Goal: Complete application form: Complete application form

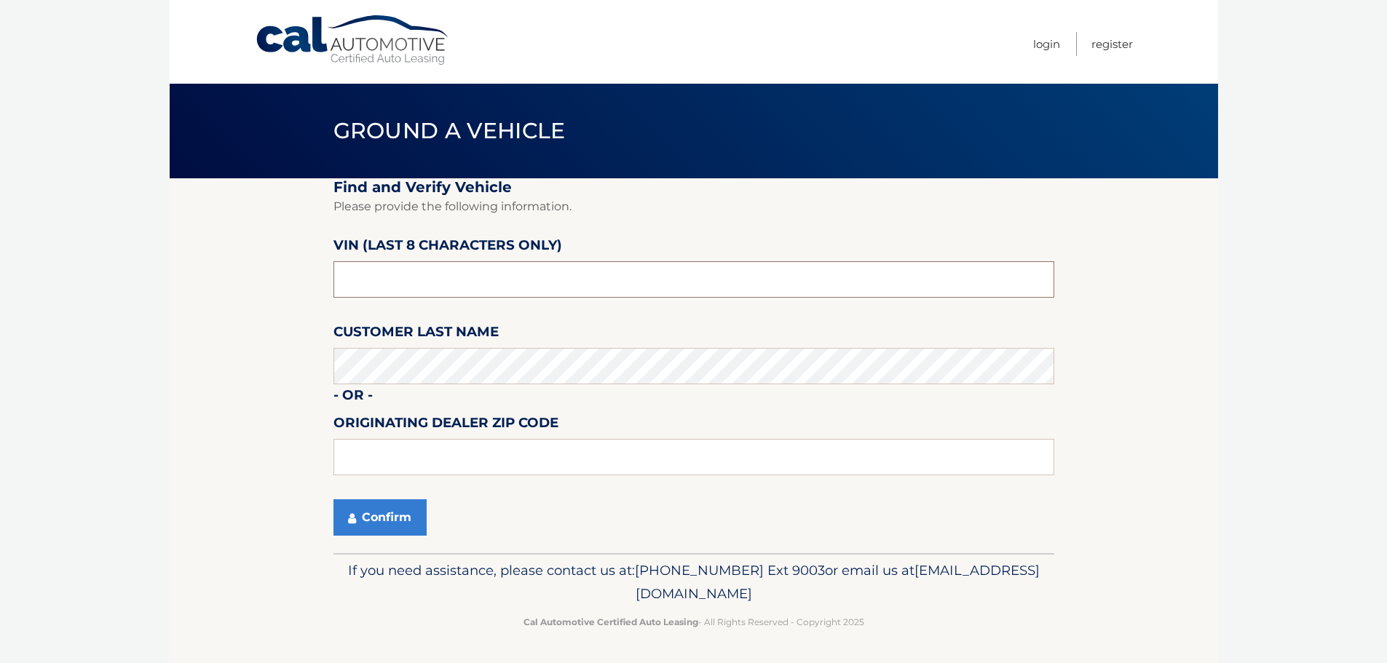
click at [426, 284] on input "text" at bounding box center [694, 279] width 721 height 36
type input "NM113655"
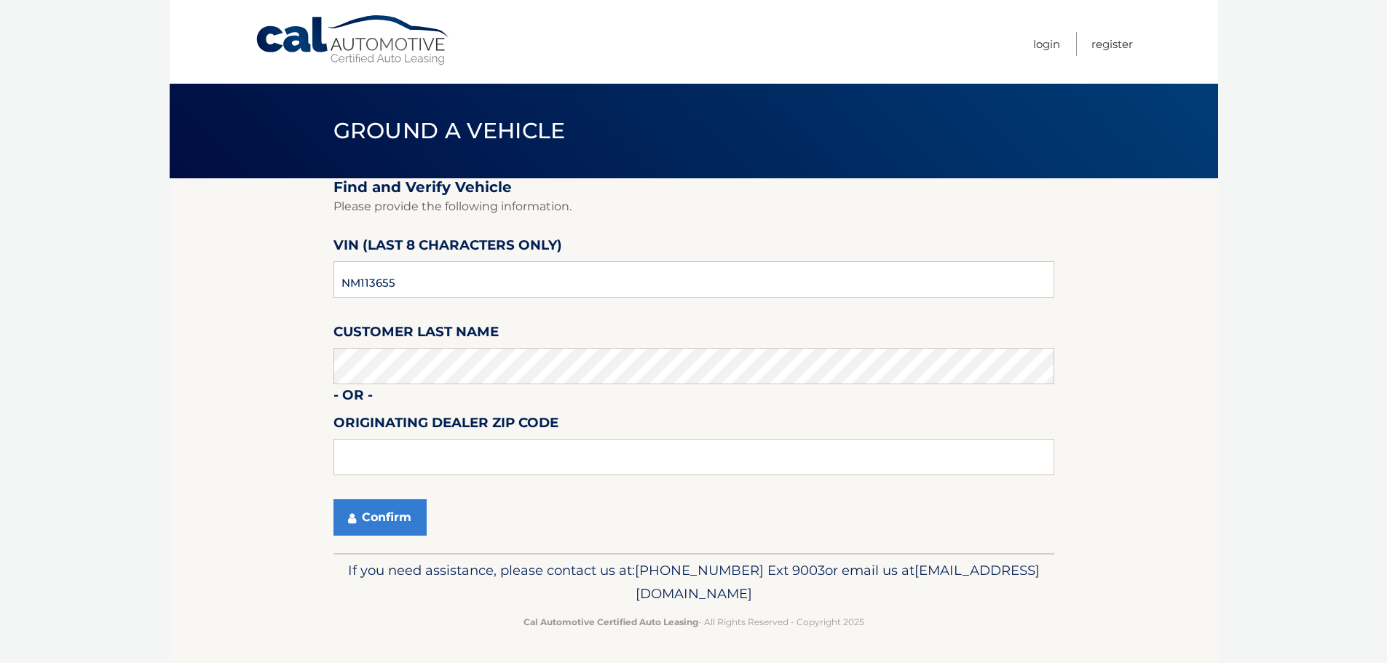
click at [377, 497] on fieldset "Find and Verify Vehicle Please provide the following information. VIN (last 8 c…" at bounding box center [694, 365] width 721 height 375
click at [393, 516] on button "Confirm" at bounding box center [380, 518] width 93 height 36
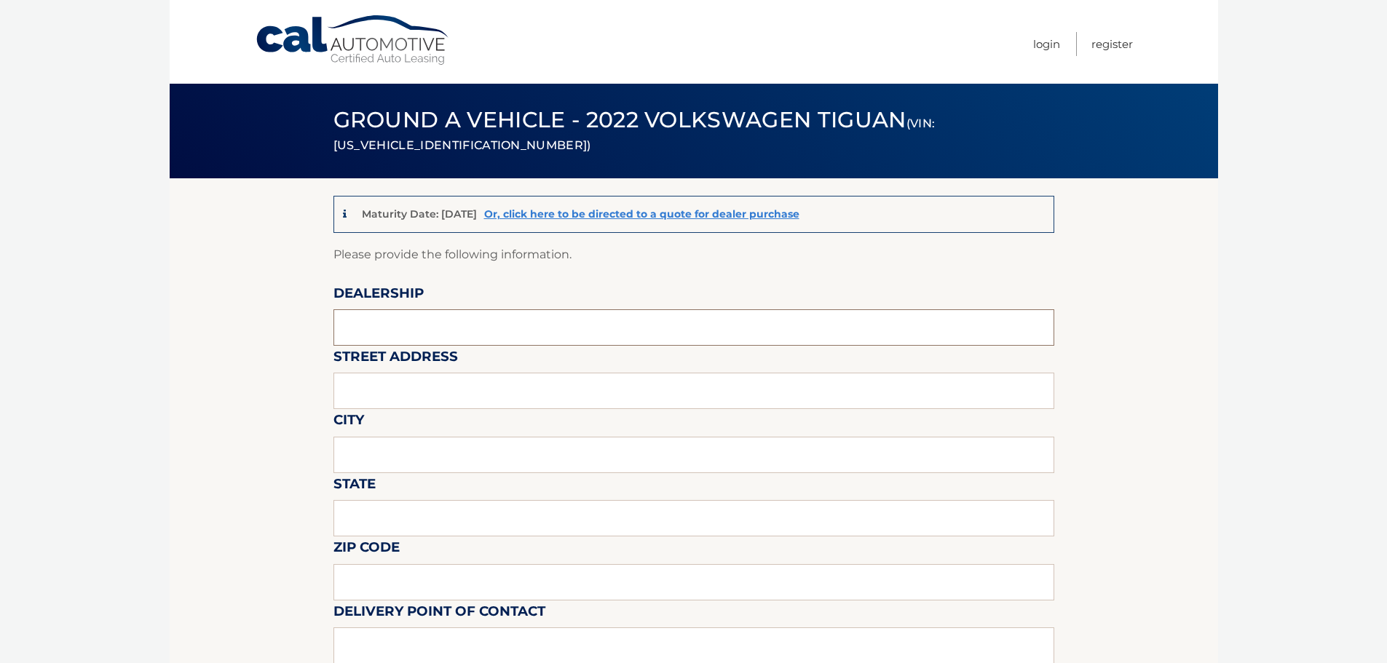
click at [457, 328] on input "text" at bounding box center [694, 328] width 721 height 36
type input "[PERSON_NAME] Volksagen of [GEOGRAPHIC_DATA]"
type input "[STREET_ADDRESS]"
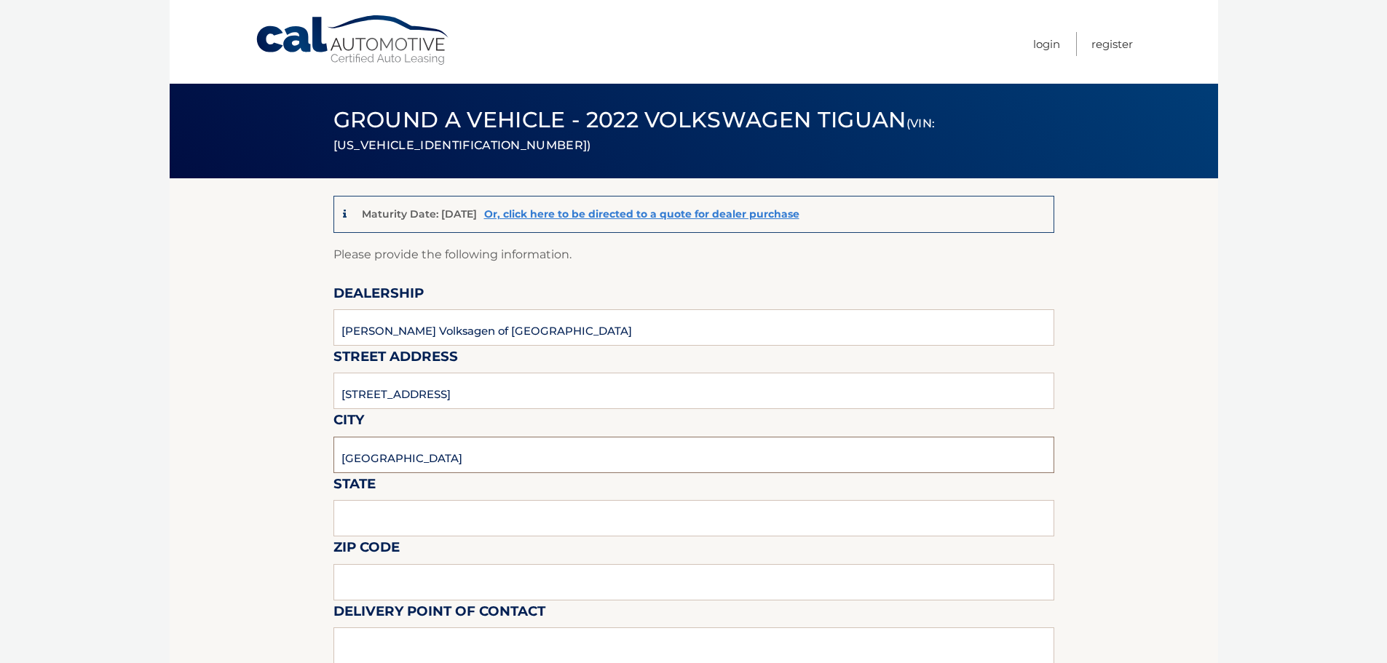
type input "[GEOGRAPHIC_DATA]"
drag, startPoint x: 367, startPoint y: 523, endPoint x: 298, endPoint y: 521, distance: 69.2
type input "[US_STATE]"
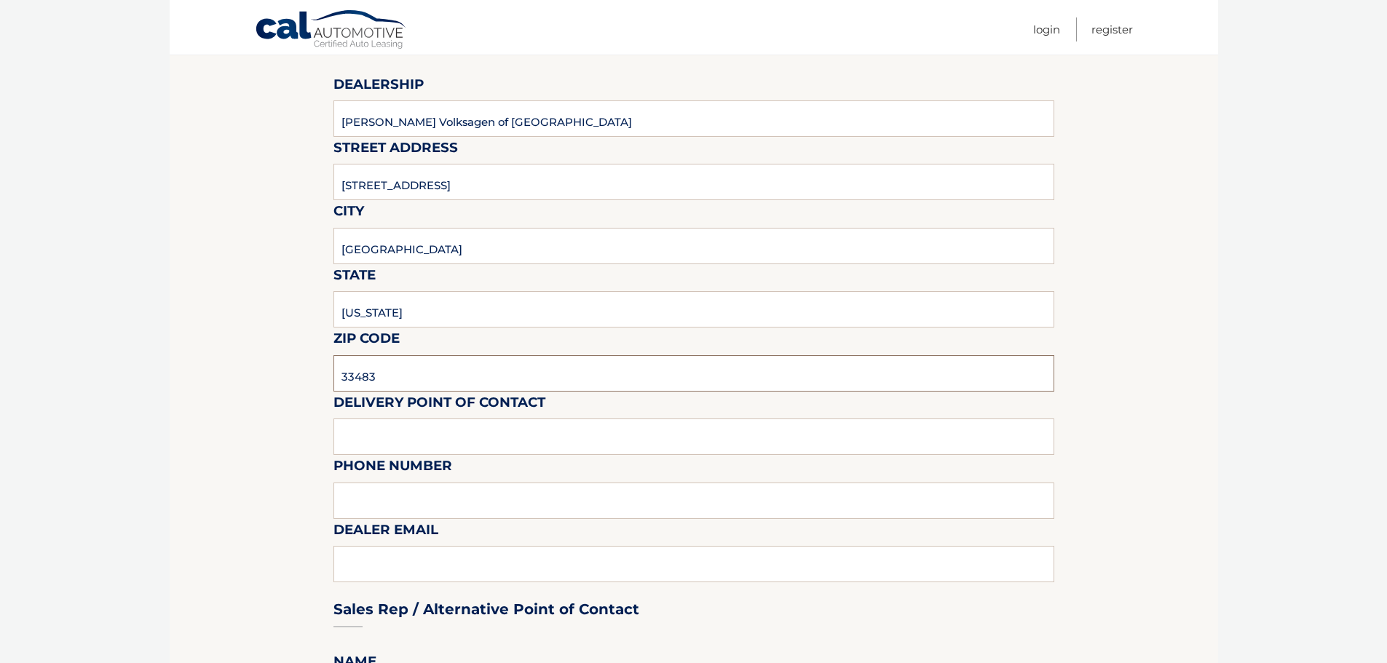
scroll to position [218, 0]
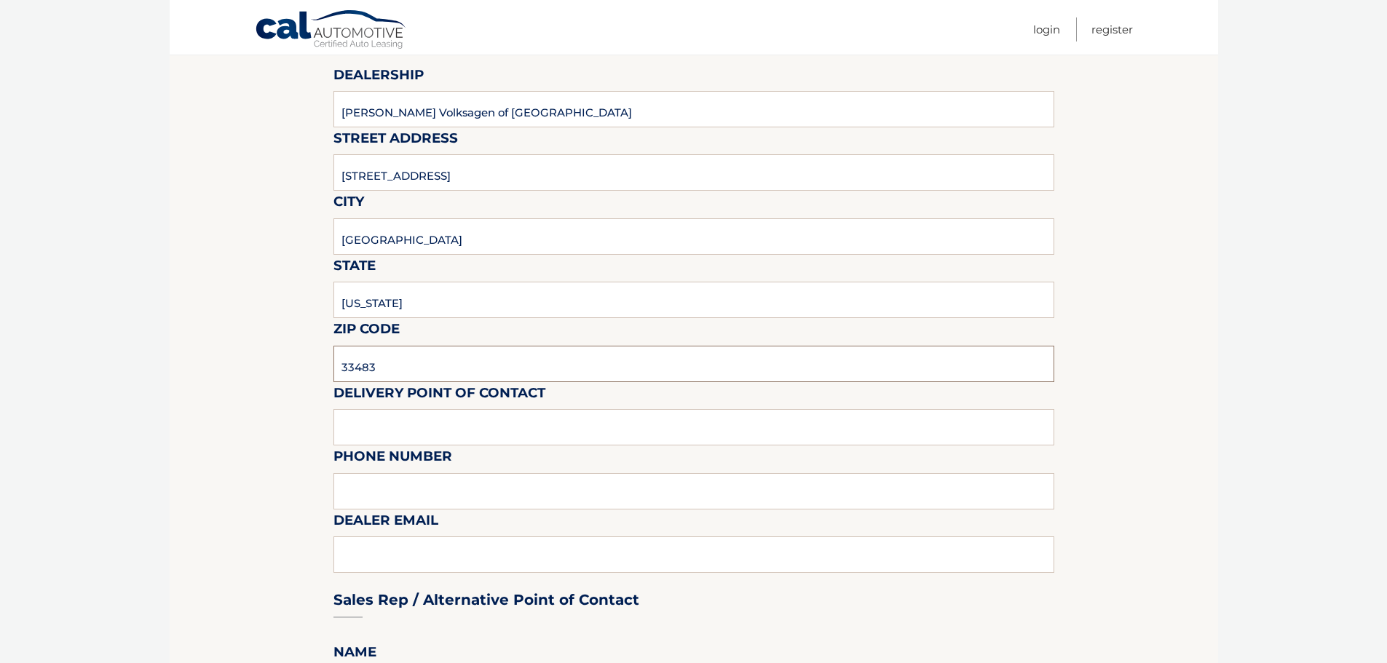
type input "33483"
click at [408, 406] on label "Delivery Point of Contact" at bounding box center [440, 395] width 212 height 27
click at [401, 414] on input "text" at bounding box center [694, 427] width 721 height 36
type input "Matt Dion"
type input "978-333-3335"
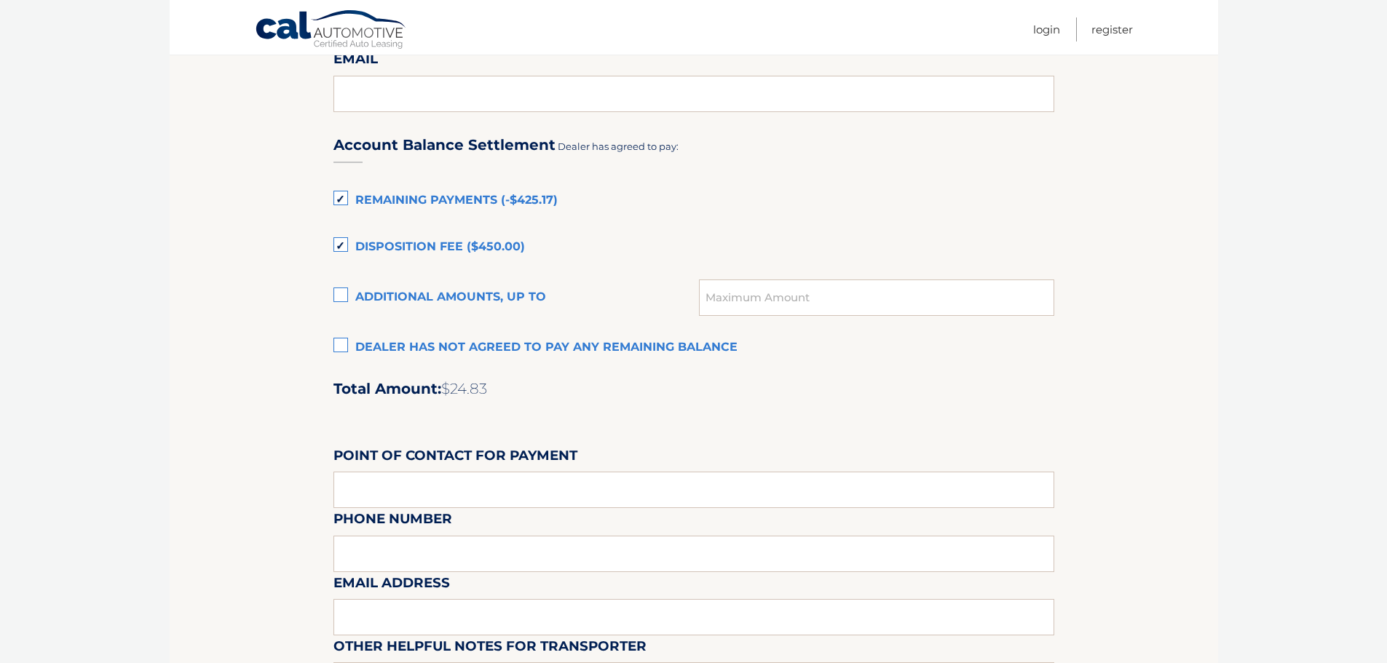
scroll to position [947, 0]
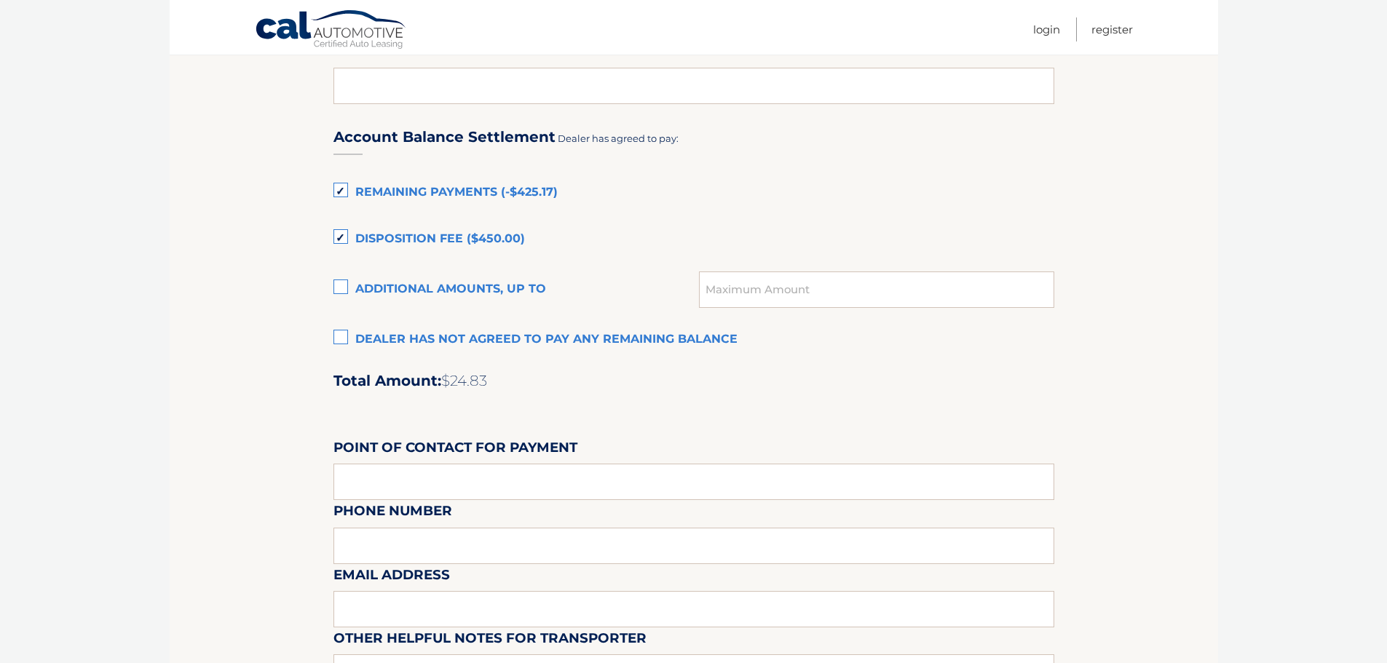
type input "brandonm@guntherdelray.com"
click at [342, 194] on label "Remaining Payments (-$425.17)" at bounding box center [694, 192] width 721 height 29
click at [0, 0] on input "Remaining Payments (-$425.17)" at bounding box center [0, 0] width 0 height 0
click at [350, 233] on label "Disposition Fee ($450.00)" at bounding box center [694, 239] width 721 height 29
click at [0, 0] on input "Disposition Fee ($450.00)" at bounding box center [0, 0] width 0 height 0
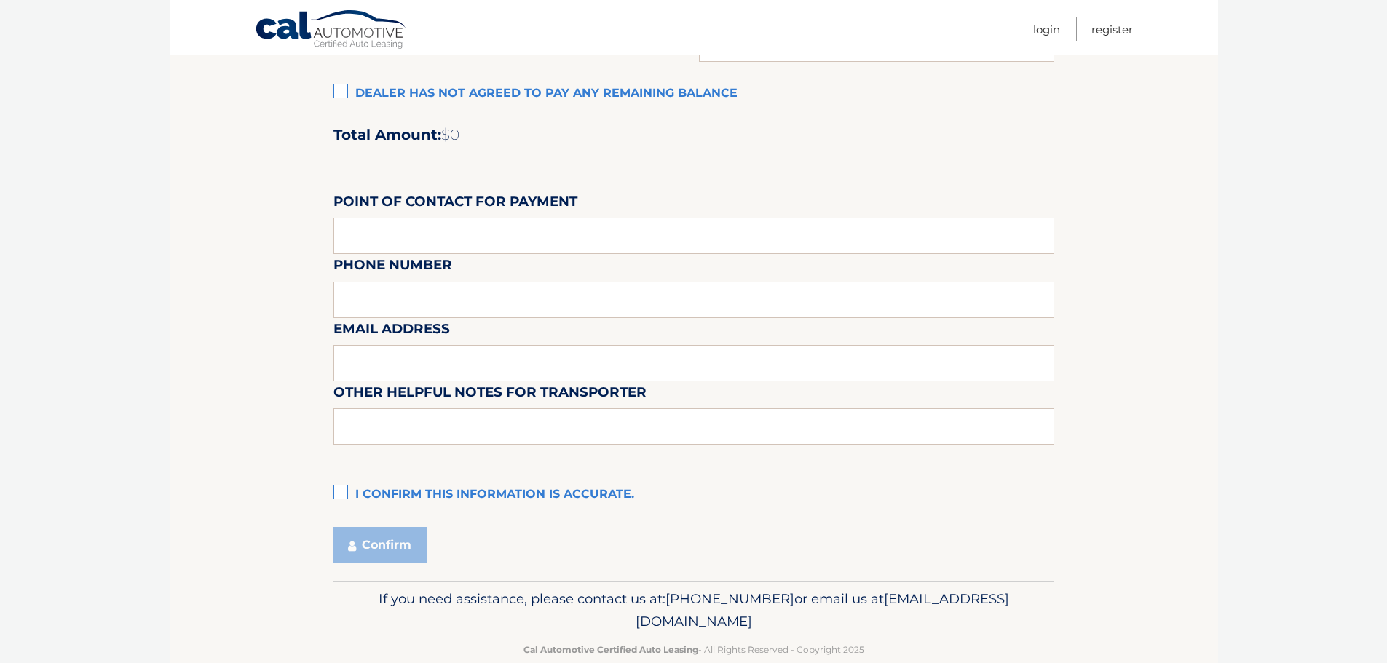
scroll to position [1221, 0]
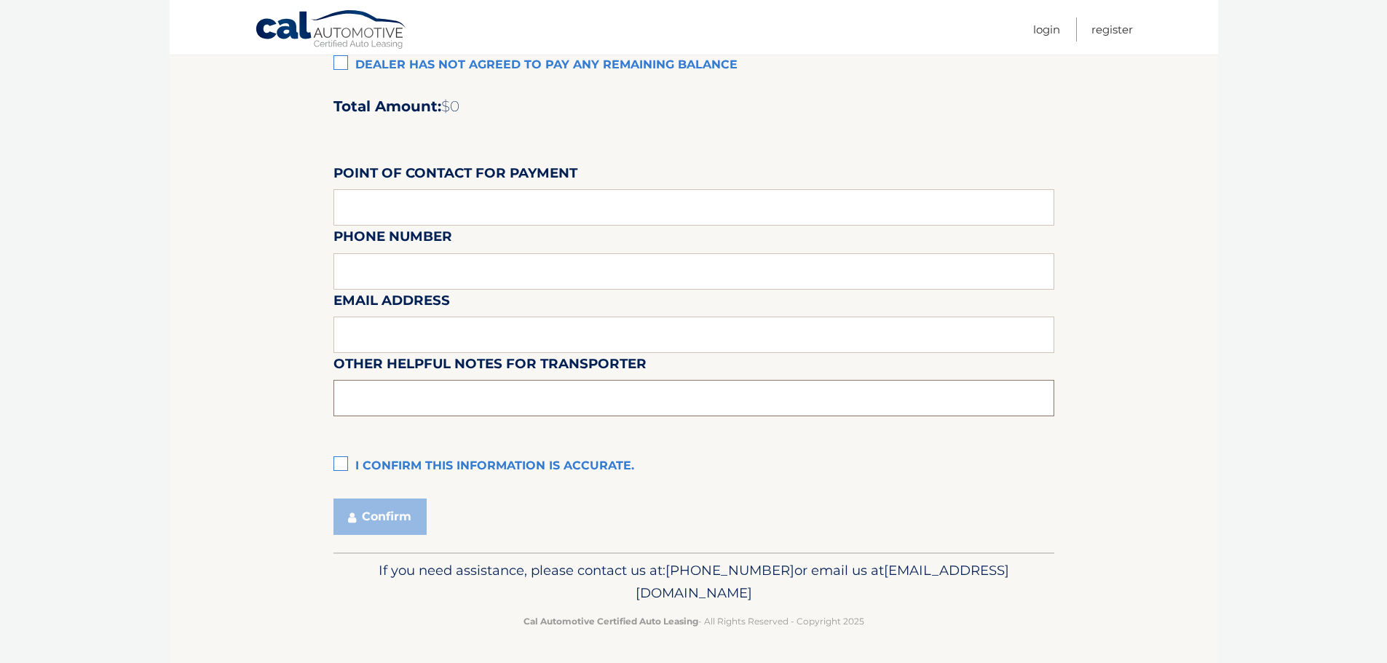
click at [408, 409] on input "text" at bounding box center [694, 398] width 721 height 36
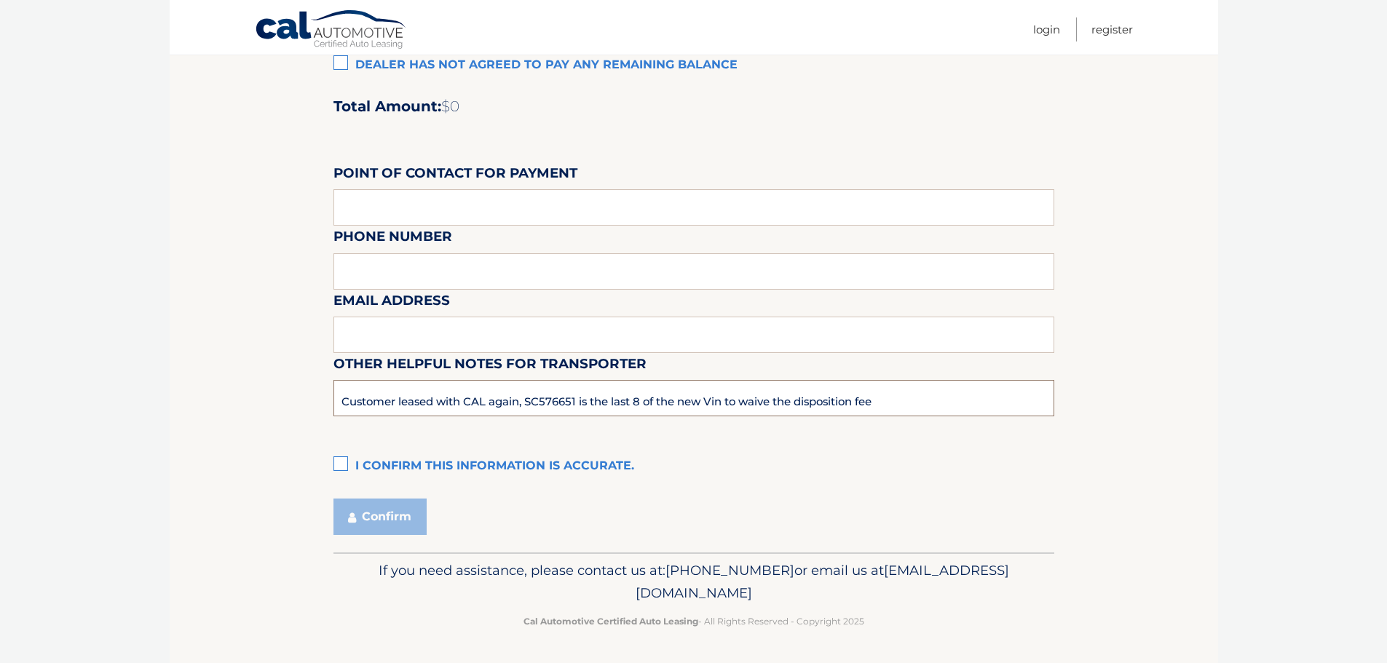
type input "Customer leased with CAL again, SC576651 is the last 8 of the new Vin to waive …"
click at [338, 465] on label "I confirm this information is accurate." at bounding box center [694, 466] width 721 height 29
click at [0, 0] on input "I confirm this information is accurate." at bounding box center [0, 0] width 0 height 0
click at [355, 522] on icon "submit" at bounding box center [352, 518] width 8 height 12
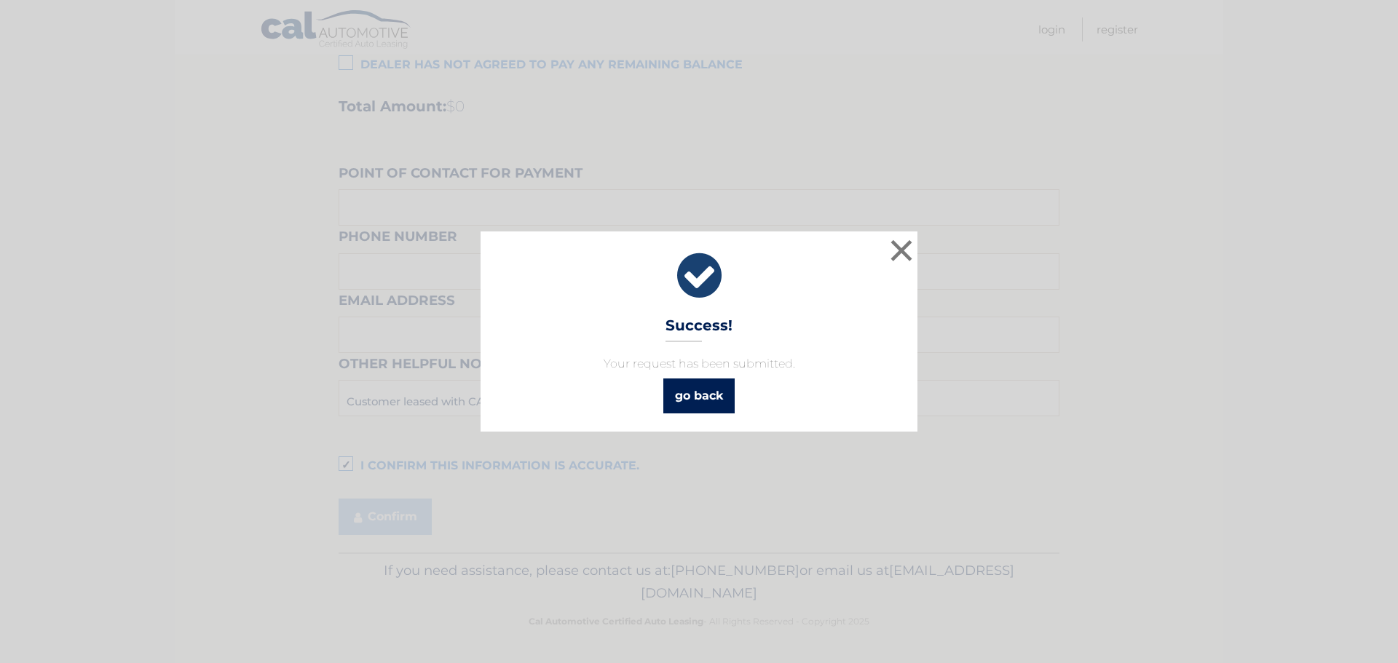
click at [683, 398] on link "go back" at bounding box center [698, 396] width 71 height 35
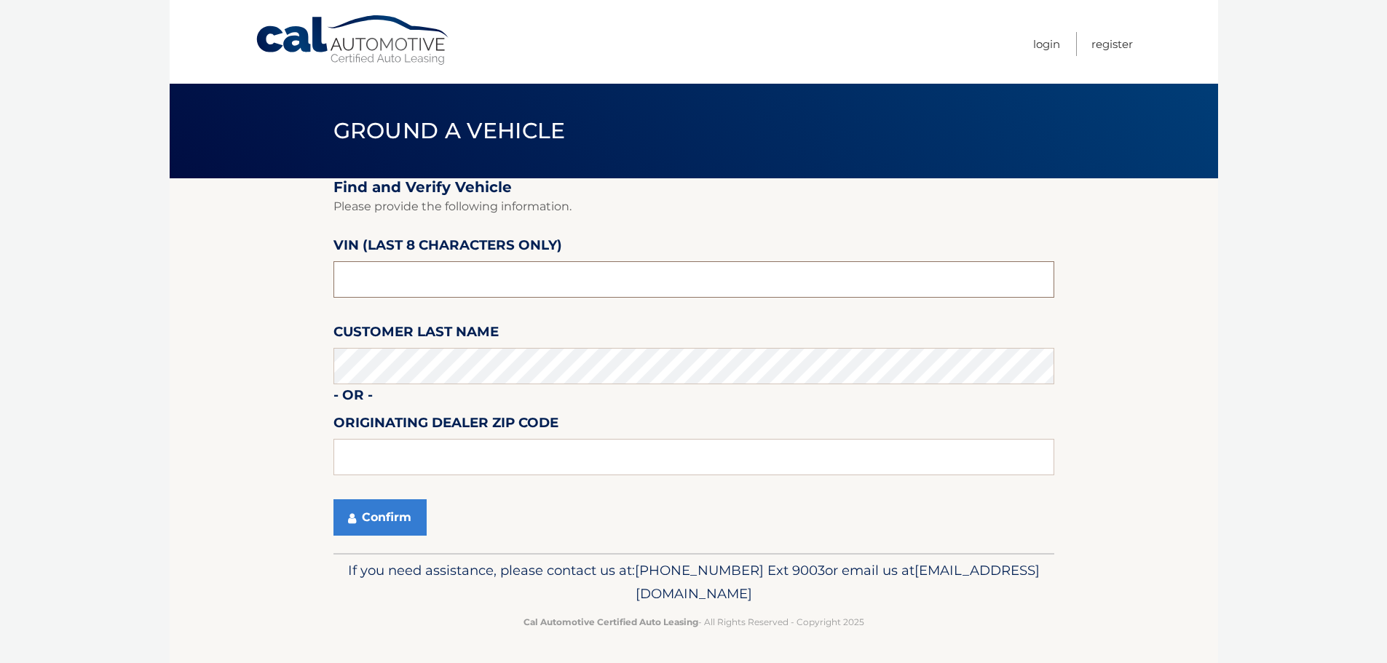
click at [607, 269] on input "text" at bounding box center [694, 279] width 721 height 36
drag, startPoint x: 445, startPoint y: 285, endPoint x: 118, endPoint y: 307, distance: 327.7
click at [118, 307] on body "Cal Automotive Menu Login Register Ground a Vehicle" at bounding box center [693, 331] width 1387 height 663
type input "0*******"
click at [530, 266] on input "text" at bounding box center [694, 279] width 721 height 36
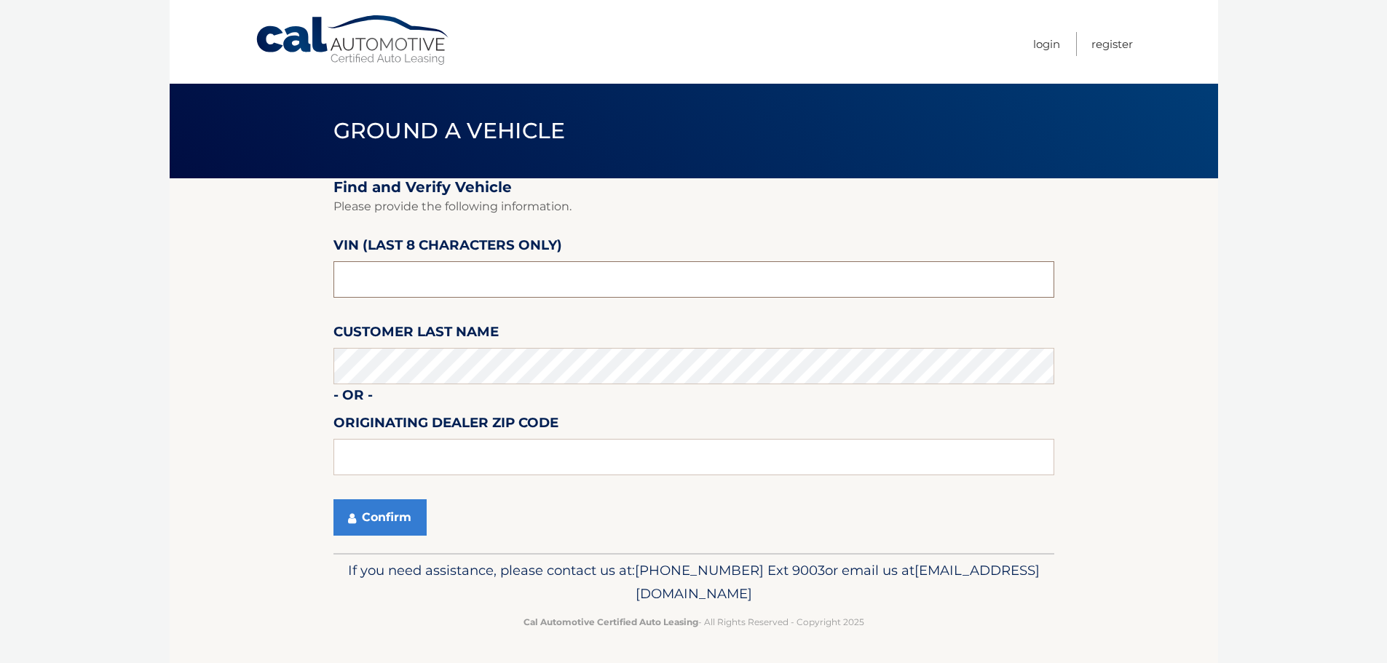
click at [530, 266] on input "text" at bounding box center [694, 279] width 721 height 36
click at [284, 457] on section "Find and Verify Vehicle Please provide the following information. VIN (last 8 c…" at bounding box center [694, 365] width 1049 height 375
click at [373, 279] on input "text" at bounding box center [694, 279] width 721 height 36
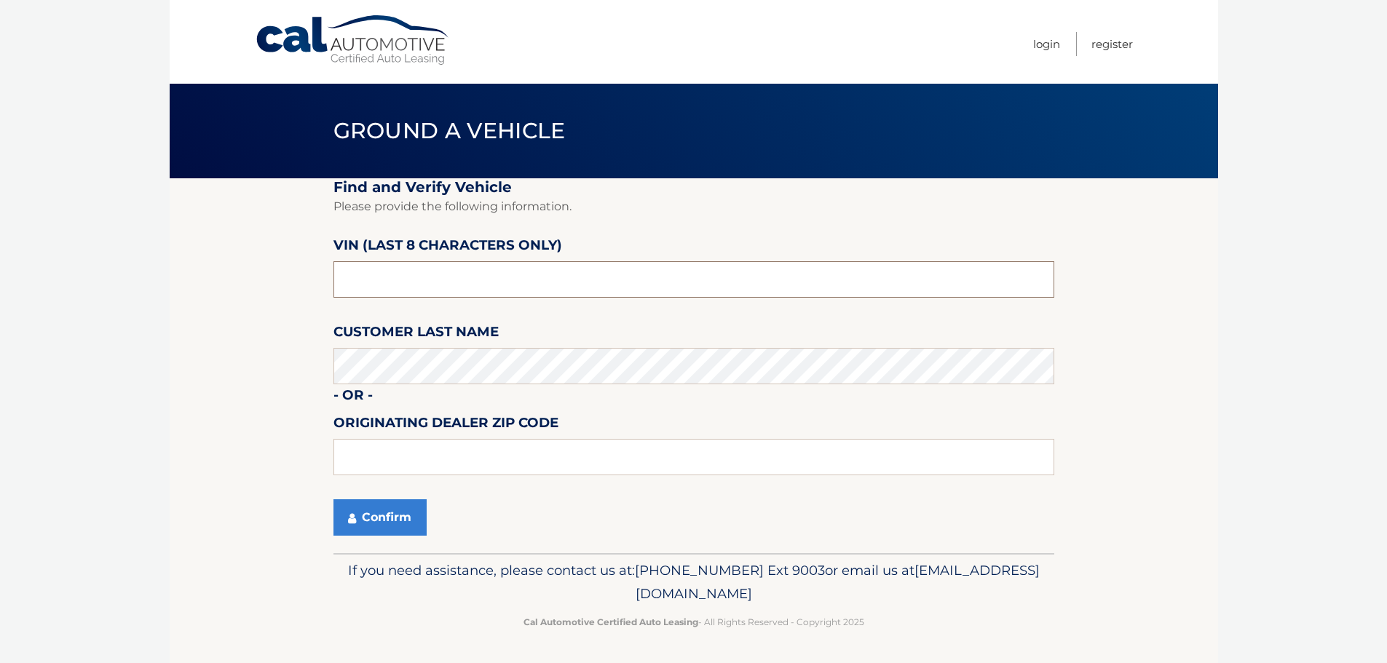
click at [373, 279] on input "text" at bounding box center [694, 279] width 721 height 36
drag, startPoint x: 401, startPoint y: 288, endPoint x: 202, endPoint y: 277, distance: 198.4
click at [202, 277] on section "Find and Verify Vehicle Please provide the following information. VIN (last 8 c…" at bounding box center [694, 365] width 1049 height 375
type input "PC505228"
click at [361, 524] on button "Confirm" at bounding box center [380, 518] width 93 height 36
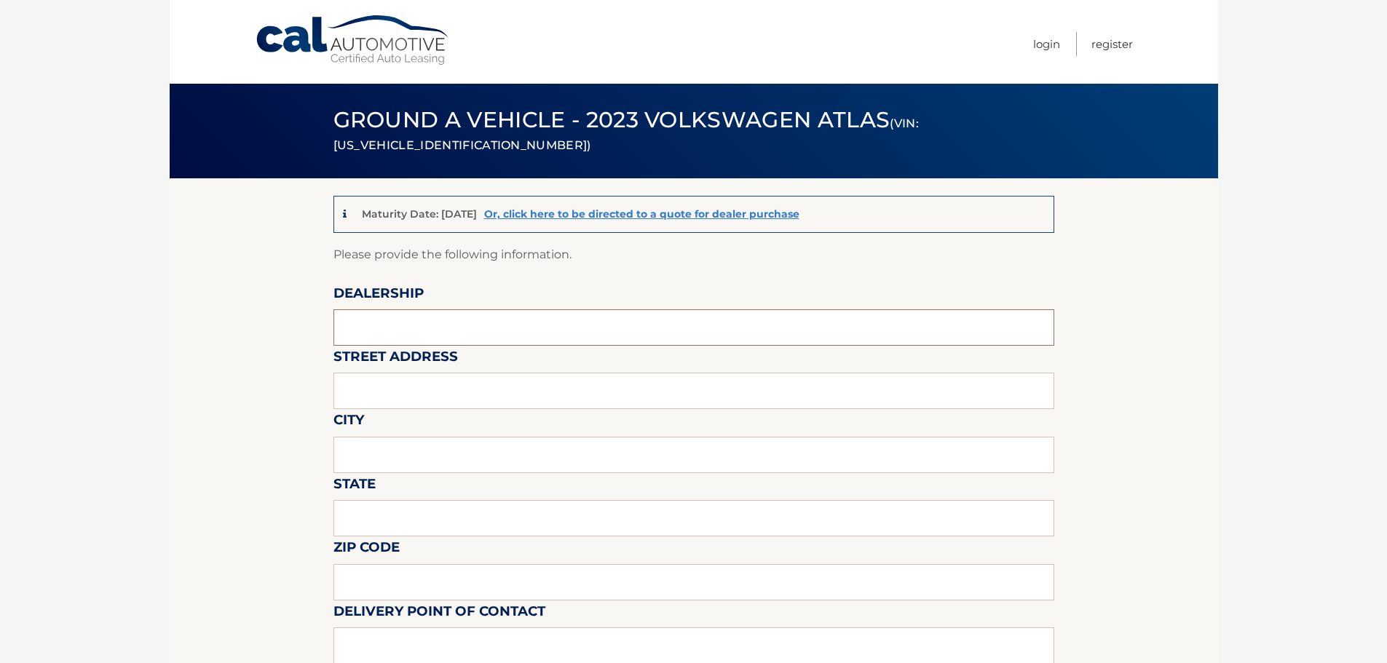
click at [403, 333] on input "text" at bounding box center [694, 328] width 721 height 36
type input "[PERSON_NAME] Volksagen of [GEOGRAPHIC_DATA]"
click at [433, 389] on input "text" at bounding box center [694, 391] width 721 height 36
type input "2401 N Federal Highway"
click at [371, 465] on input "text" at bounding box center [694, 455] width 721 height 36
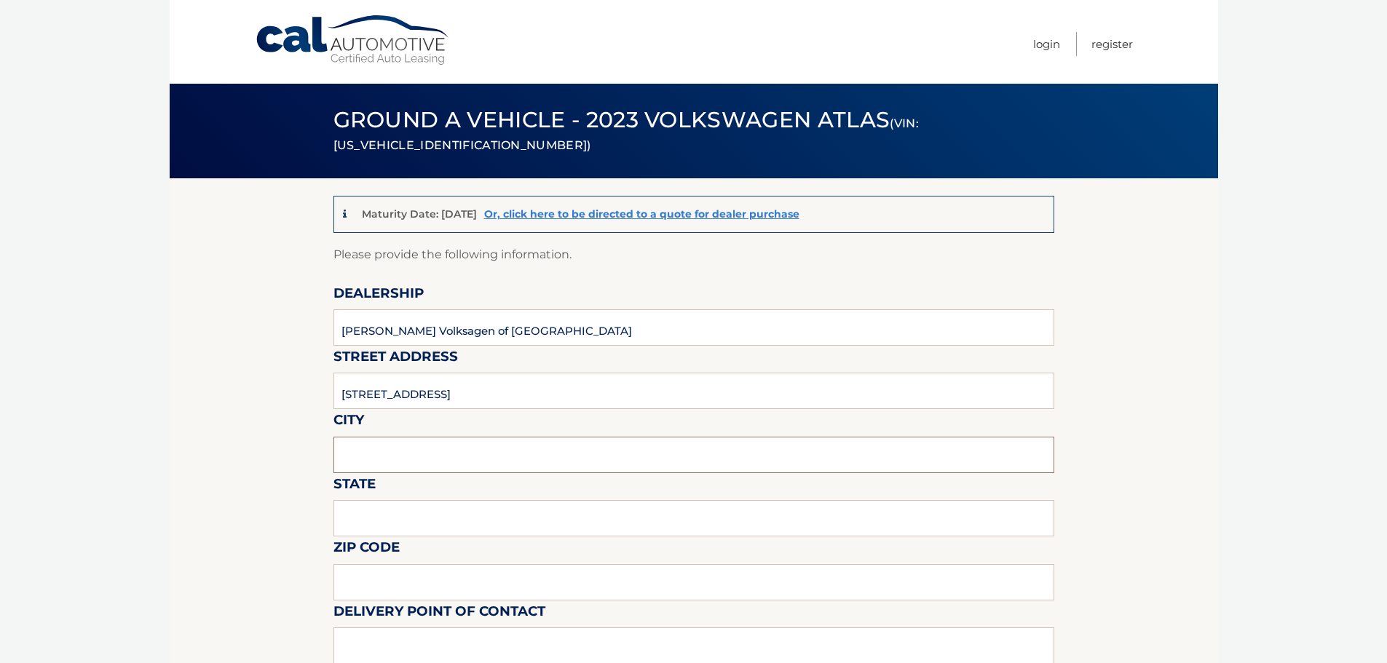
type input "Delray Beach"
type input "FL"
type input "33483"
type input "[PERSON_NAME] [PERSON_NAME]"
type input "5619018986"
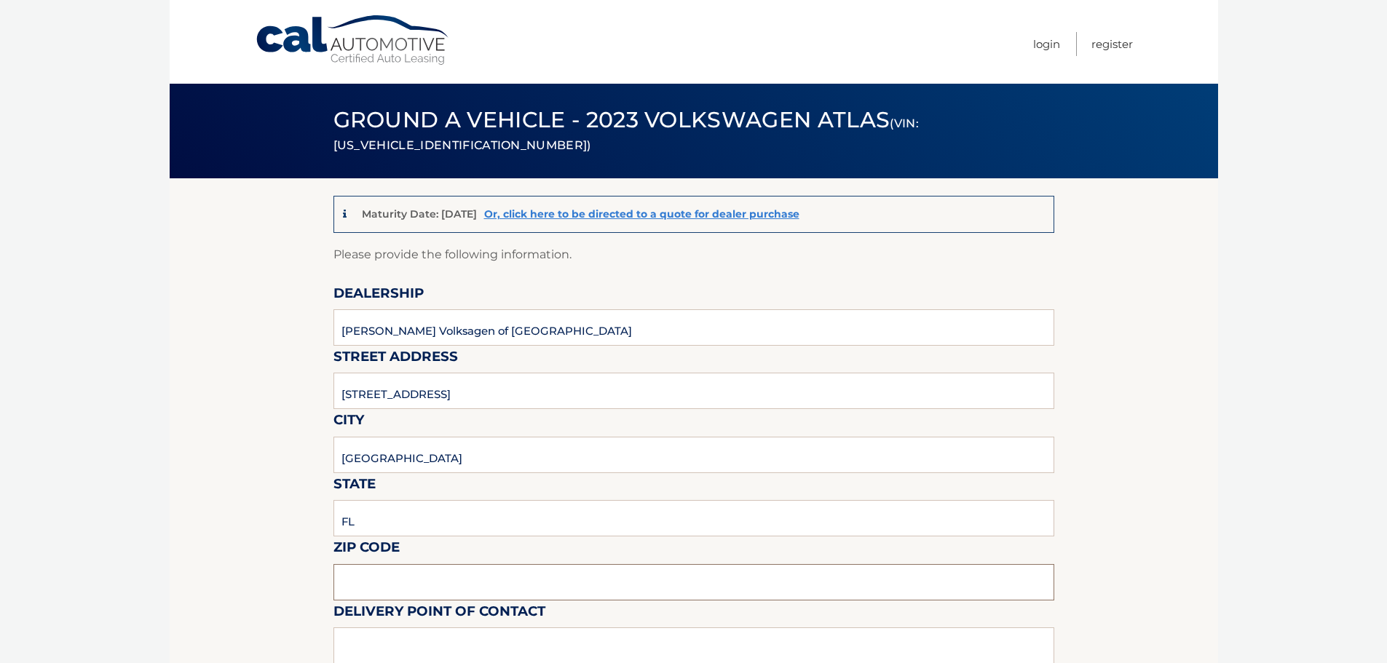
type input "[EMAIL_ADDRESS][DOMAIN_NAME]"
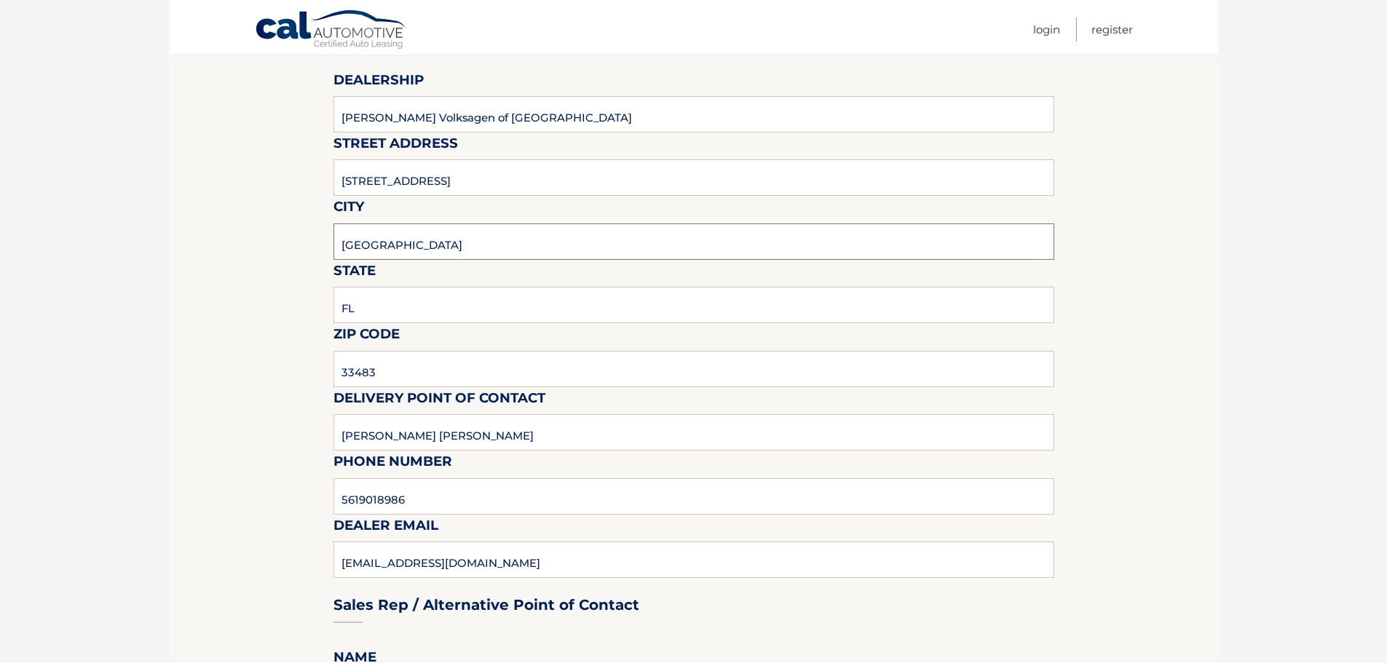
scroll to position [291, 0]
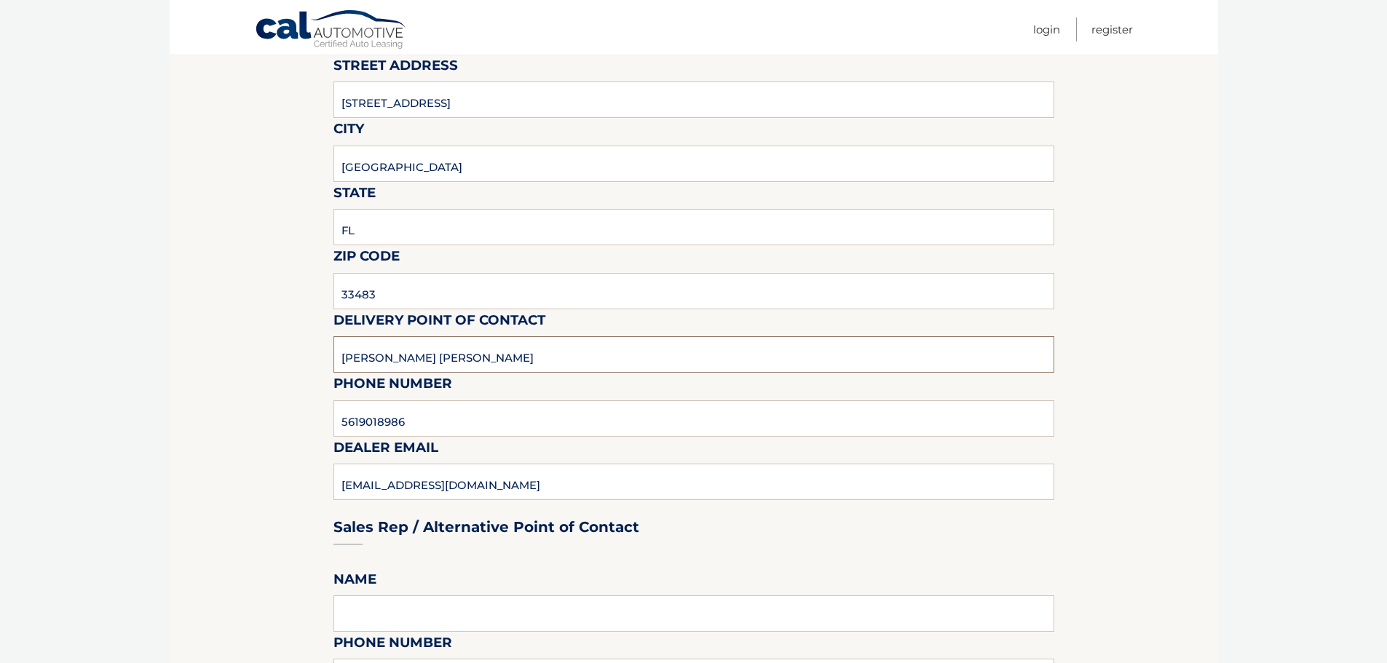
drag, startPoint x: 458, startPoint y: 355, endPoint x: 253, endPoint y: 354, distance: 204.7
type input "Matt Dion"
click at [431, 414] on input "5619018986" at bounding box center [694, 419] width 721 height 36
click at [432, 414] on input "5619018986" at bounding box center [694, 419] width 721 height 36
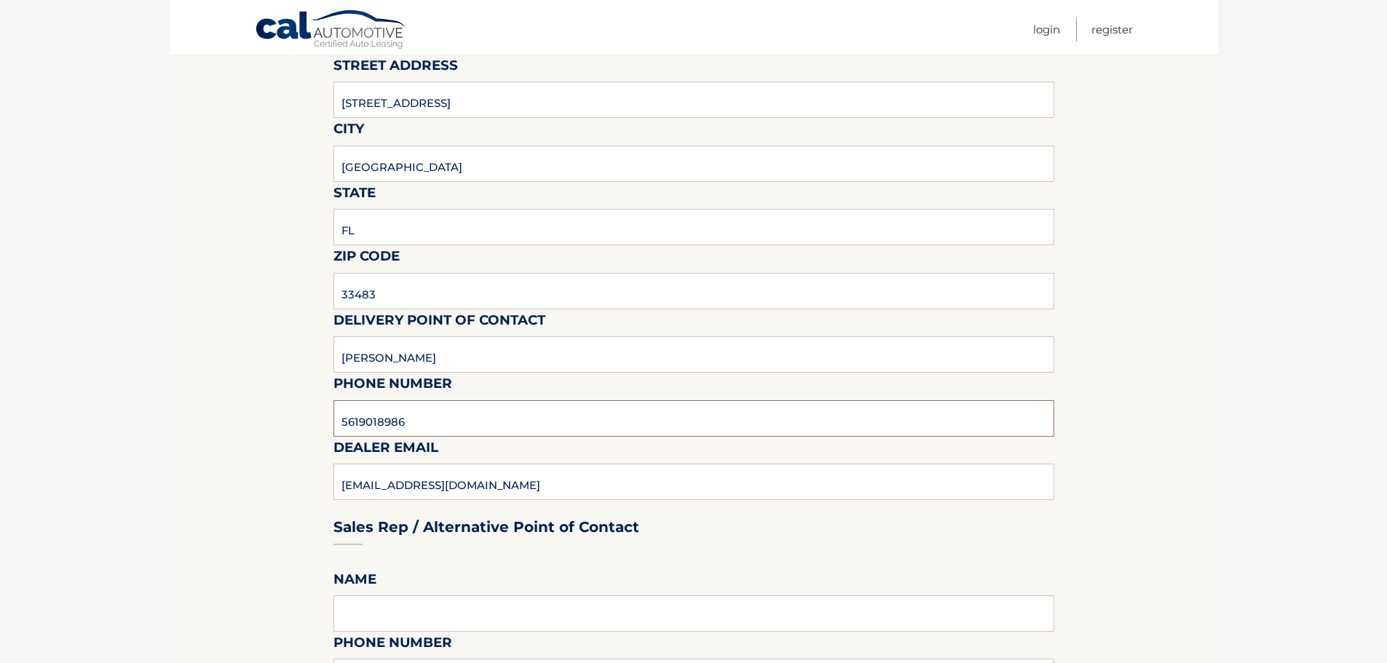
click at [429, 414] on input "5619018986" at bounding box center [694, 419] width 721 height 36
type input "978-333-3335"
click at [445, 486] on div "Sales Rep / Alternative Point of Contact" at bounding box center [694, 500] width 721 height 103
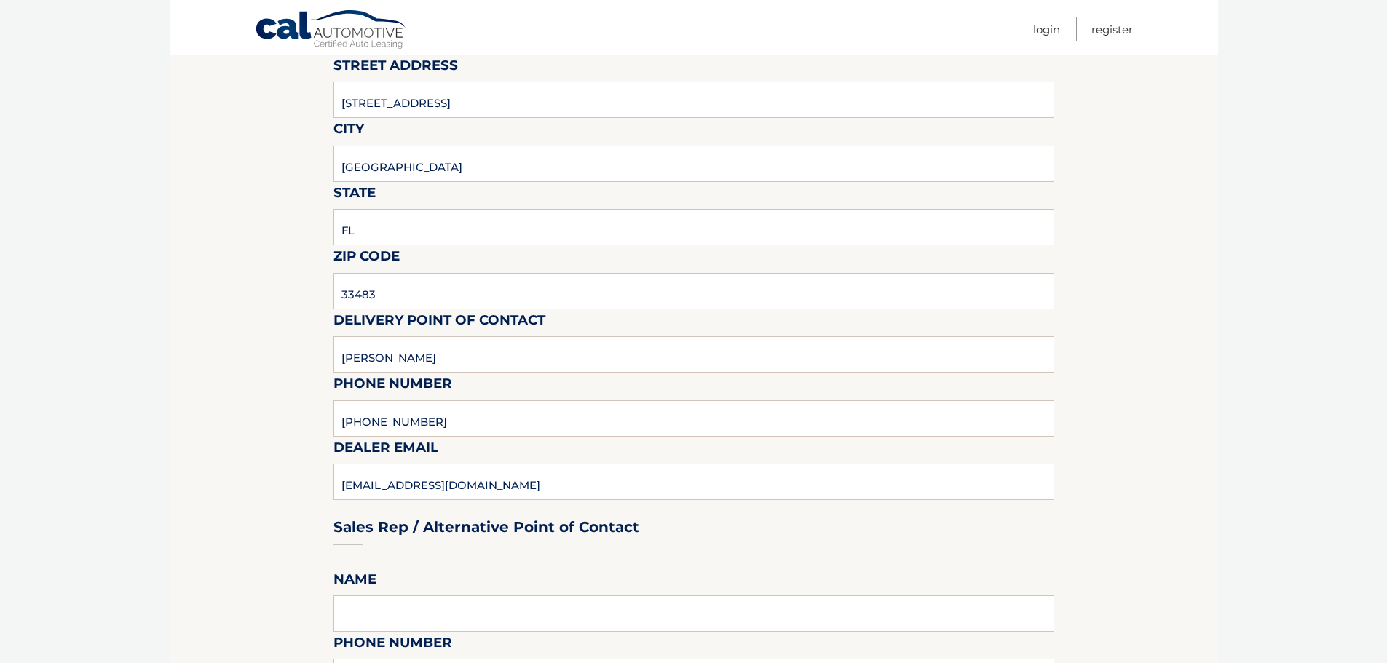
click at [430, 478] on div "Sales Rep / Alternative Point of Contact" at bounding box center [694, 500] width 721 height 103
click at [416, 481] on div "Sales Rep / Alternative Point of Contact" at bounding box center [694, 500] width 721 height 103
click at [416, 485] on div "Sales Rep / Alternative Point of Contact" at bounding box center [694, 500] width 721 height 103
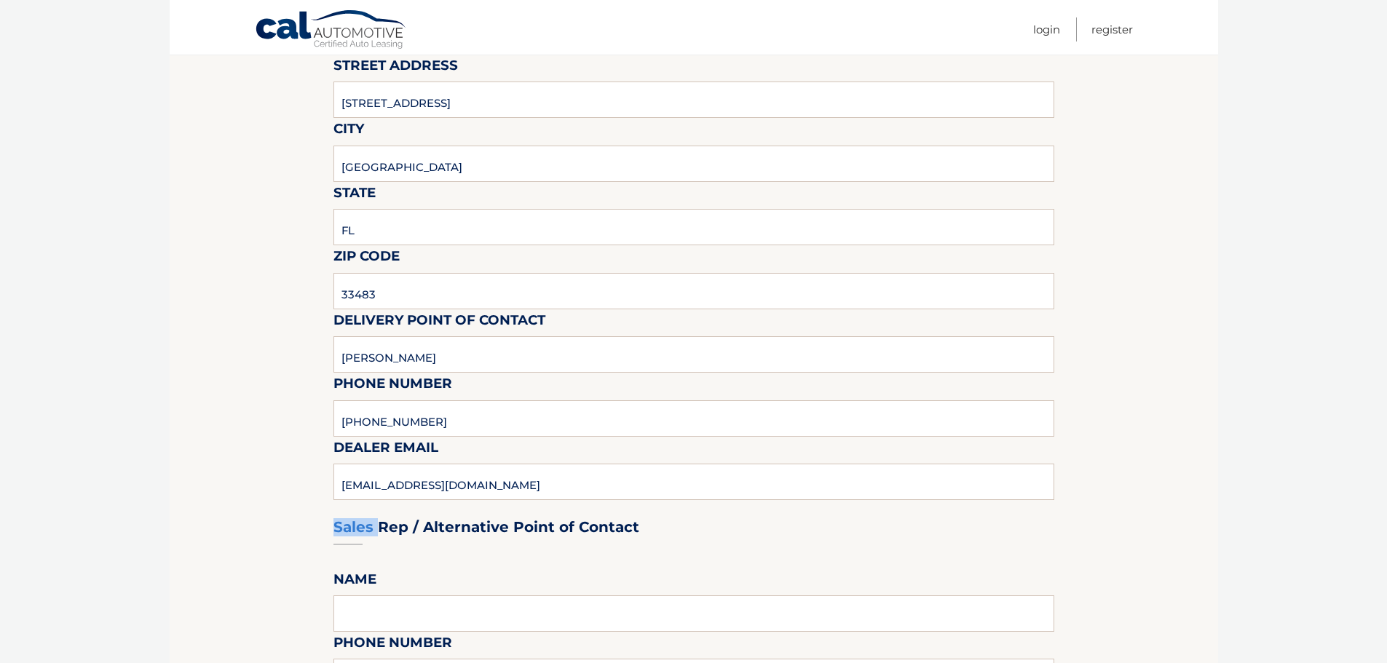
click at [416, 485] on div "Sales Rep / Alternative Point of Contact" at bounding box center [694, 500] width 721 height 103
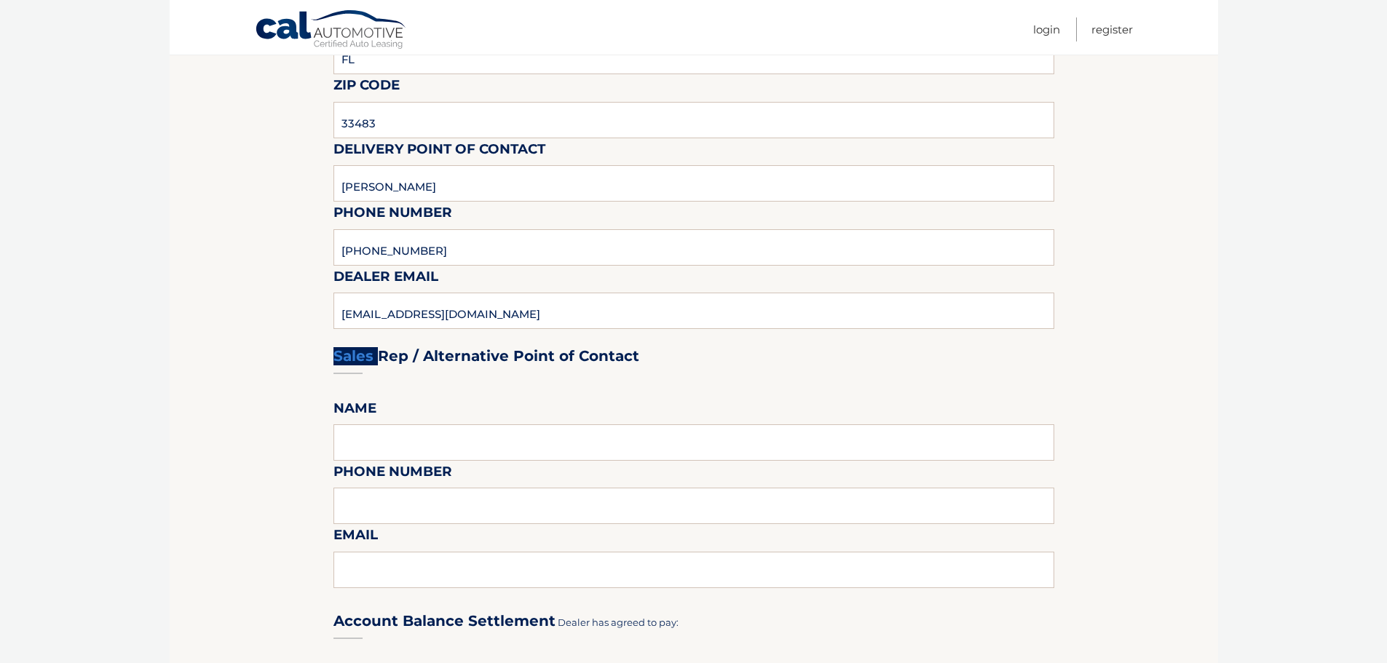
scroll to position [437, 0]
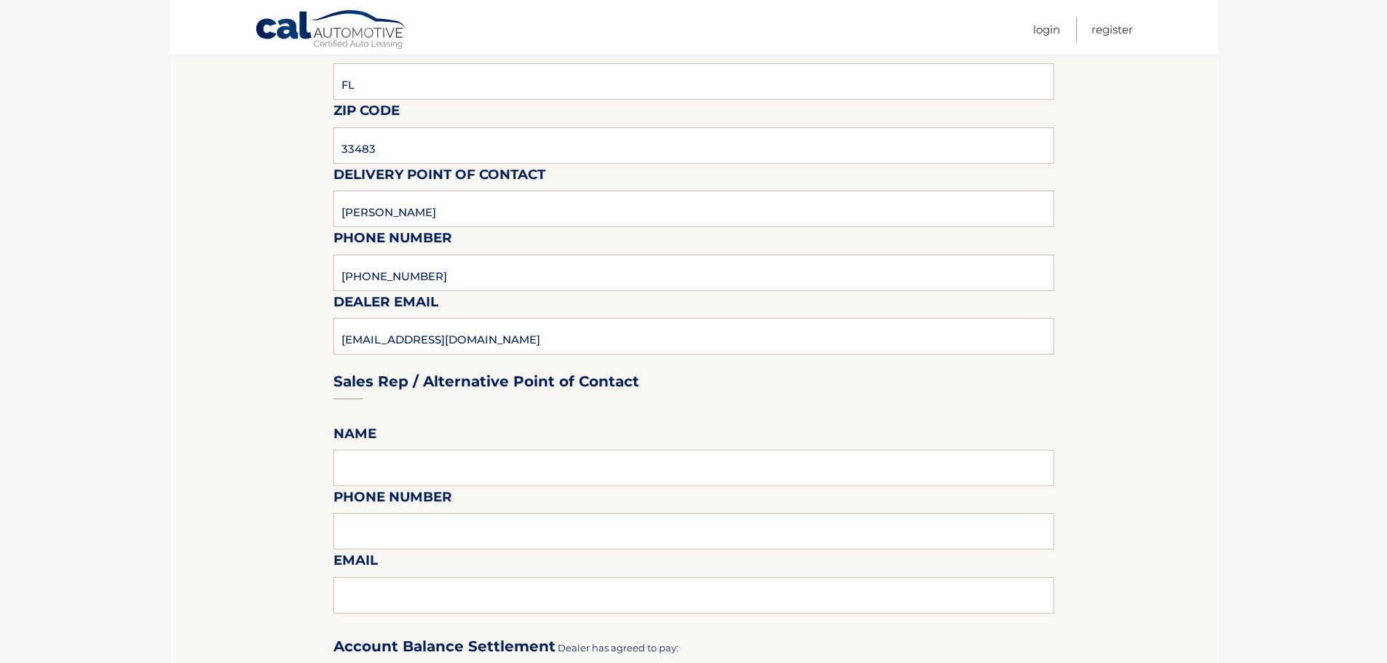
drag, startPoint x: 428, startPoint y: 329, endPoint x: 381, endPoint y: 330, distance: 46.6
click at [381, 330] on div "Sales Rep / Alternative Point of Contact" at bounding box center [694, 354] width 721 height 103
click at [398, 270] on input "978-333-3335" at bounding box center [694, 273] width 721 height 36
click at [387, 320] on div "Sales Rep / Alternative Point of Contact" at bounding box center [694, 354] width 721 height 103
click at [371, 347] on div "Sales Rep / Alternative Point of Contact" at bounding box center [694, 354] width 721 height 103
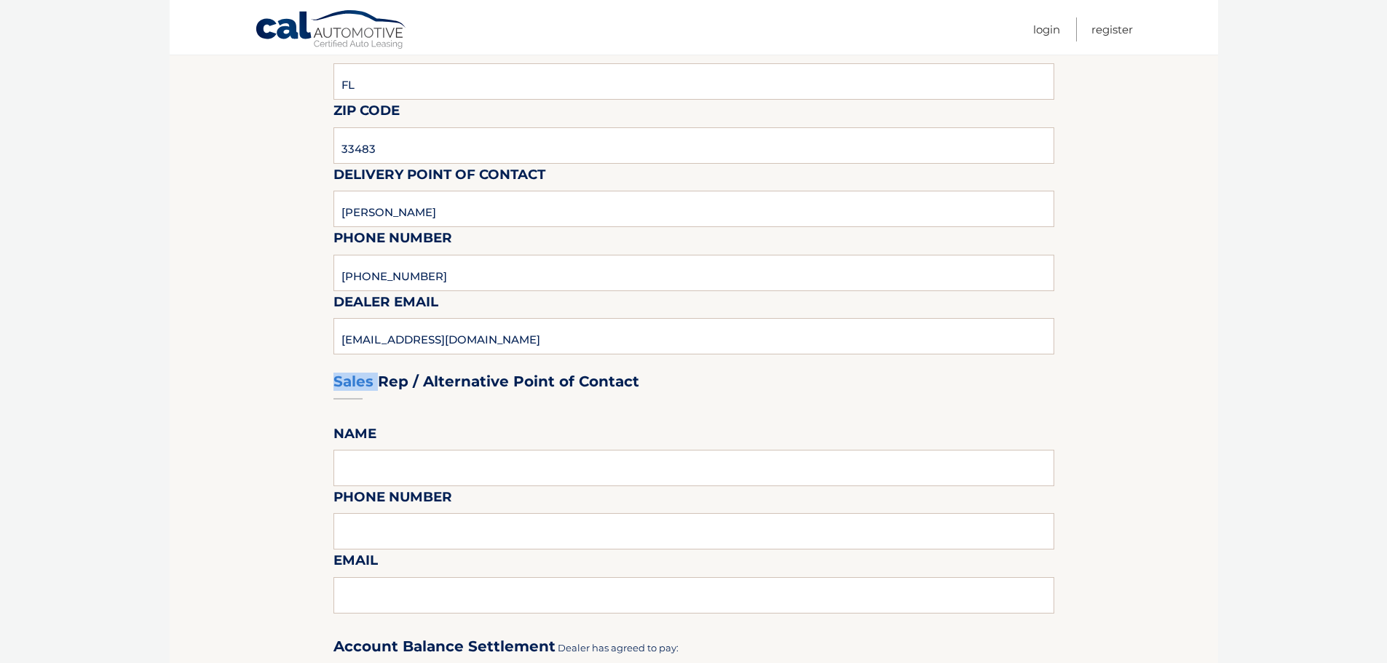
click at [371, 347] on div "Sales Rep / Alternative Point of Contact" at bounding box center [694, 354] width 721 height 103
click at [375, 339] on div "Sales Rep / Alternative Point of Contact" at bounding box center [694, 354] width 721 height 103
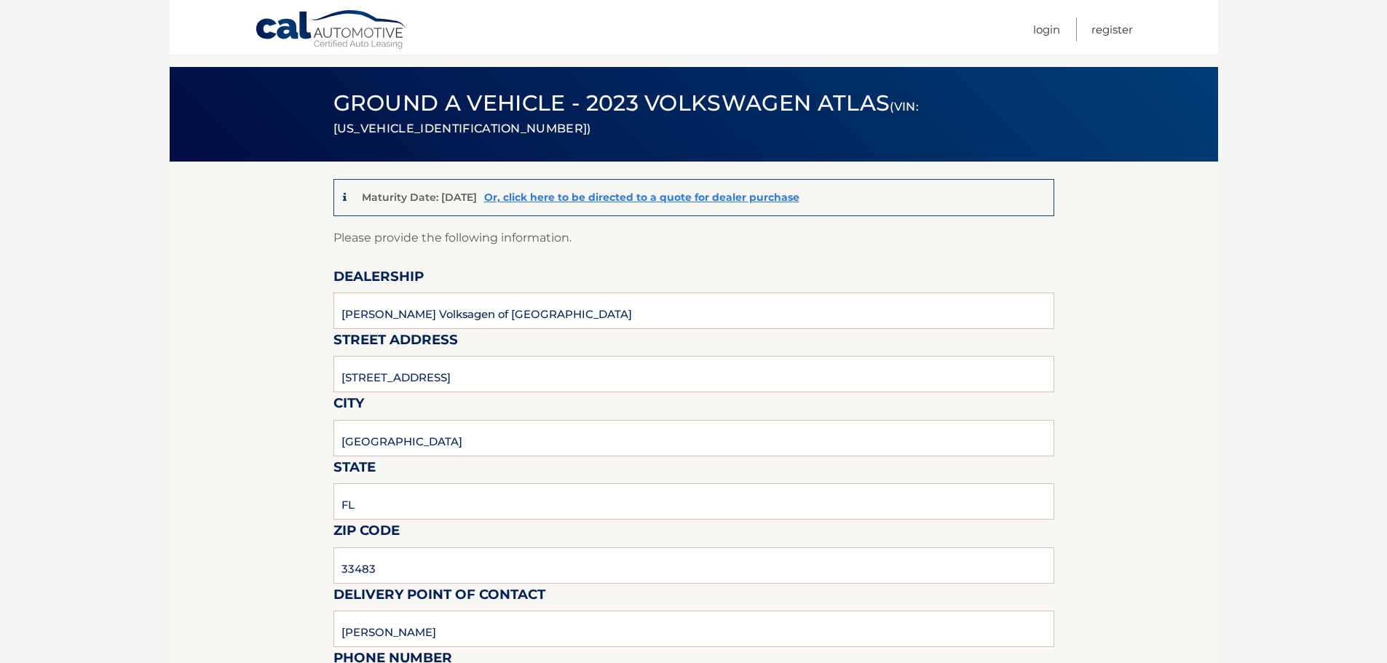
scroll to position [0, 0]
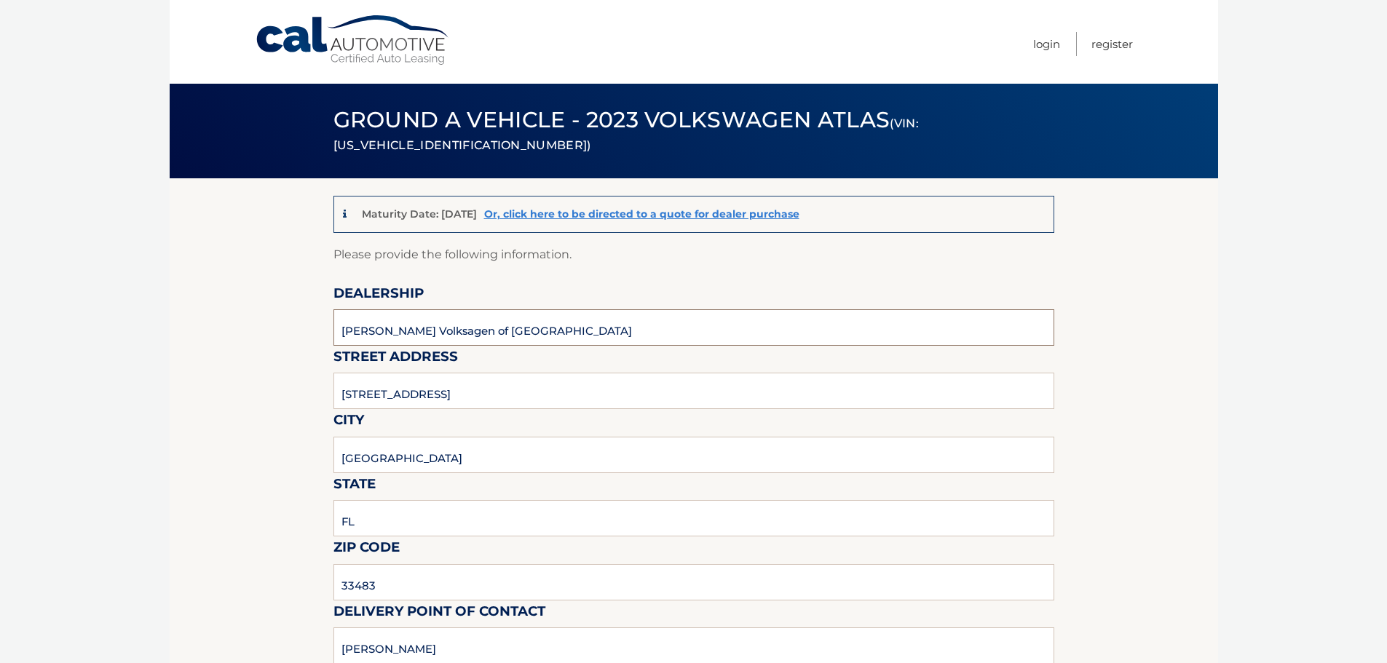
click at [407, 330] on input "Gunther Volksagen of Delray Beach" at bounding box center [694, 328] width 721 height 36
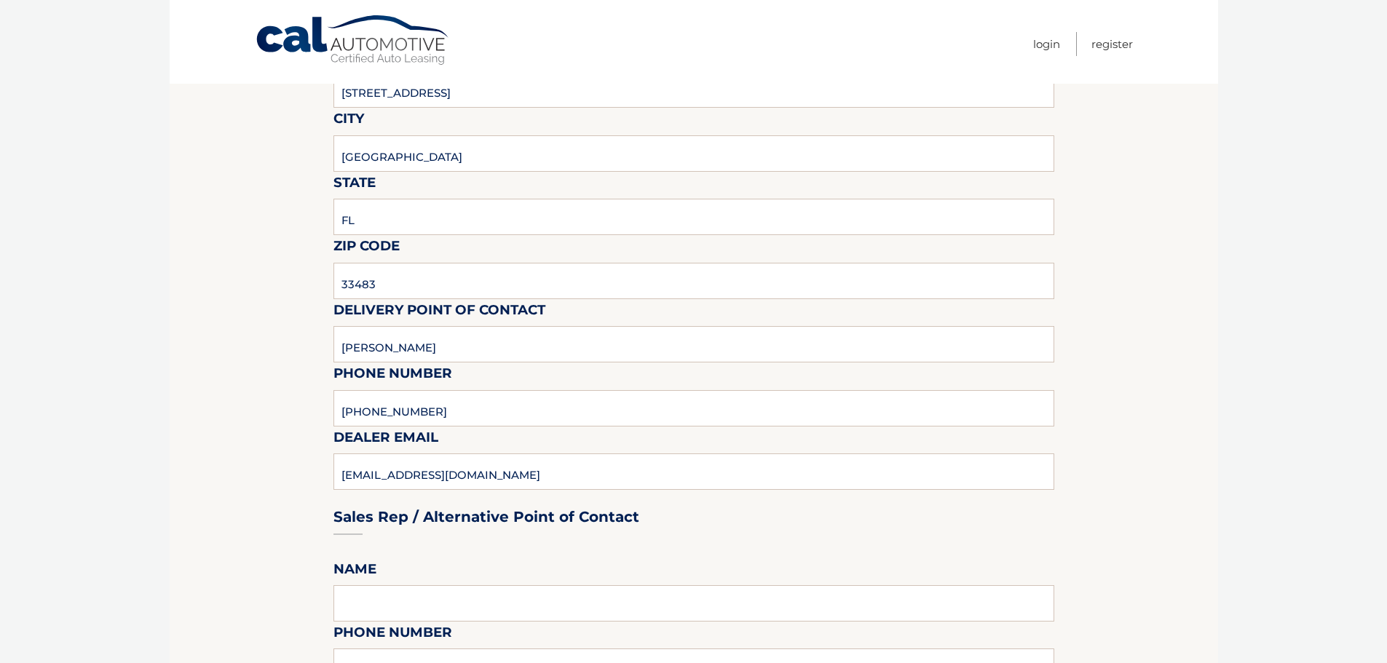
scroll to position [364, 0]
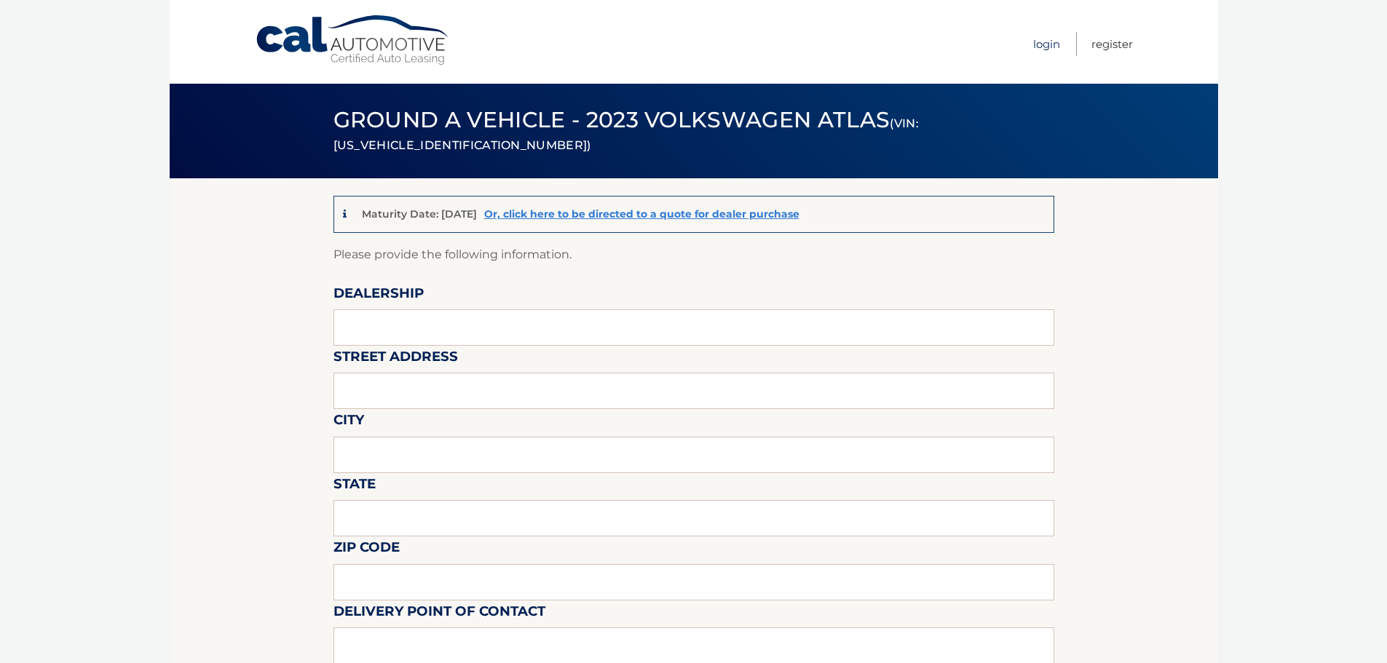
click at [1047, 39] on link "Login" at bounding box center [1046, 44] width 27 height 24
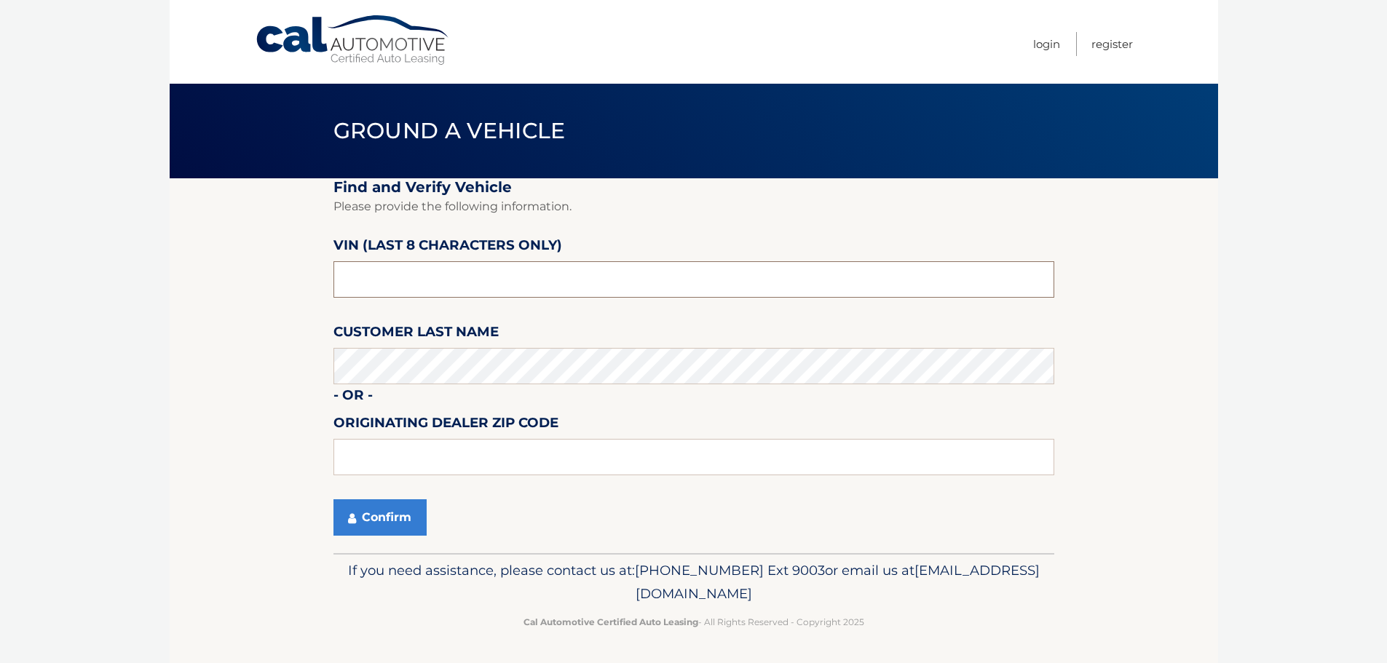
click at [418, 284] on input "text" at bounding box center [694, 279] width 721 height 36
type input "PC505228"
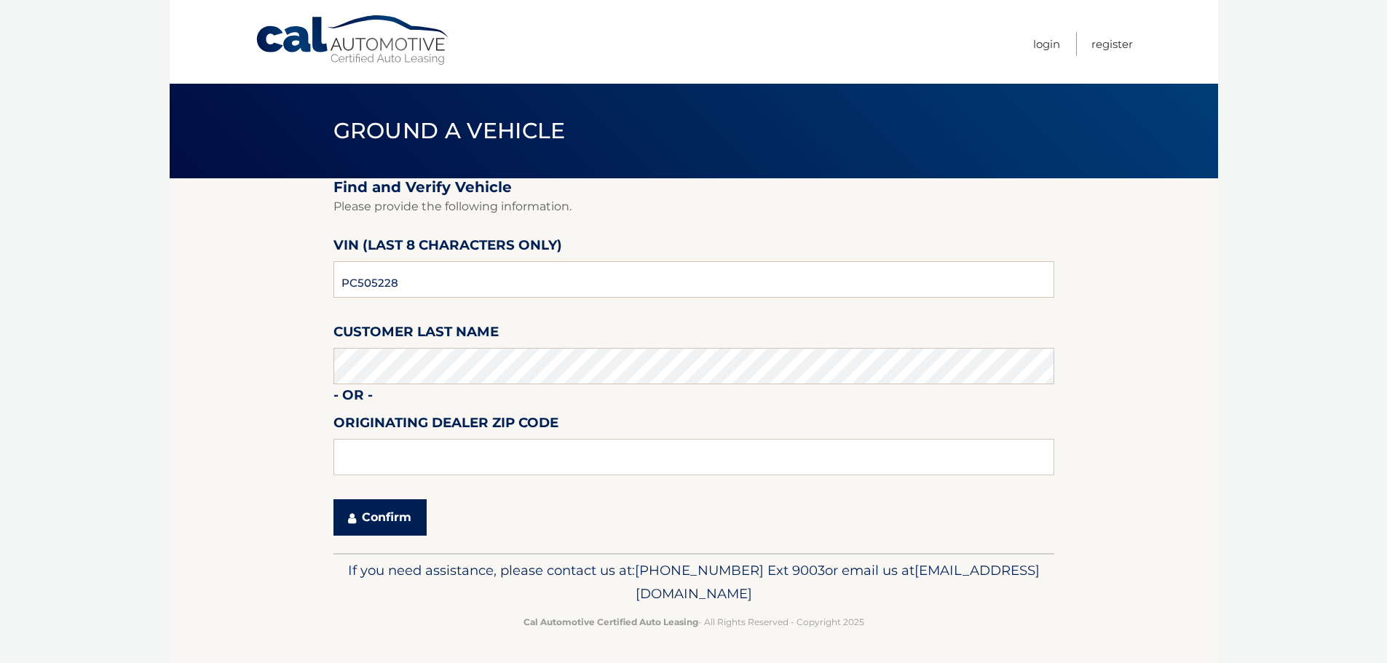
click at [355, 524] on icon "submit" at bounding box center [352, 519] width 8 height 12
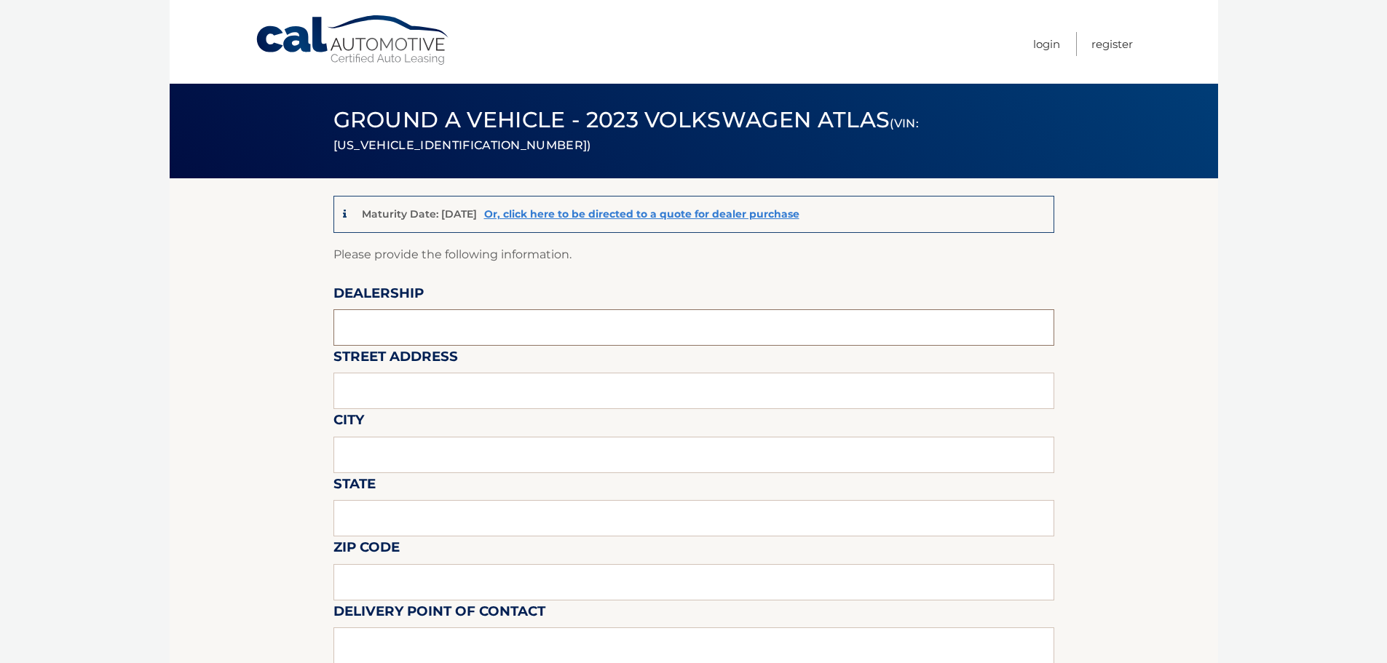
click at [403, 332] on input "text" at bounding box center [694, 328] width 721 height 36
type input "[PERSON_NAME] Volksagen of [GEOGRAPHIC_DATA]"
click at [444, 395] on input "text" at bounding box center [694, 391] width 721 height 36
type input "[STREET_ADDRESS]"
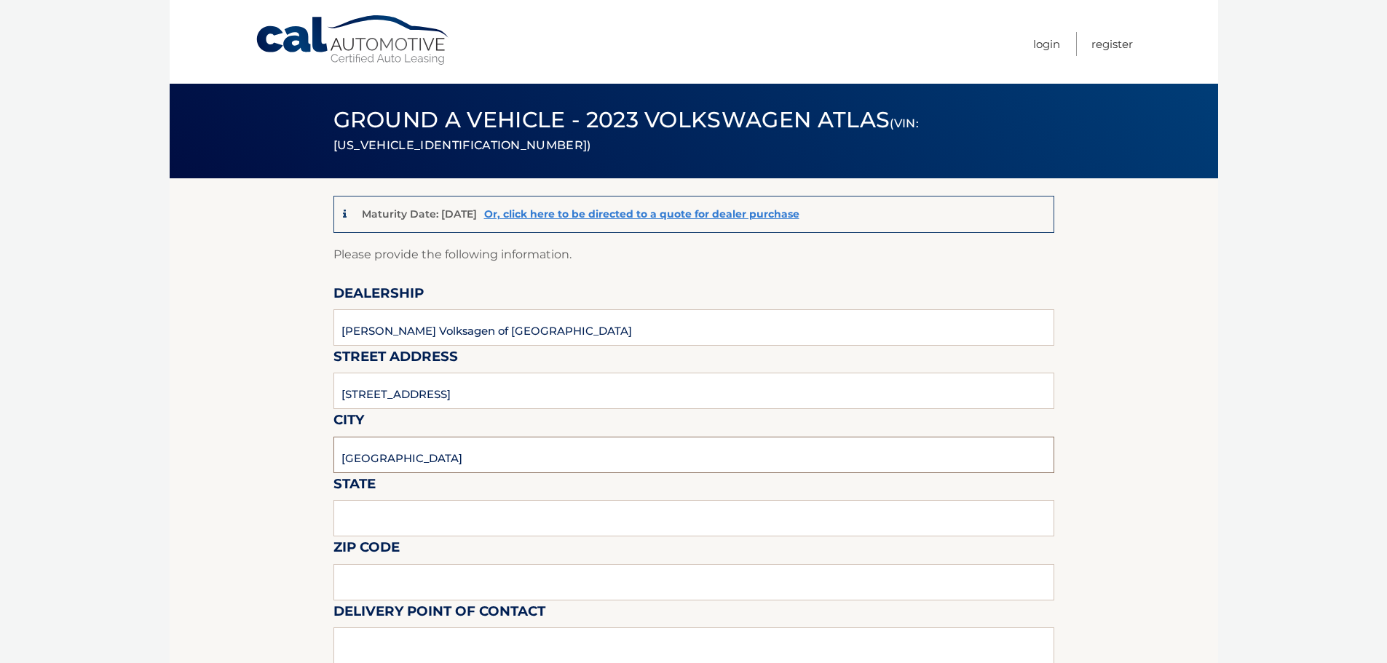
type input "[GEOGRAPHIC_DATA]"
drag, startPoint x: 405, startPoint y: 511, endPoint x: 272, endPoint y: 544, distance: 136.7
type input "[US_STATE]"
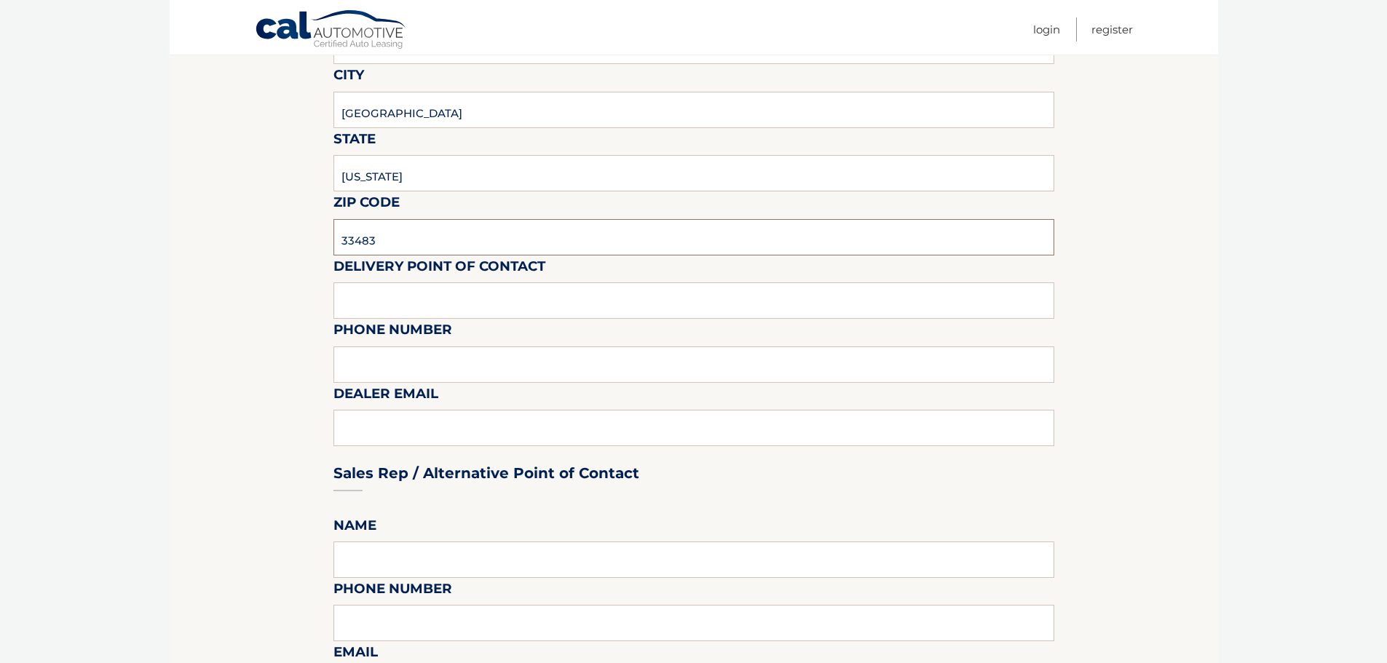
scroll to position [364, 0]
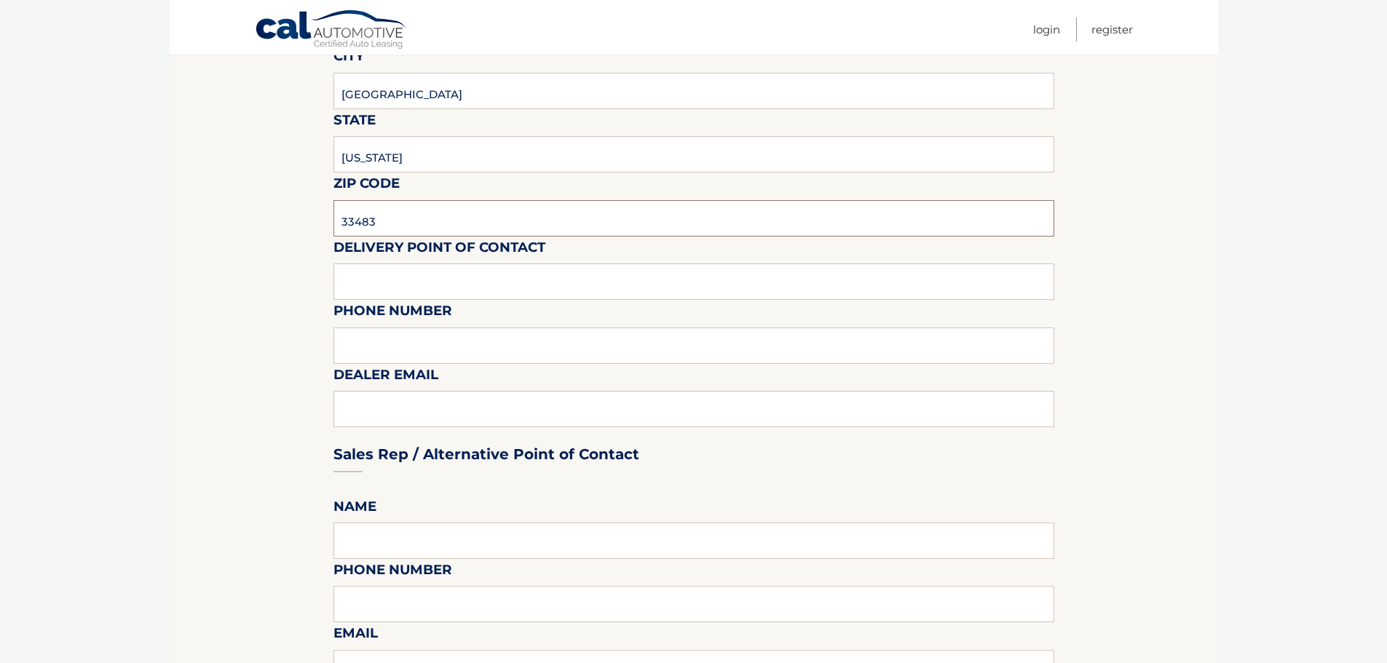
type input "33483"
click at [419, 291] on input "text" at bounding box center [694, 282] width 721 height 36
type input "Matt Dion"
click at [411, 352] on input "text" at bounding box center [694, 346] width 721 height 36
type input "978-333-3335"
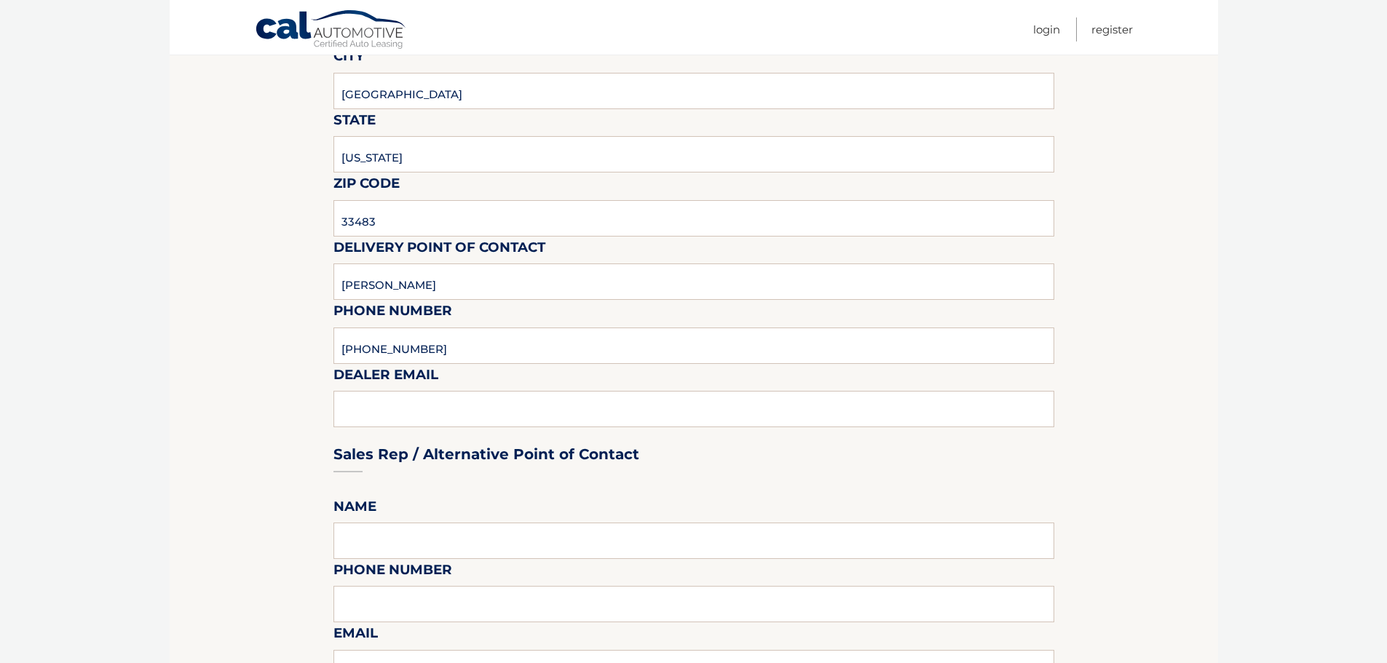
click at [406, 414] on div "Sales Rep / Alternative Point of Contact" at bounding box center [694, 427] width 721 height 103
click at [432, 412] on div "Sales Rep / Alternative Point of Contact" at bounding box center [694, 427] width 721 height 103
click at [416, 416] on div "Sales Rep / Alternative Point of Contact" at bounding box center [694, 427] width 721 height 103
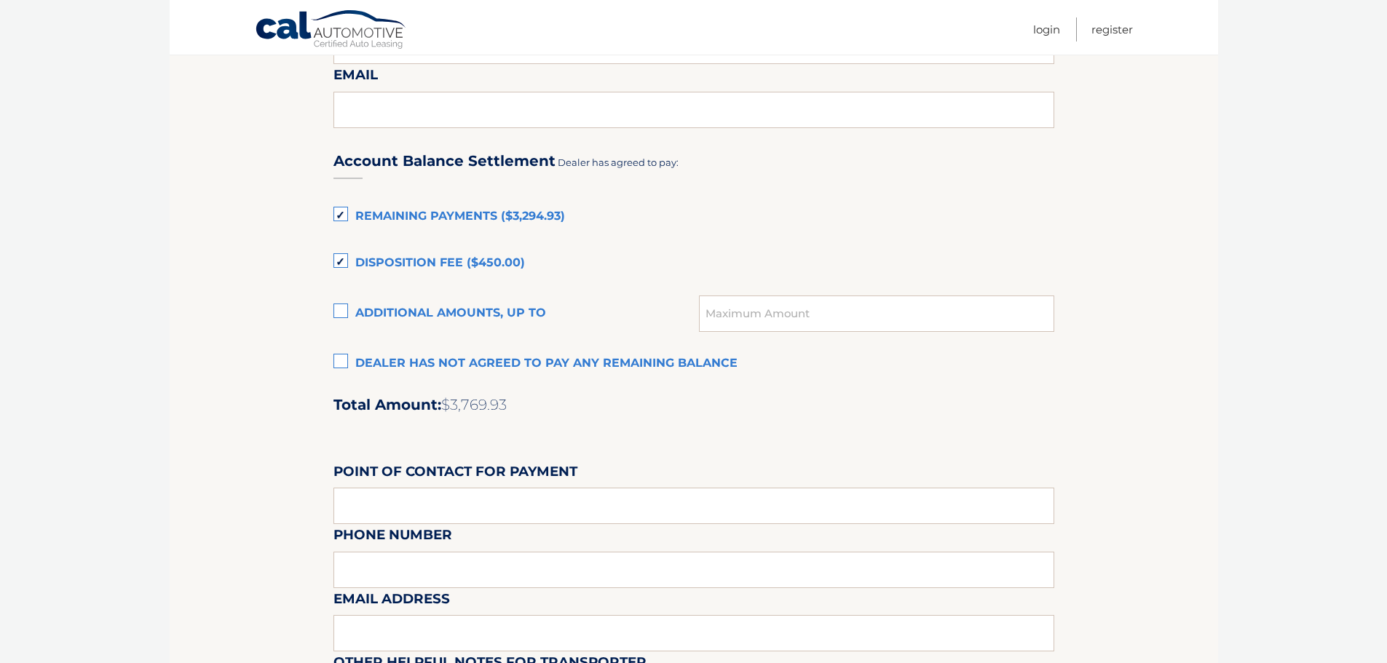
scroll to position [947, 0]
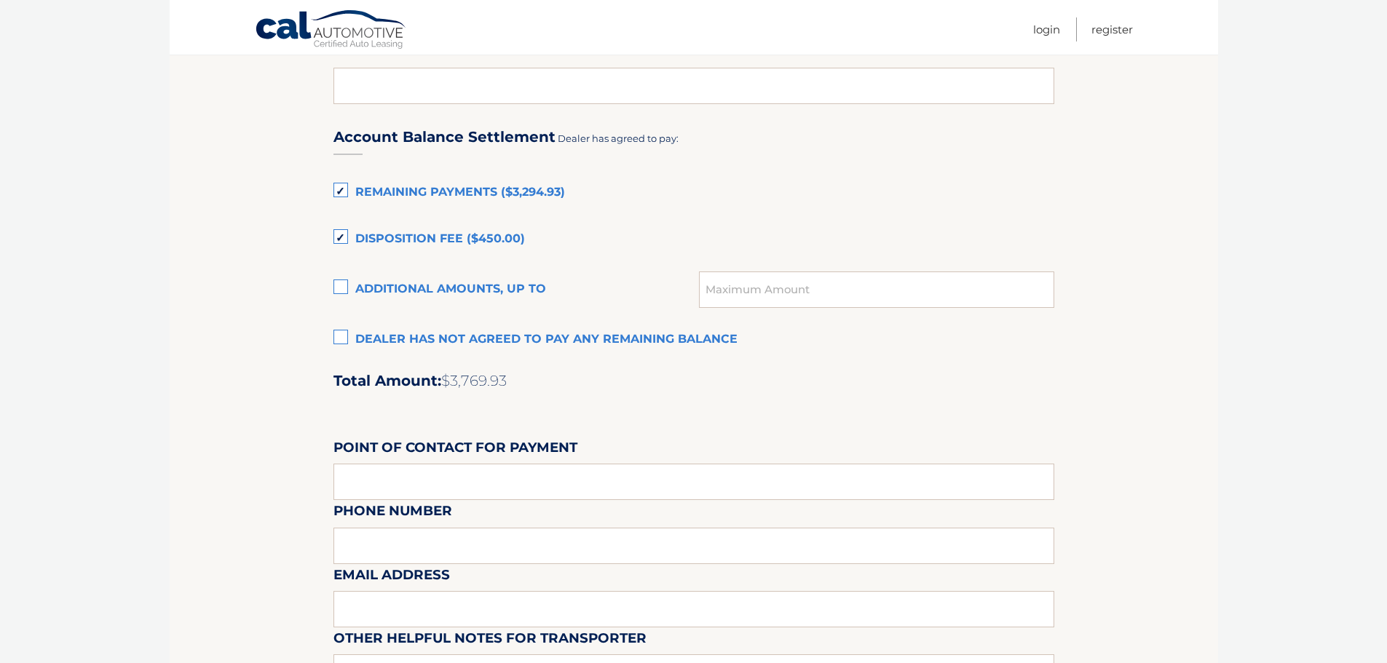
click at [339, 236] on label "Disposition Fee ($450.00)" at bounding box center [694, 239] width 721 height 29
click at [0, 0] on input "Disposition Fee ($450.00)" at bounding box center [0, 0] width 0 height 0
click at [350, 188] on label "Remaining Payments ($3,294.93)" at bounding box center [694, 192] width 721 height 29
click at [0, 0] on input "Remaining Payments ($3,294.93)" at bounding box center [0, 0] width 0 height 0
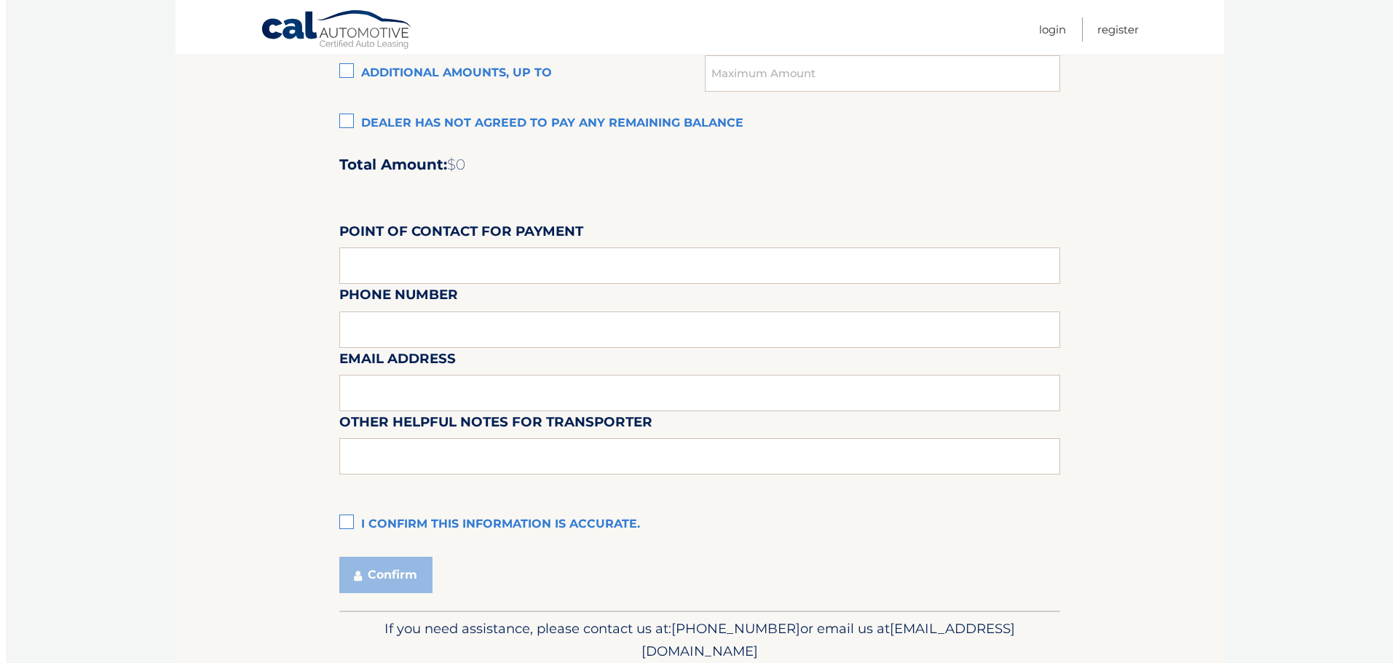
scroll to position [1221, 0]
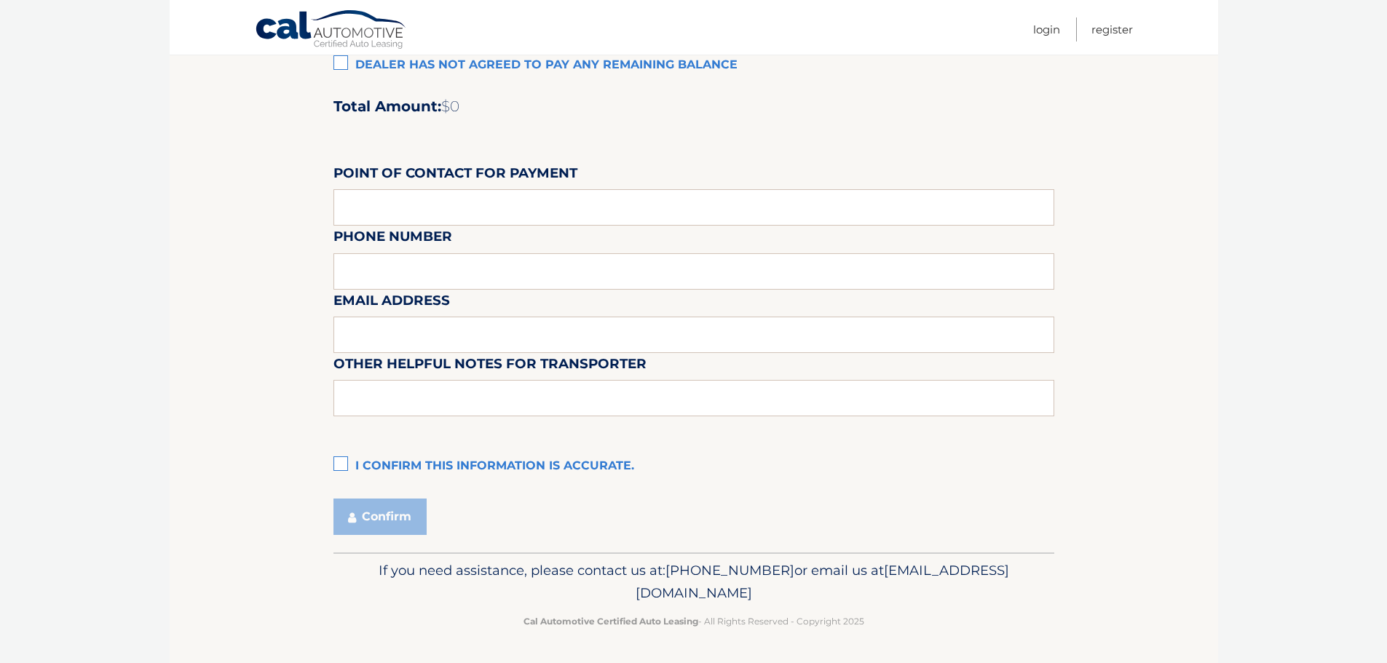
click at [347, 462] on label "I confirm this information is accurate." at bounding box center [694, 466] width 721 height 29
click at [0, 0] on input "I confirm this information is accurate." at bounding box center [0, 0] width 0 height 0
click at [366, 516] on button "Confirm" at bounding box center [380, 517] width 93 height 36
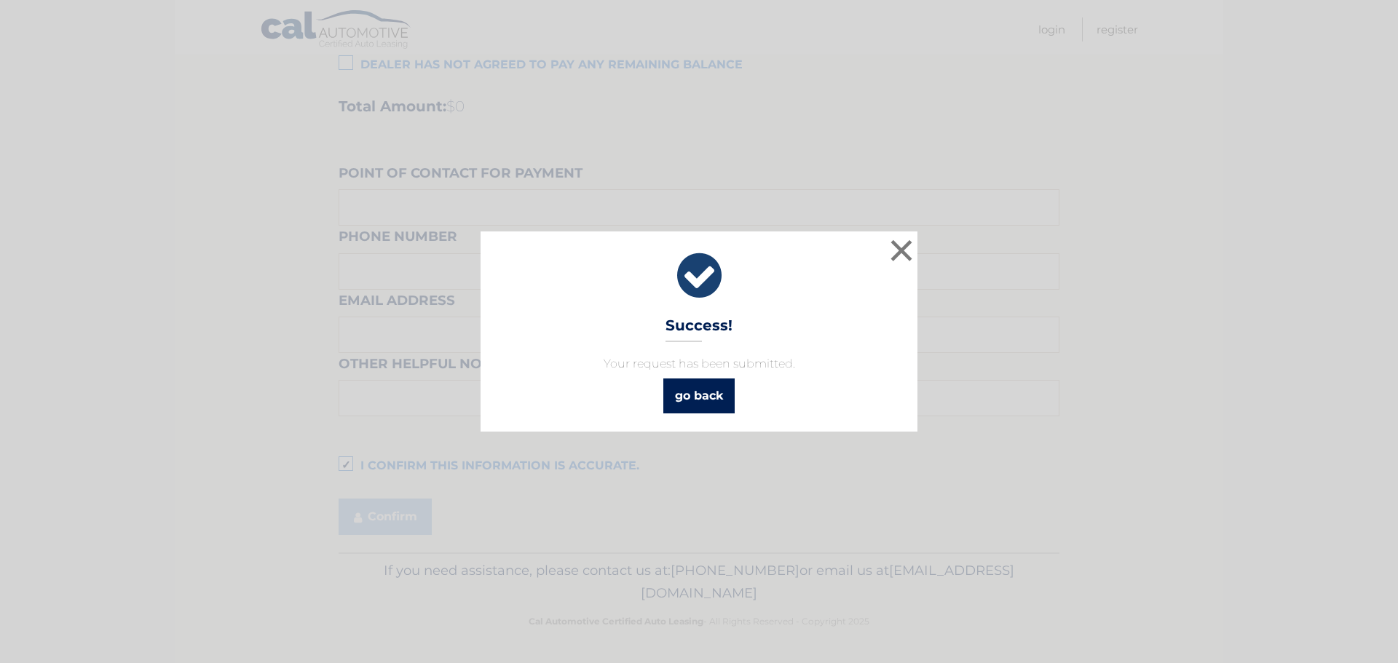
click at [693, 398] on link "go back" at bounding box center [698, 396] width 71 height 35
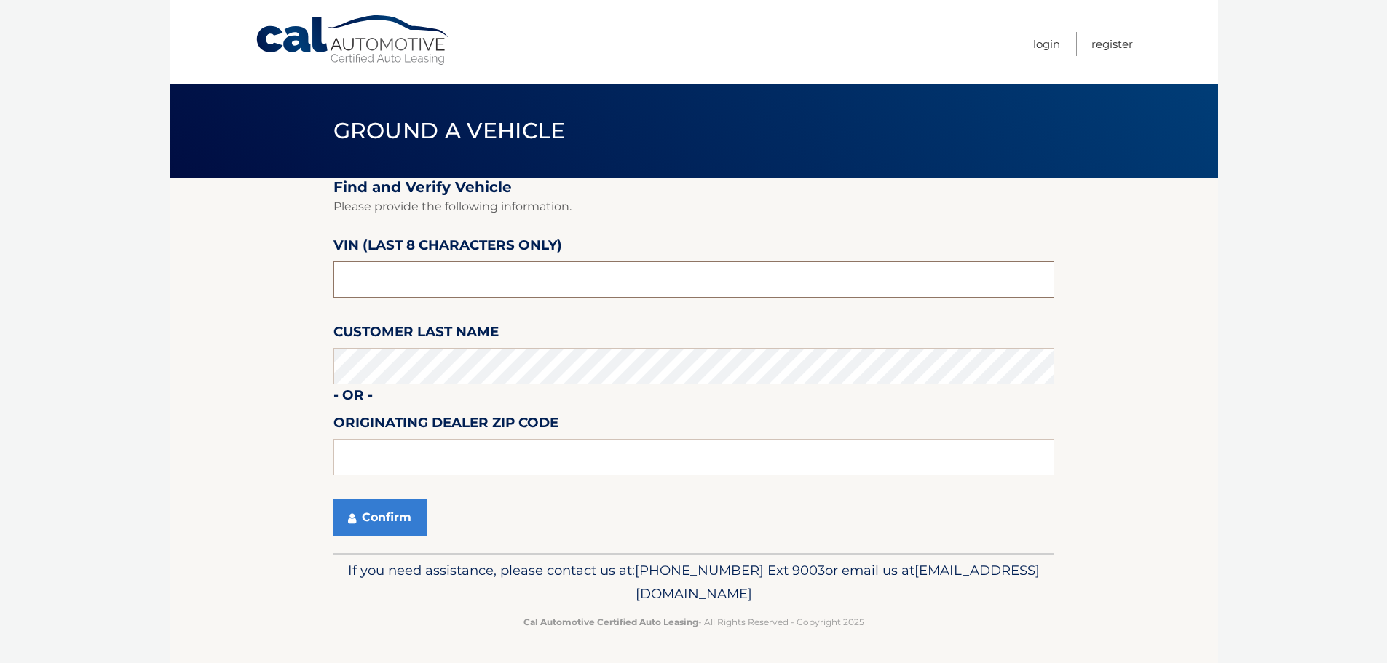
click at [583, 291] on input "text" at bounding box center [694, 279] width 721 height 36
click at [360, 272] on input "text" at bounding box center [694, 279] width 721 height 36
type input "N*******"
type input "NM148283"
click at [363, 525] on button "Confirm" at bounding box center [380, 518] width 93 height 36
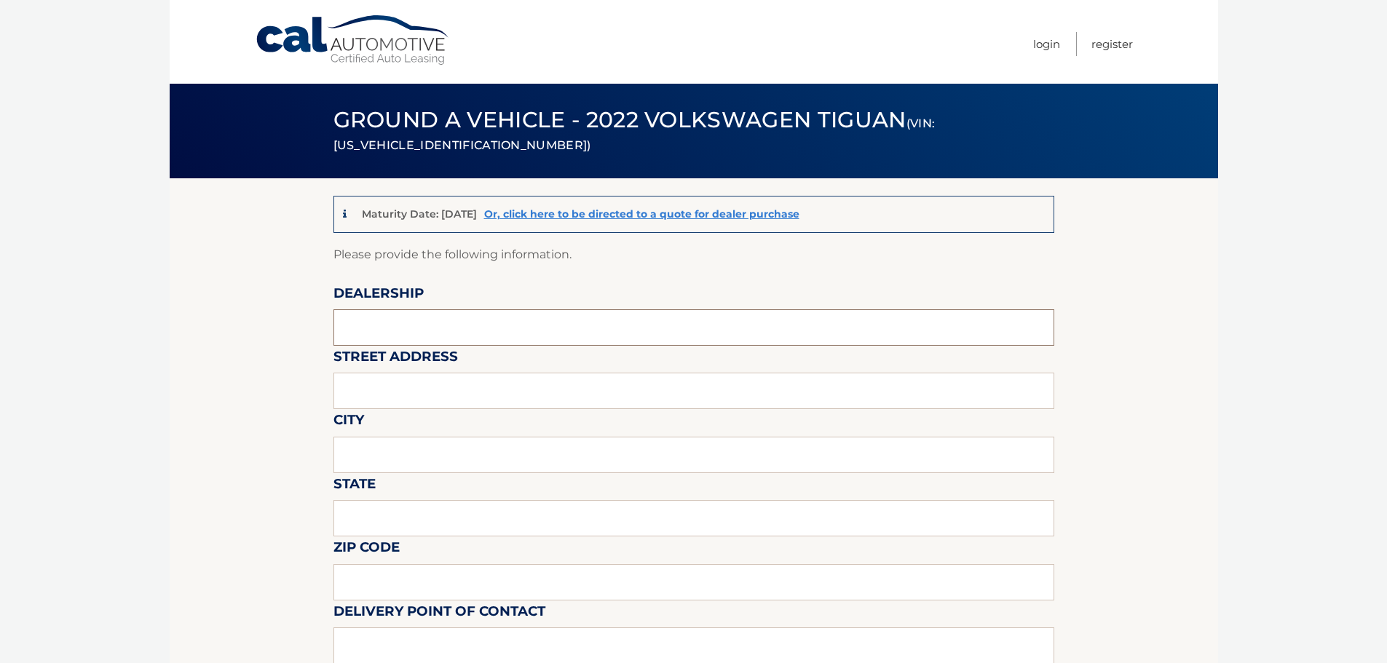
click at [404, 330] on input "text" at bounding box center [694, 328] width 721 height 36
type input "Gunther Volksagen of Delray Beach"
click at [448, 399] on input "text" at bounding box center [694, 391] width 721 height 36
type input "2401 North Federal Highway"
click at [446, 454] on input "text" at bounding box center [694, 455] width 721 height 36
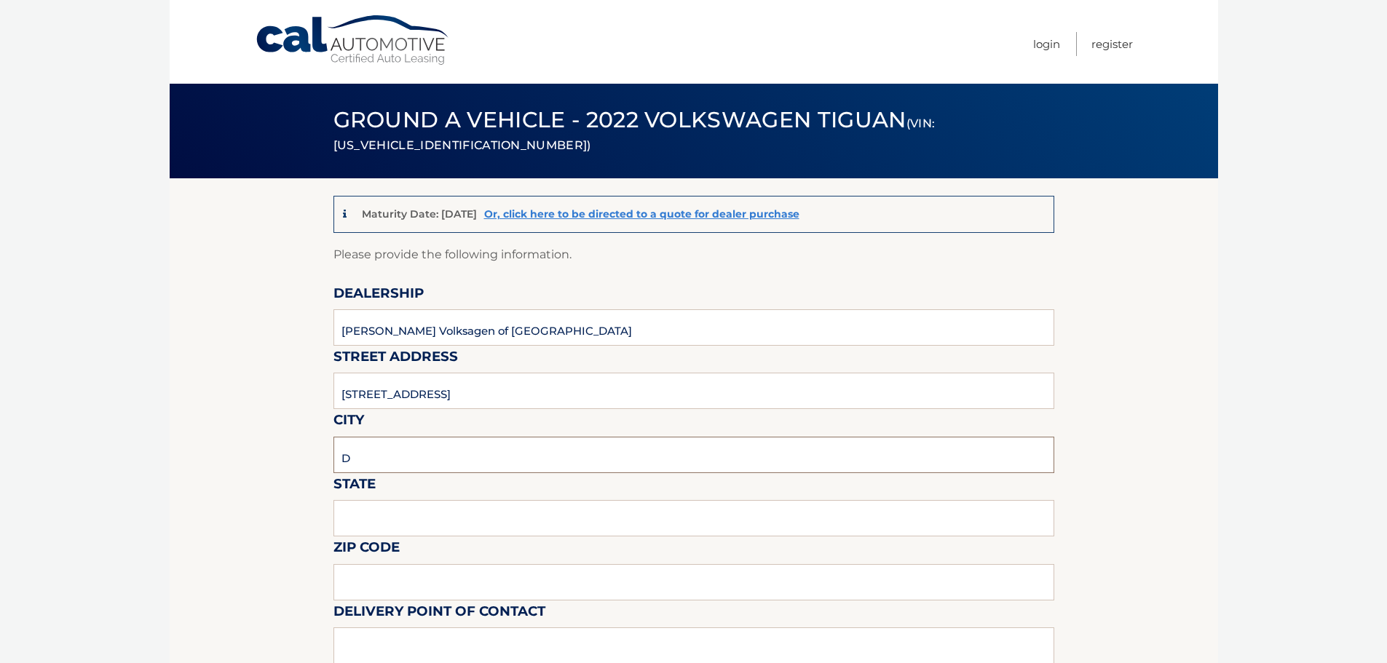
type input "Delray Beach"
type input "FL"
type input "33483"
type input "Langley Sweetapple"
type input "5619018986"
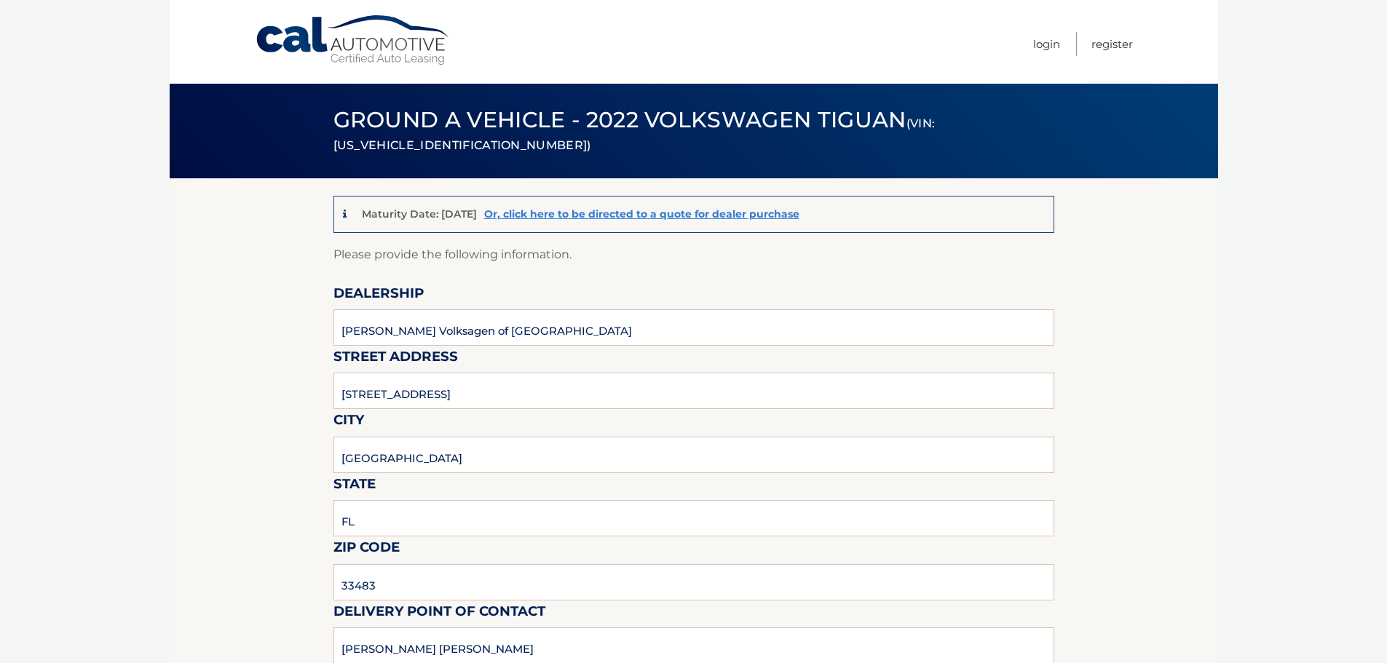
type input "wng@none.com"
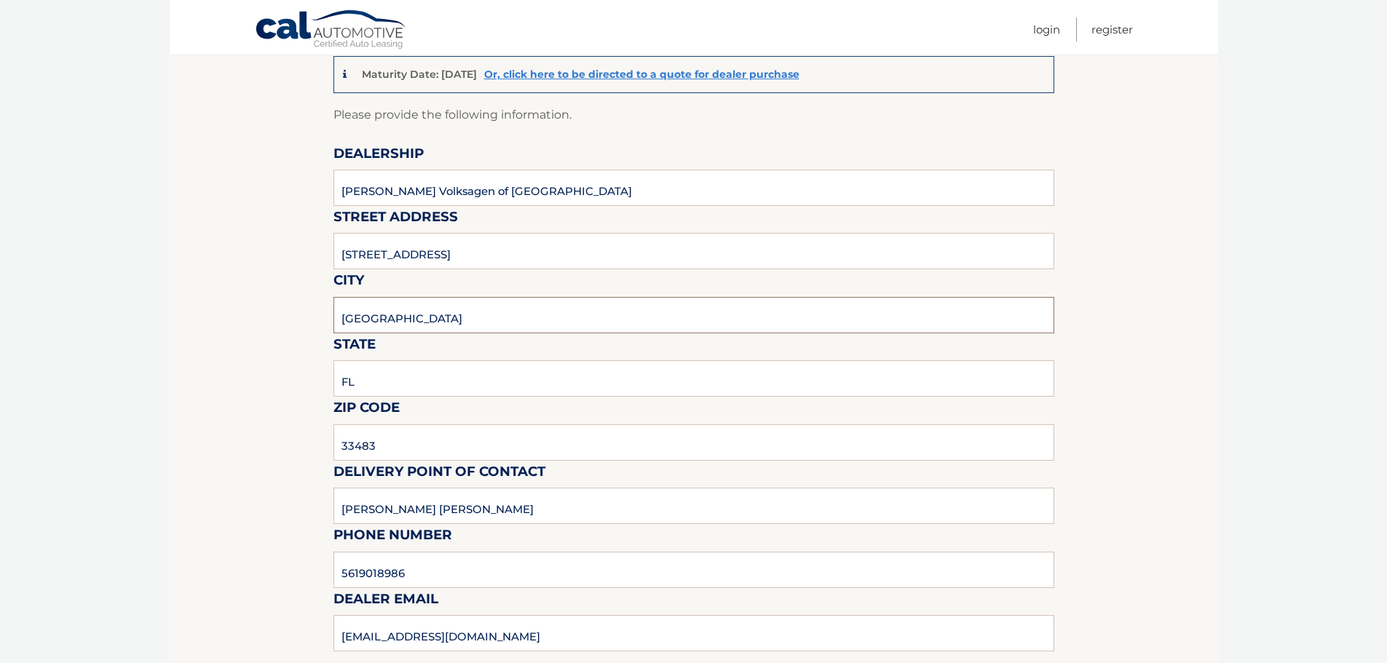
scroll to position [146, 0]
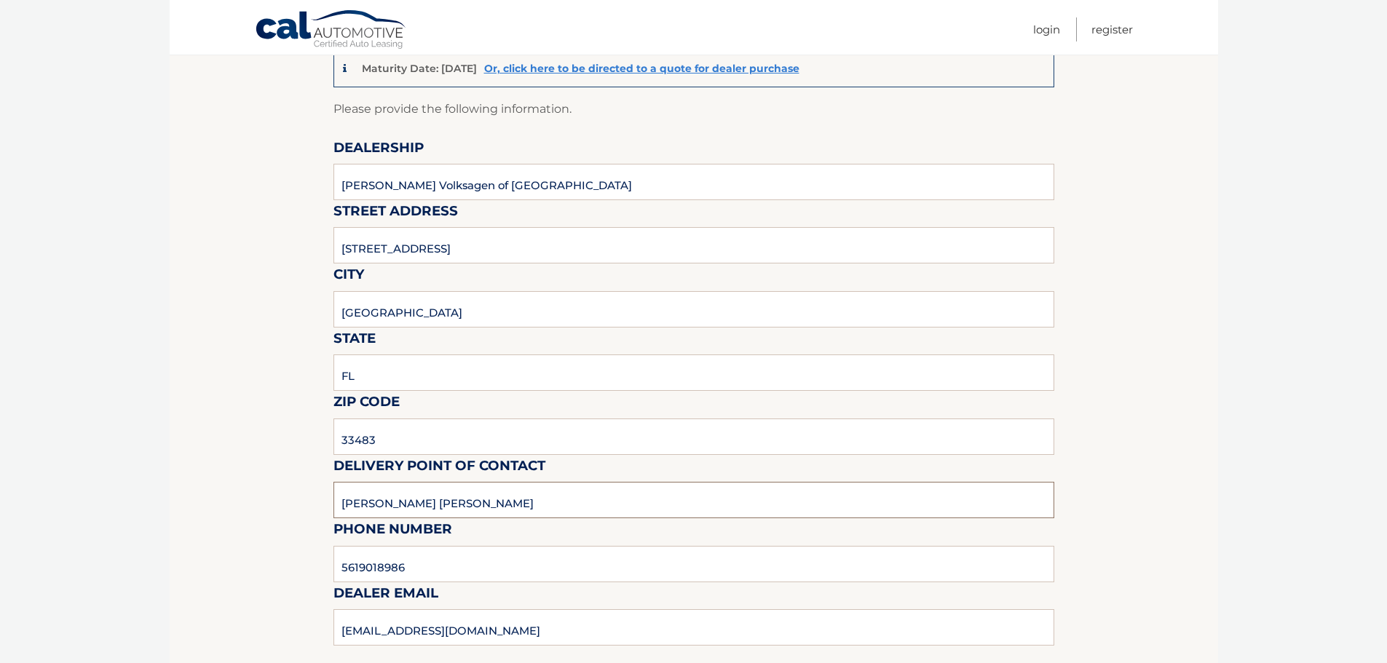
click at [458, 500] on input "Langley Sweetapple" at bounding box center [694, 500] width 721 height 36
click at [352, 505] on input "text" at bounding box center [694, 500] width 721 height 36
type input "Matt Dion"
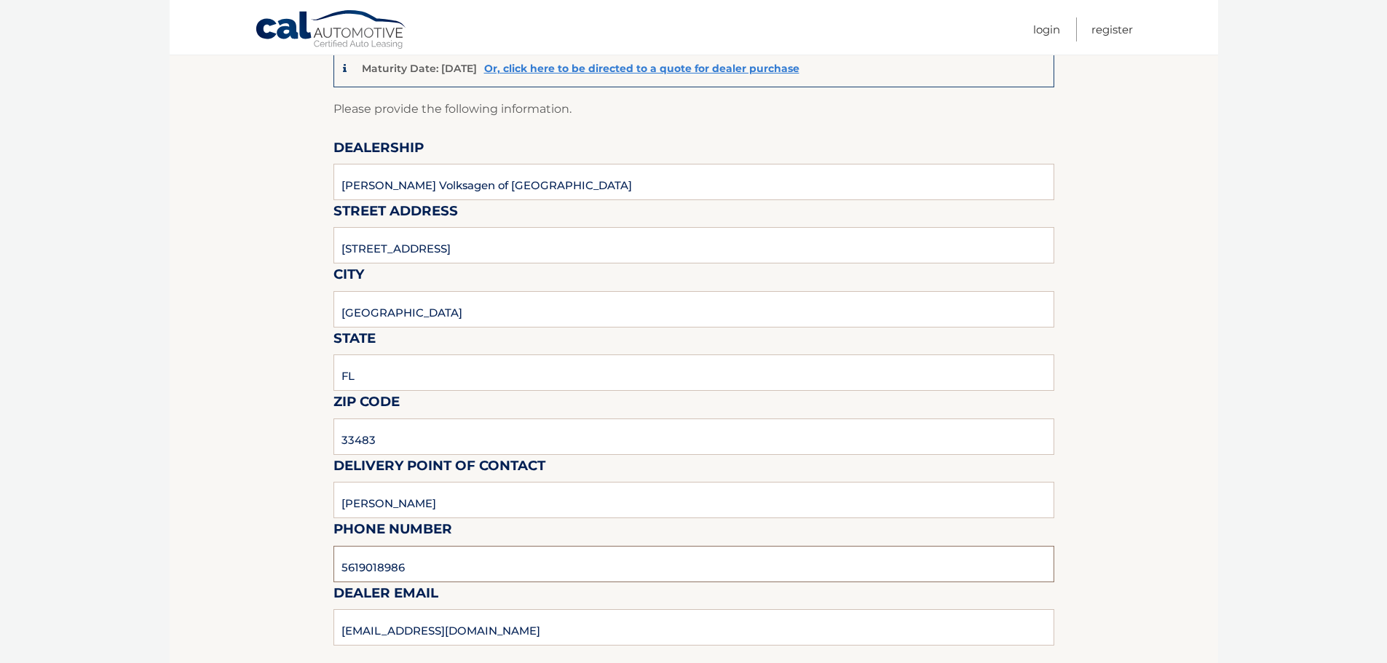
click at [411, 564] on input "5619018986" at bounding box center [694, 564] width 721 height 36
click at [409, 564] on input "5619018986" at bounding box center [694, 564] width 721 height 36
type input "978-333-3335"
click at [449, 629] on div "Sales Rep / Alternative Point of Contact" at bounding box center [694, 645] width 721 height 103
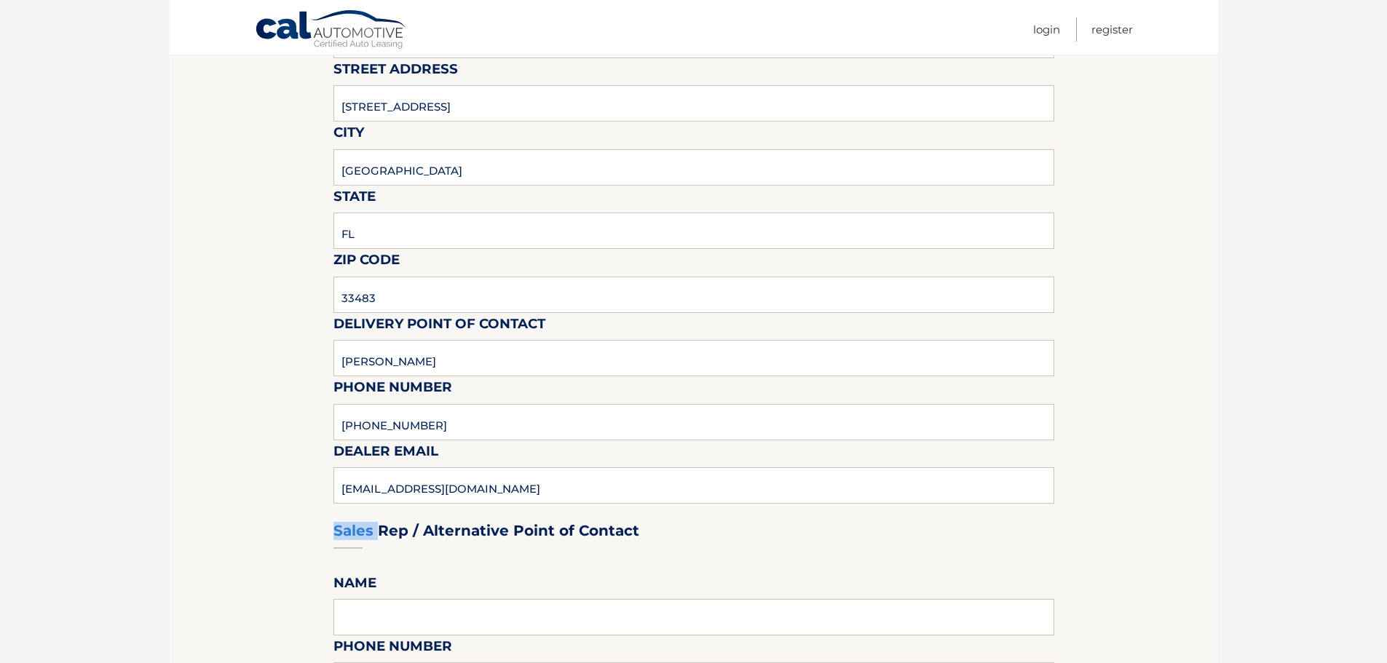
scroll to position [583, 0]
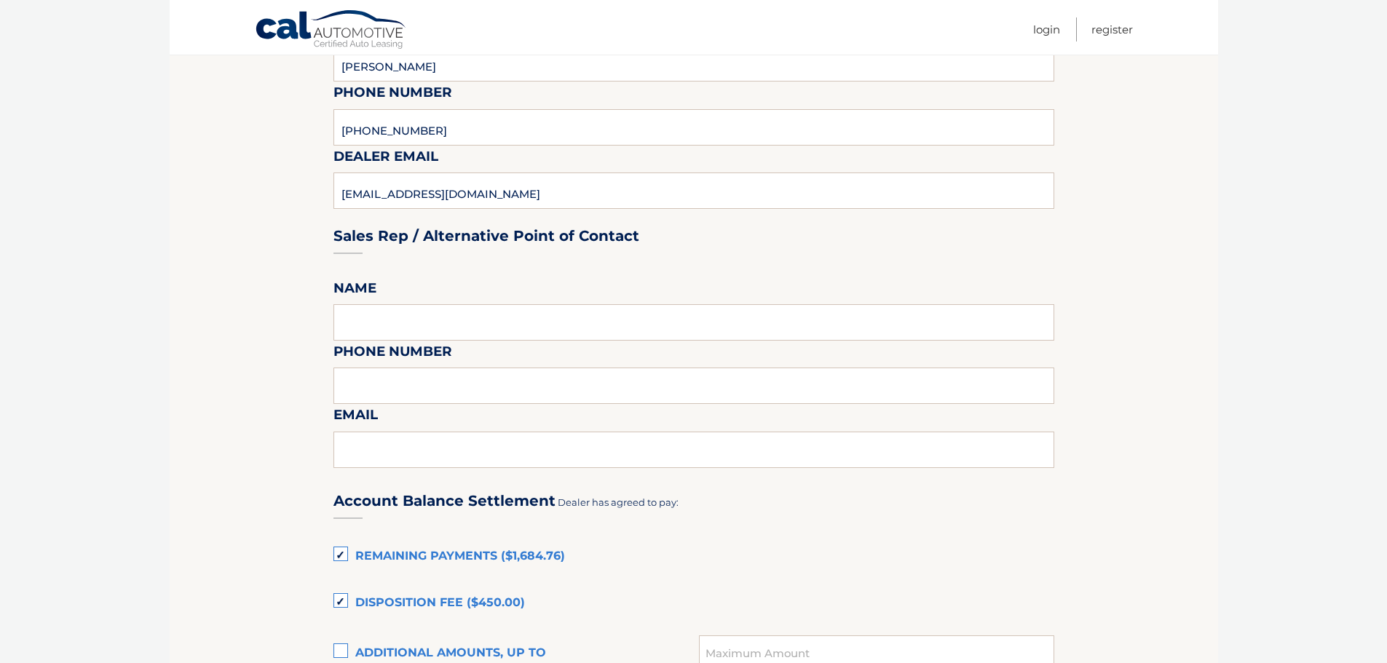
click at [208, 312] on section "Maturity Date: 11/28/2025 Or, click here to be directed to a quote for dealer p…" at bounding box center [694, 394] width 1049 height 1596
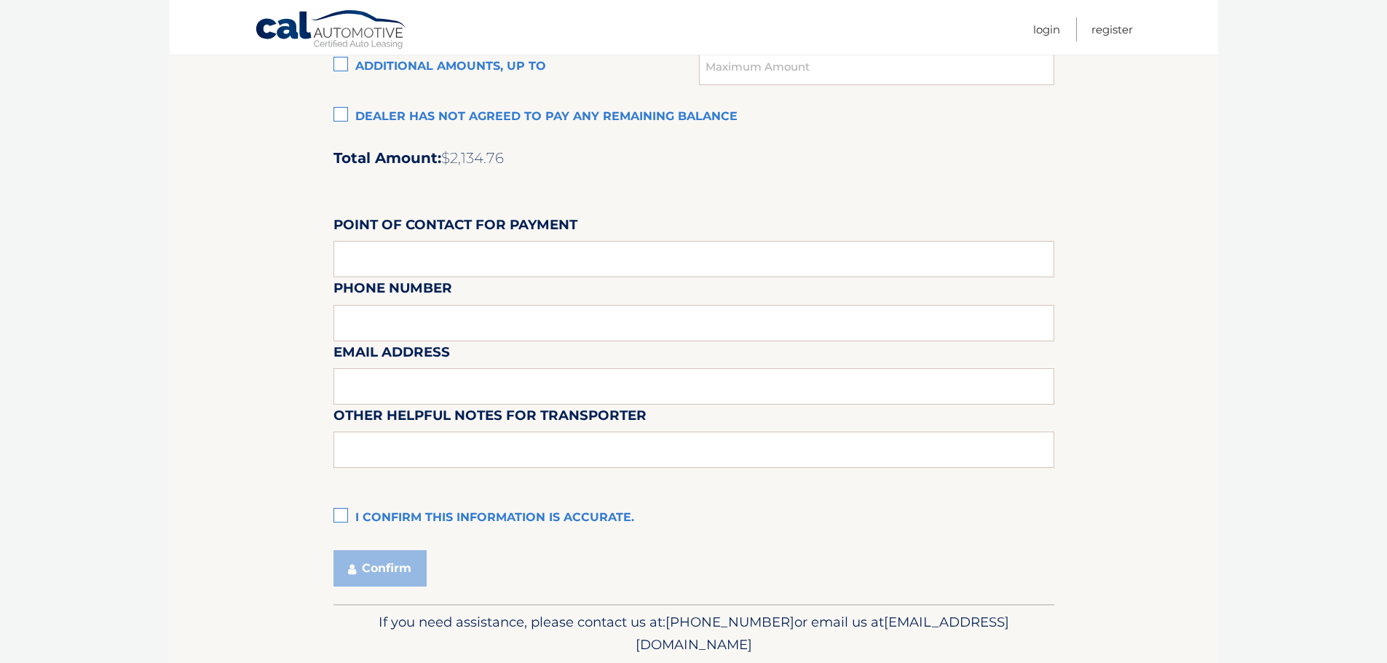
scroll to position [1221, 0]
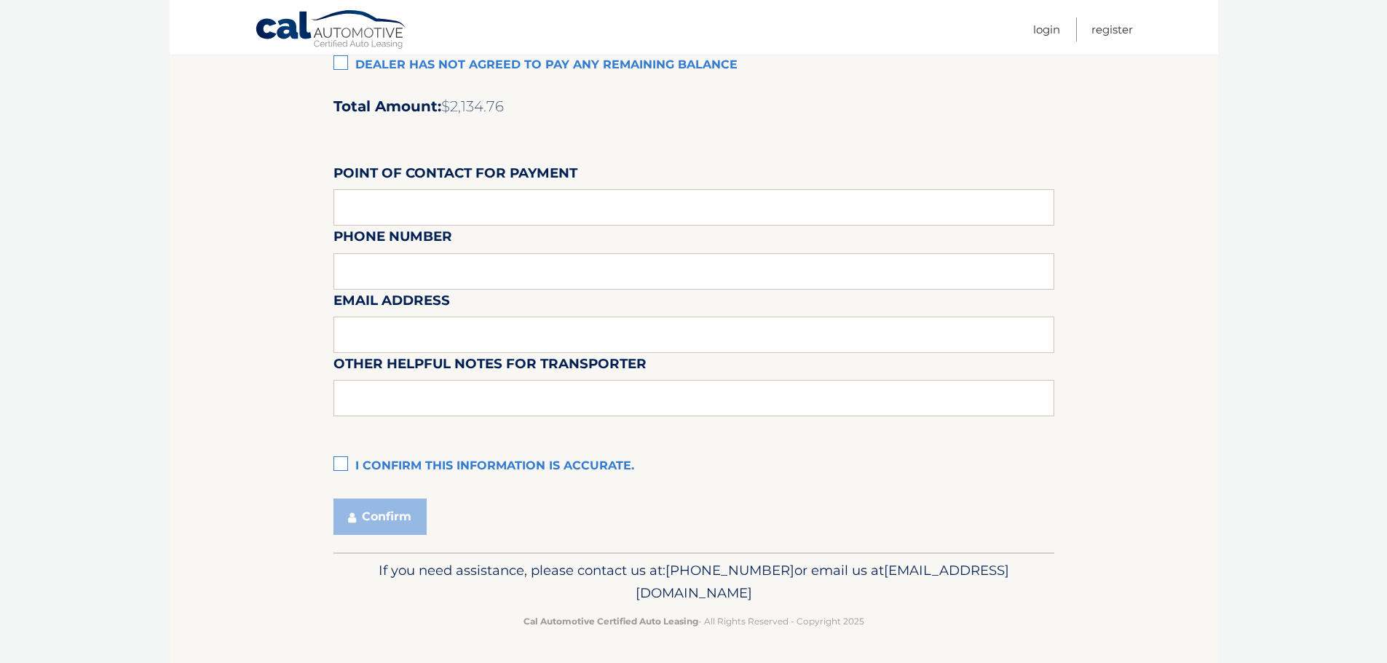
click at [344, 468] on label "I confirm this information is accurate." at bounding box center [694, 466] width 721 height 29
click at [0, 0] on input "I confirm this information is accurate." at bounding box center [0, 0] width 0 height 0
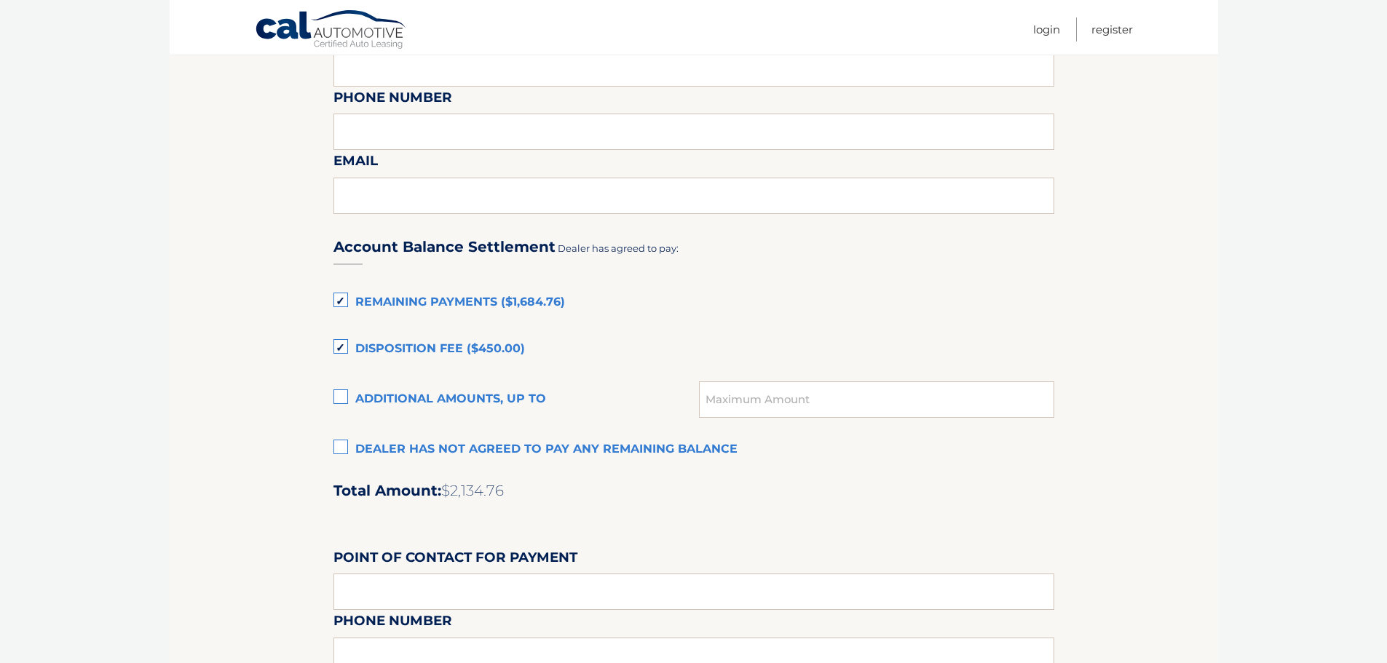
scroll to position [874, 0]
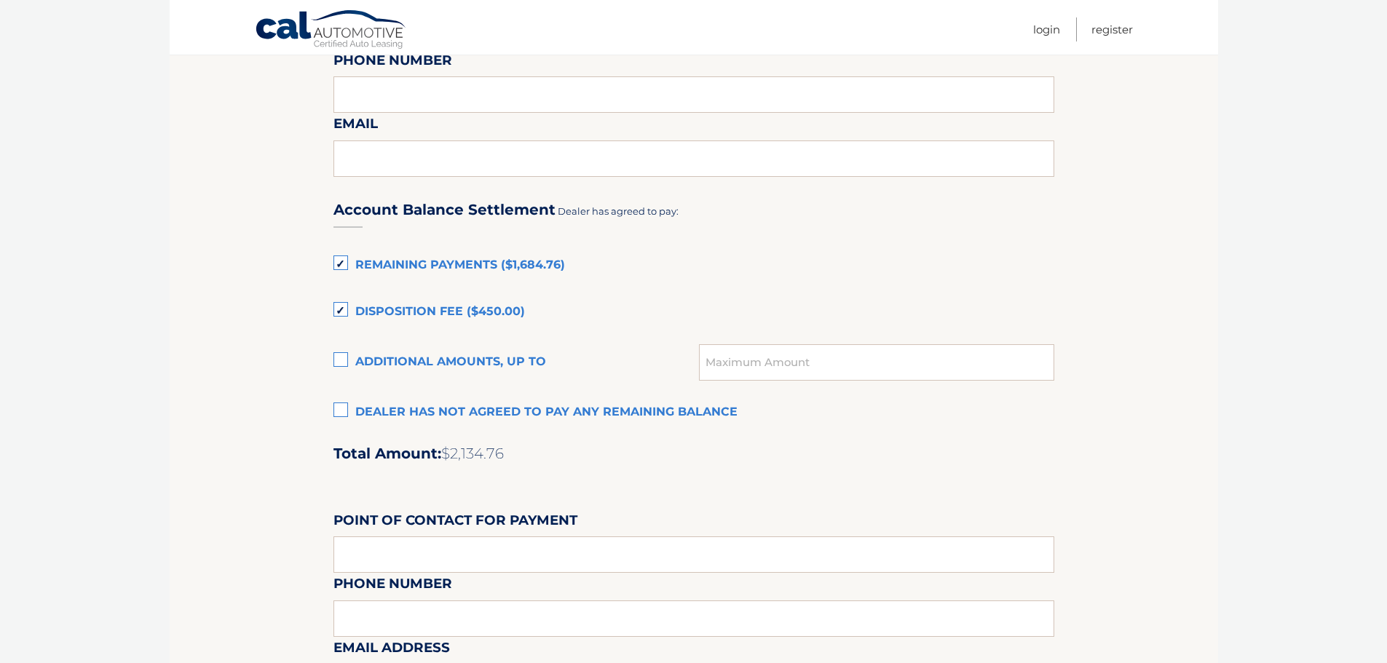
click at [342, 308] on label "Disposition Fee ($450.00)" at bounding box center [694, 312] width 721 height 29
click at [0, 0] on input "Disposition Fee ($450.00)" at bounding box center [0, 0] width 0 height 0
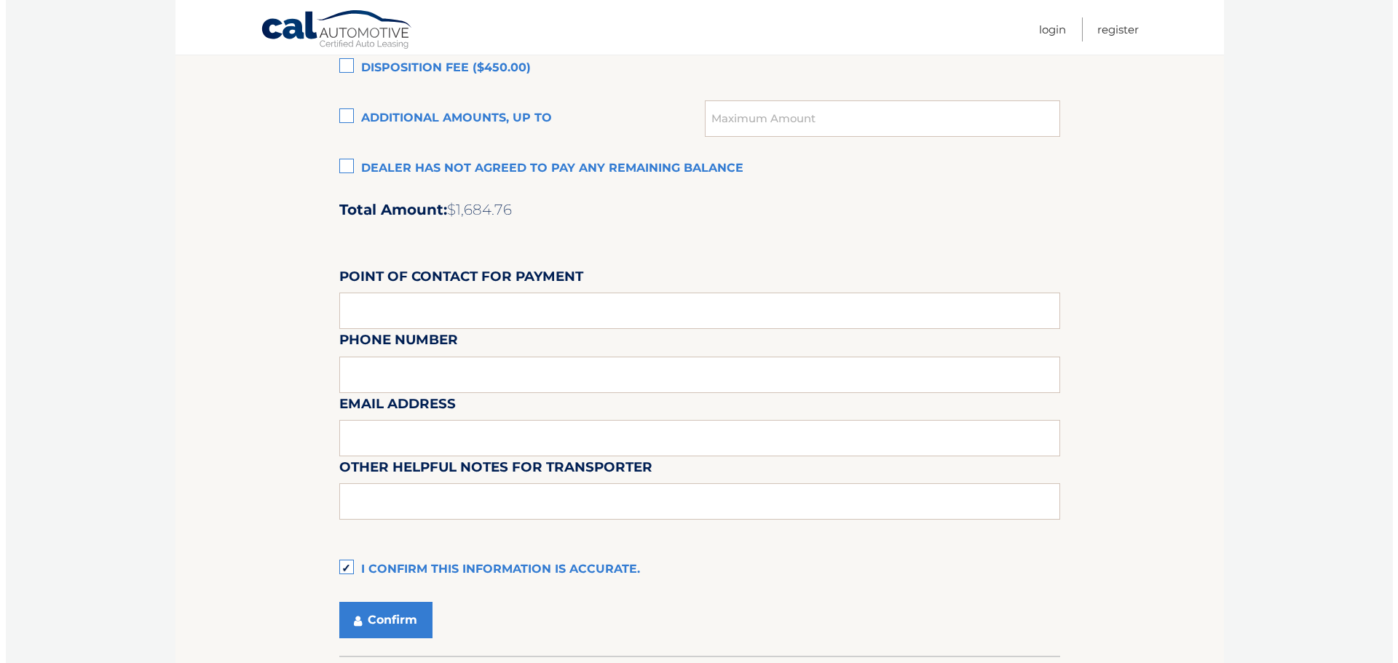
scroll to position [1165, 0]
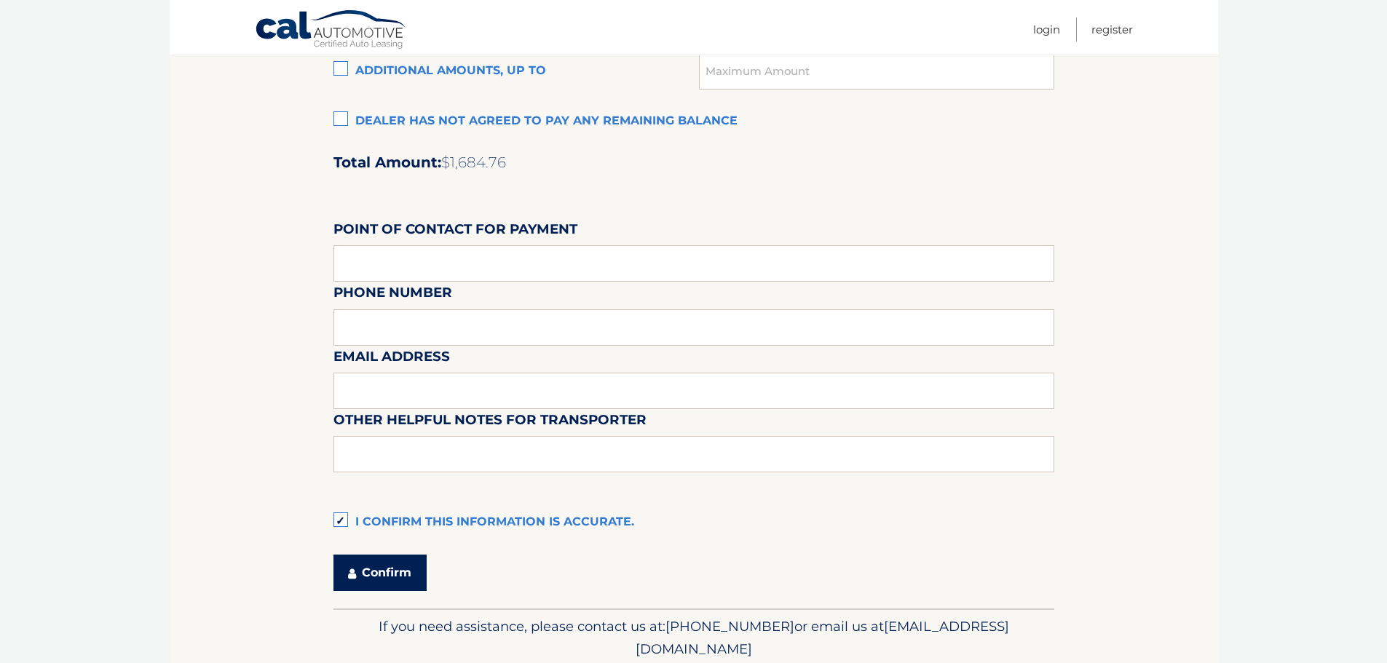
click at [384, 576] on button "Confirm" at bounding box center [380, 573] width 93 height 36
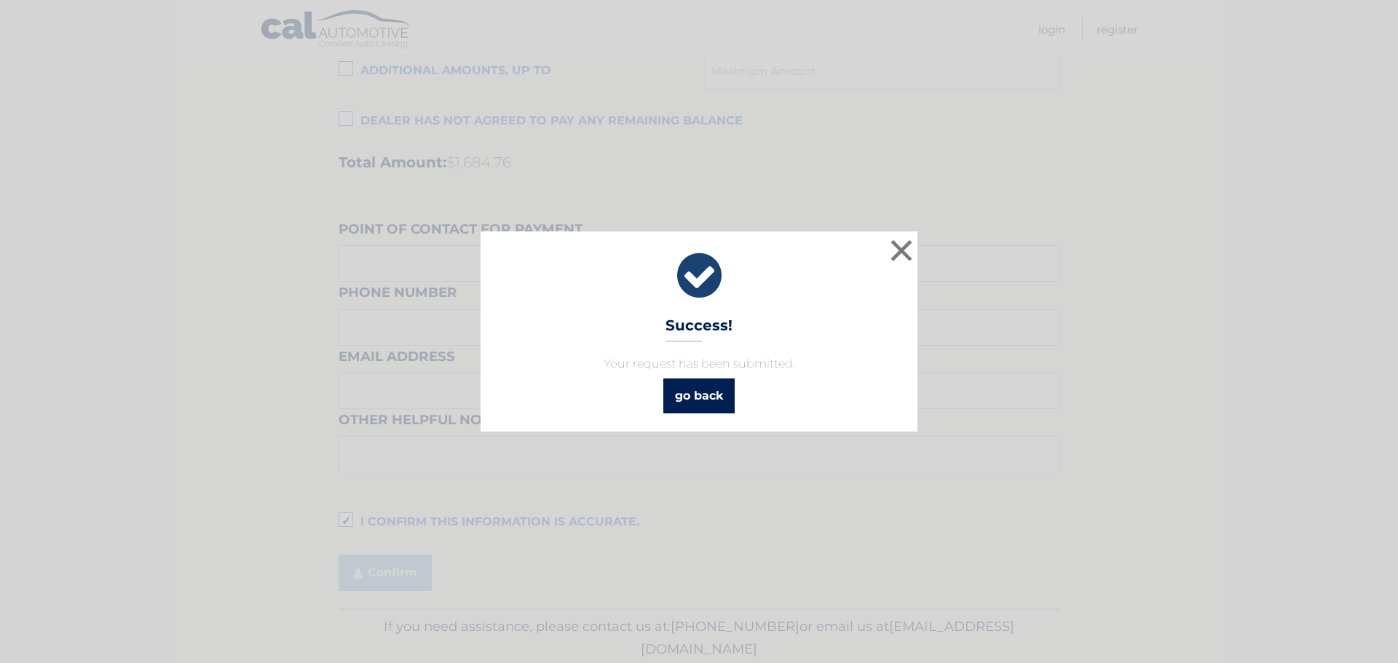
click at [683, 408] on link "go back" at bounding box center [698, 396] width 71 height 35
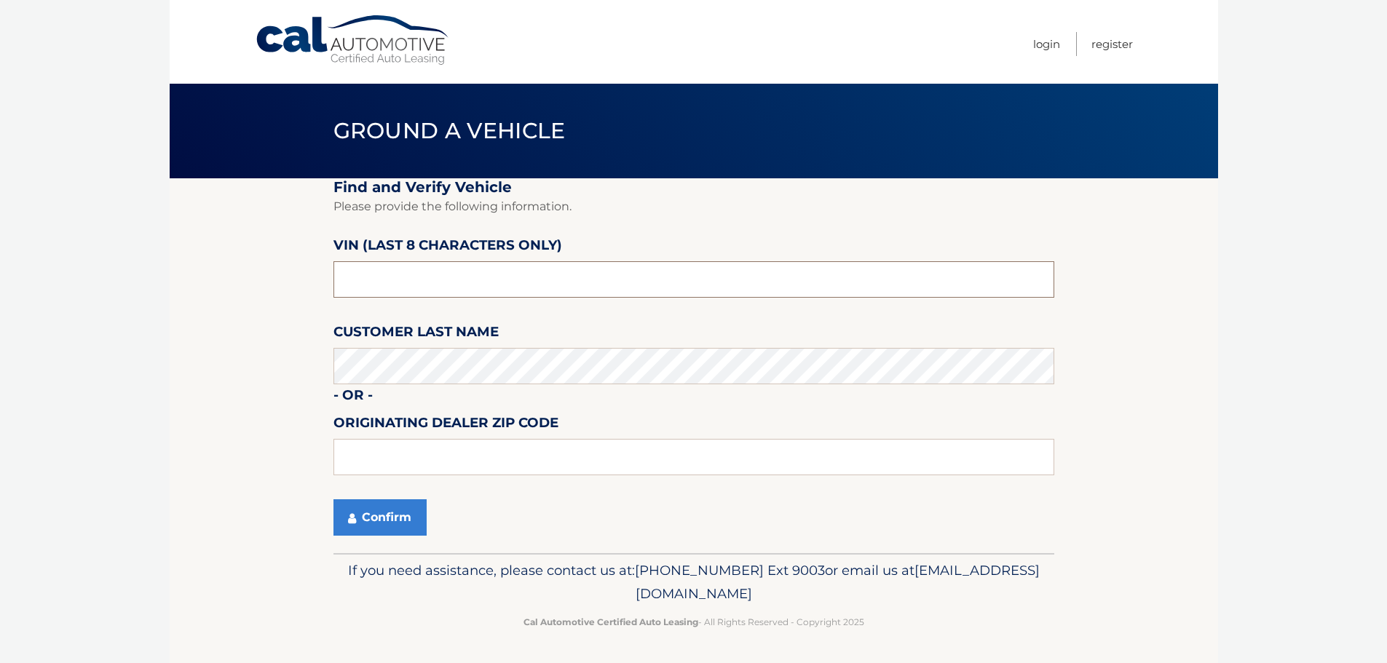
click at [417, 286] on input "text" at bounding box center [694, 279] width 721 height 36
type input "NM148283"
click at [269, 363] on section "Find and Verify Vehicle Please provide the following information. VIN (last 8 c…" at bounding box center [694, 365] width 1049 height 375
drag, startPoint x: 354, startPoint y: 497, endPoint x: 363, endPoint y: 508, distance: 14.0
click at [361, 502] on fieldset "Find and Verify Vehicle Please provide the following information. VIN (last 8 c…" at bounding box center [694, 365] width 721 height 375
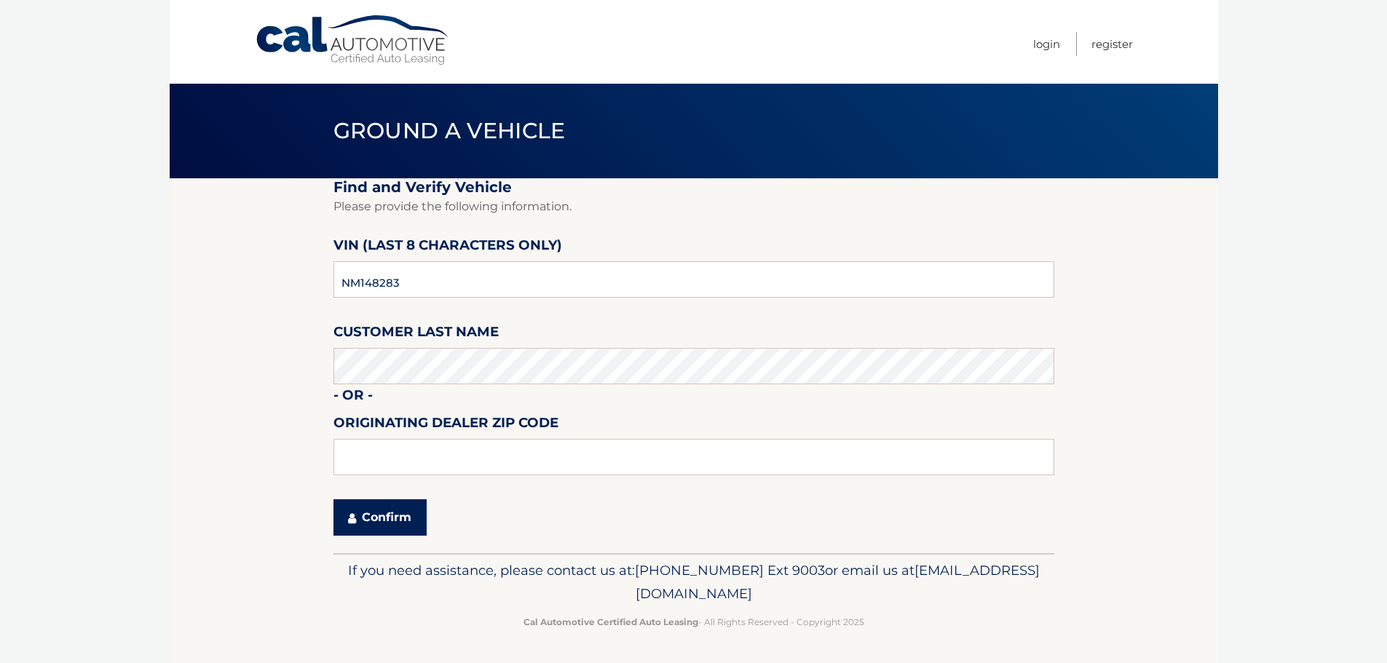
click at [364, 508] on button "Confirm" at bounding box center [380, 518] width 93 height 36
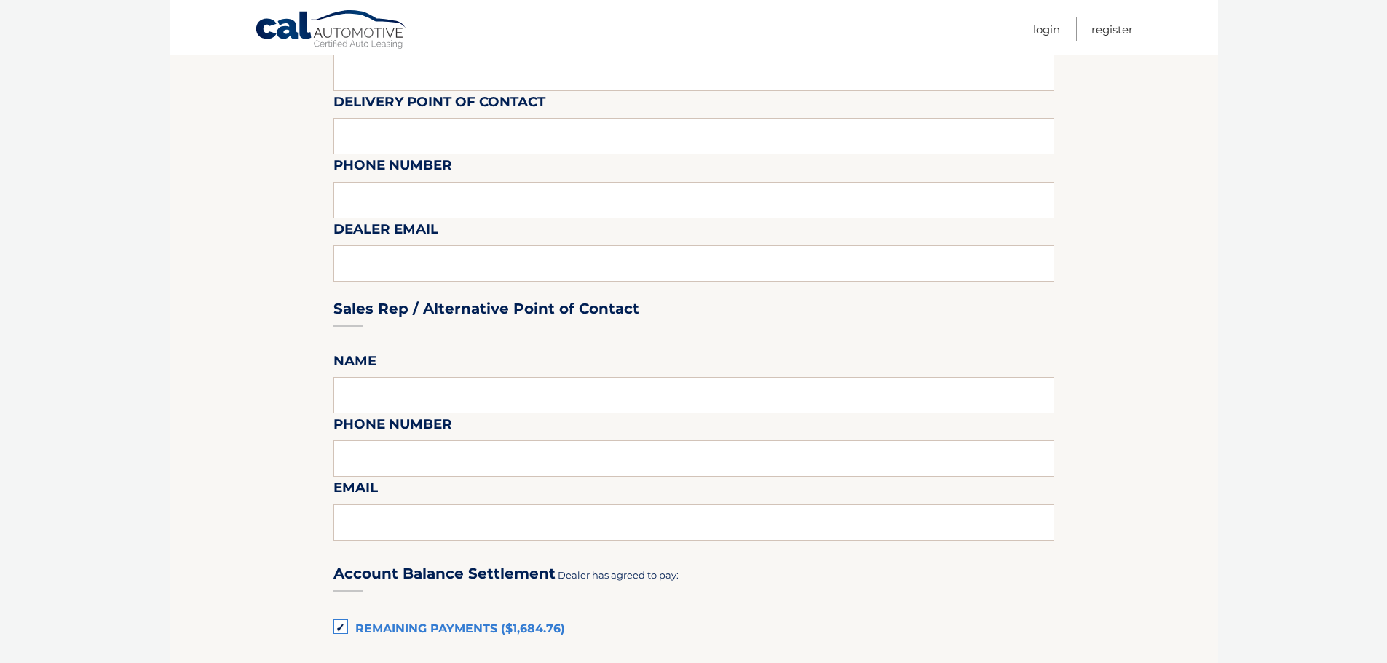
scroll to position [947, 0]
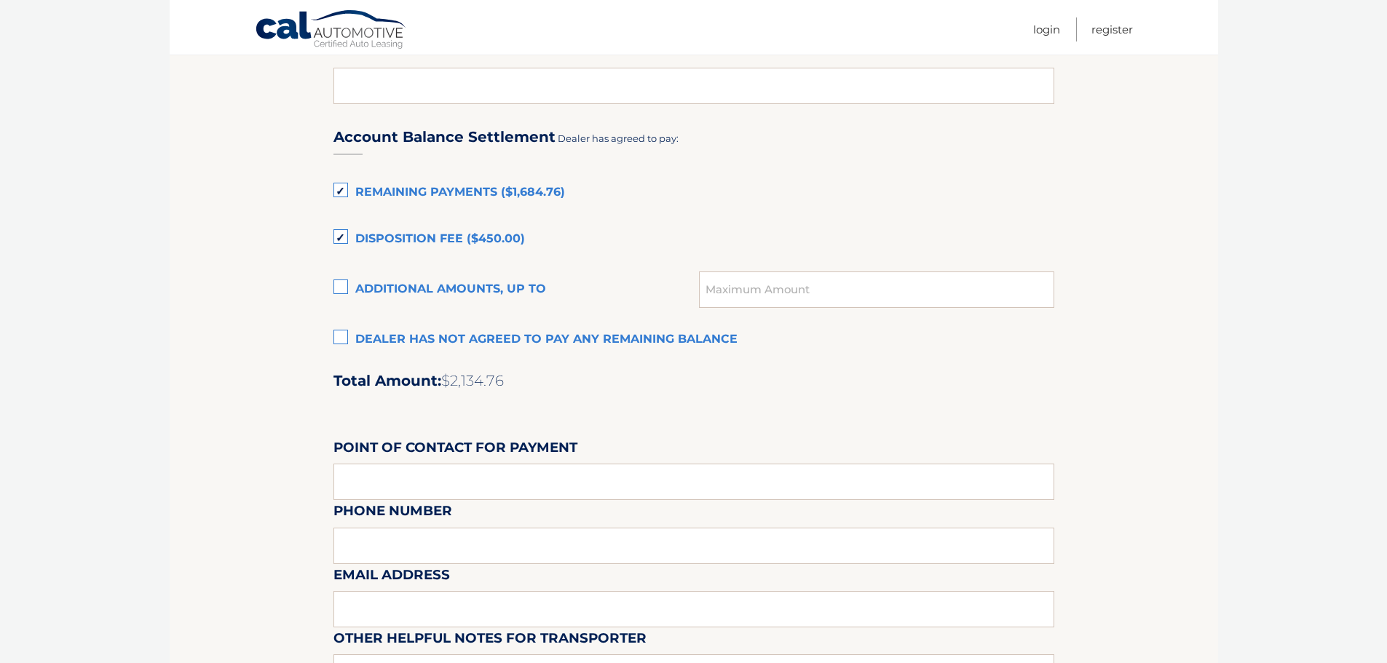
click at [278, 328] on section "Maturity Date: 11/28/2025 Or, click here to be directed to a quote for dealer p…" at bounding box center [694, 30] width 1049 height 1596
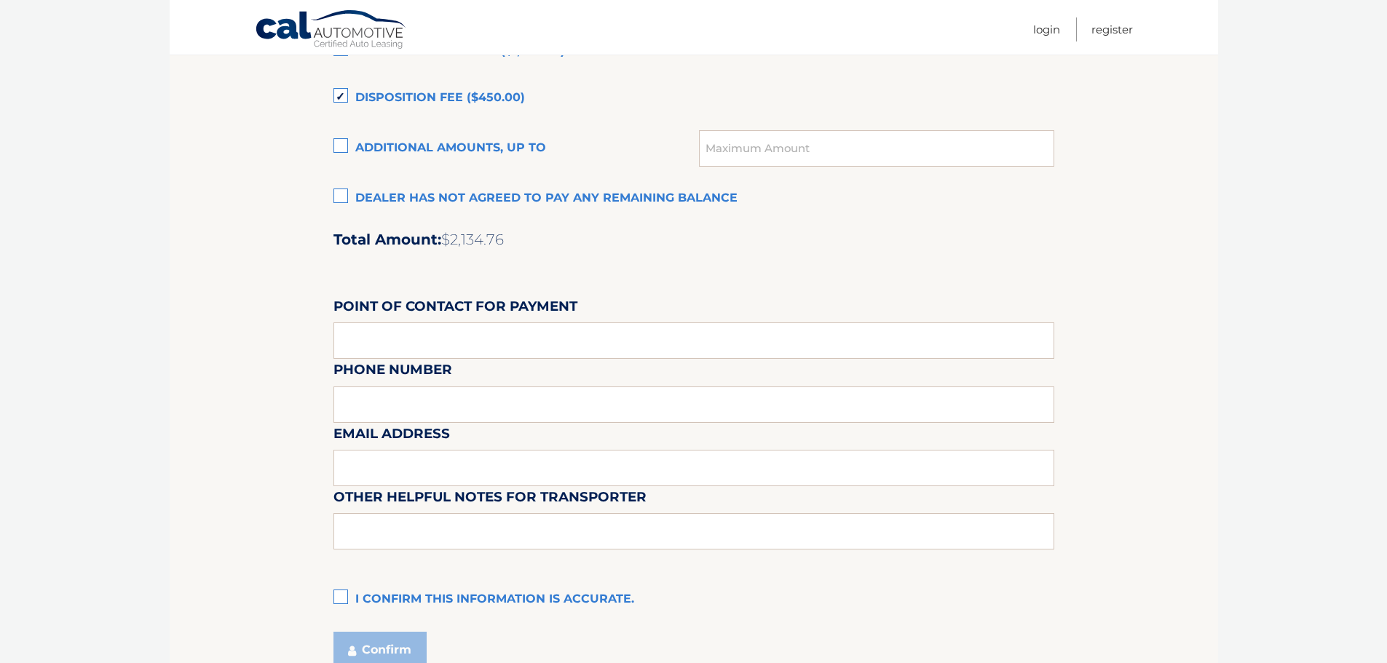
scroll to position [1221, 0]
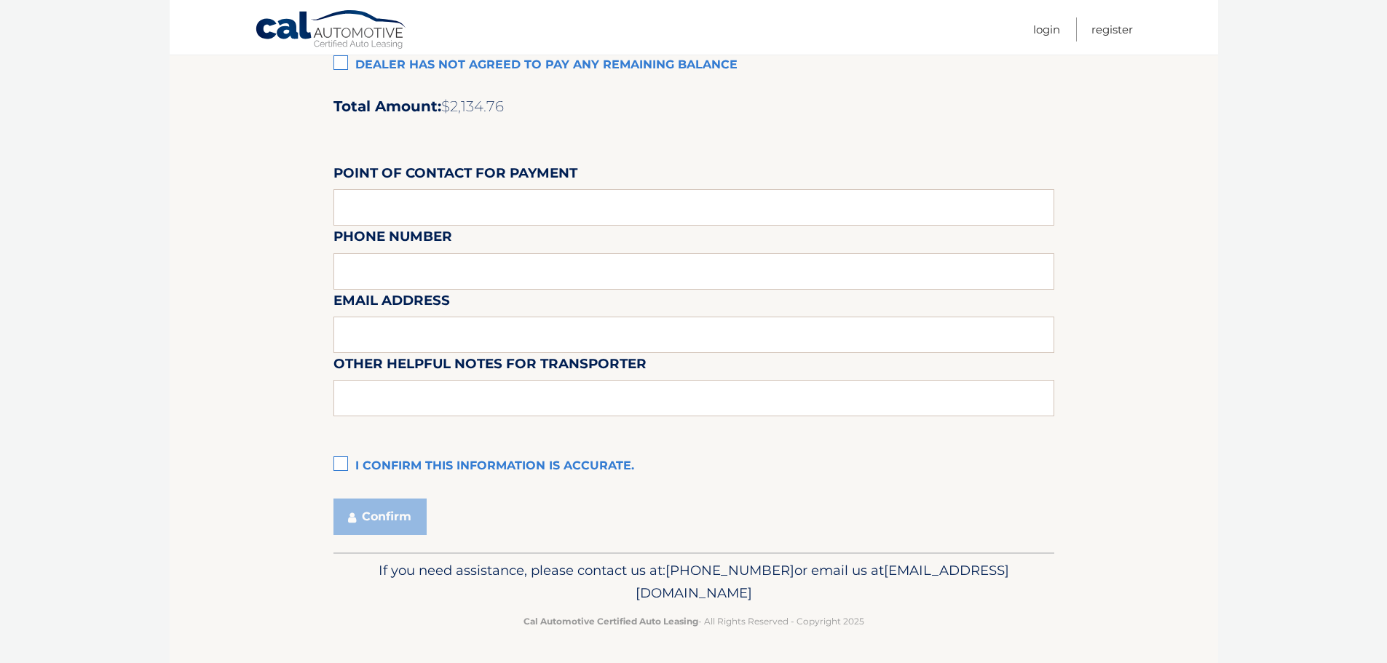
click at [337, 465] on label "I confirm this information is accurate." at bounding box center [694, 466] width 721 height 29
click at [0, 0] on input "I confirm this information is accurate." at bounding box center [0, 0] width 0 height 0
click at [366, 525] on button "Confirm" at bounding box center [380, 517] width 93 height 36
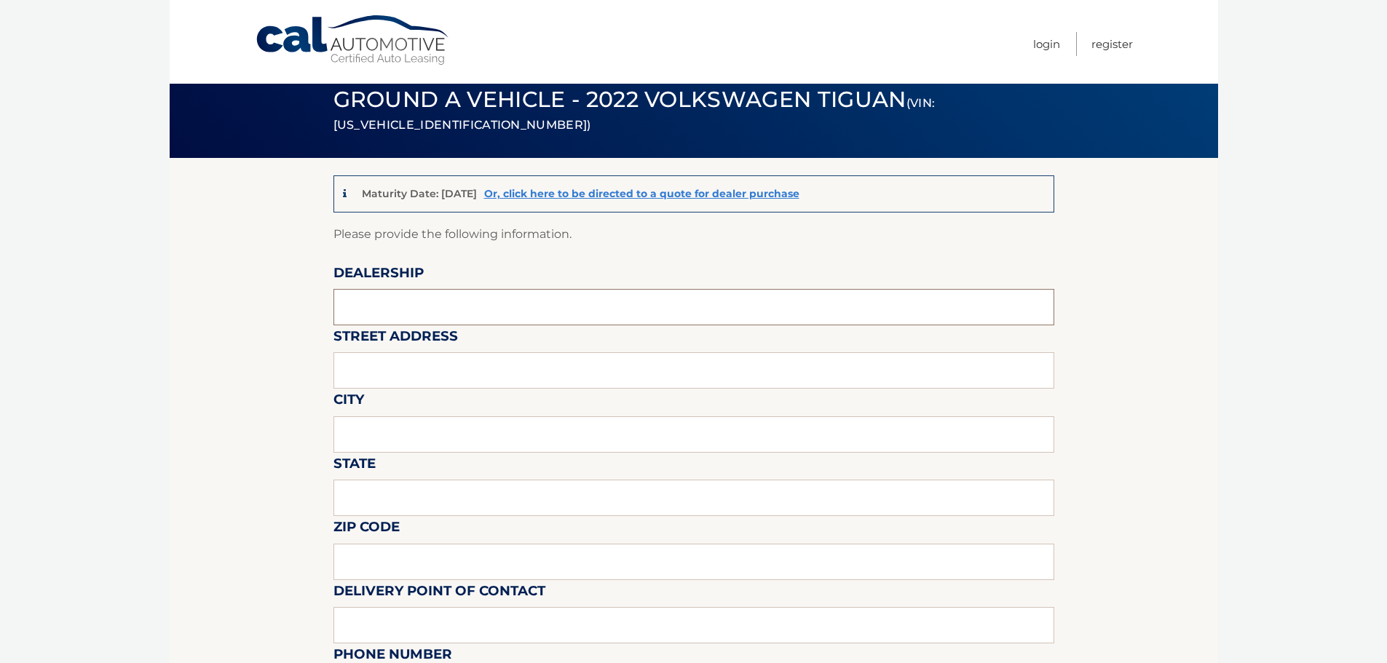
scroll to position [18, 0]
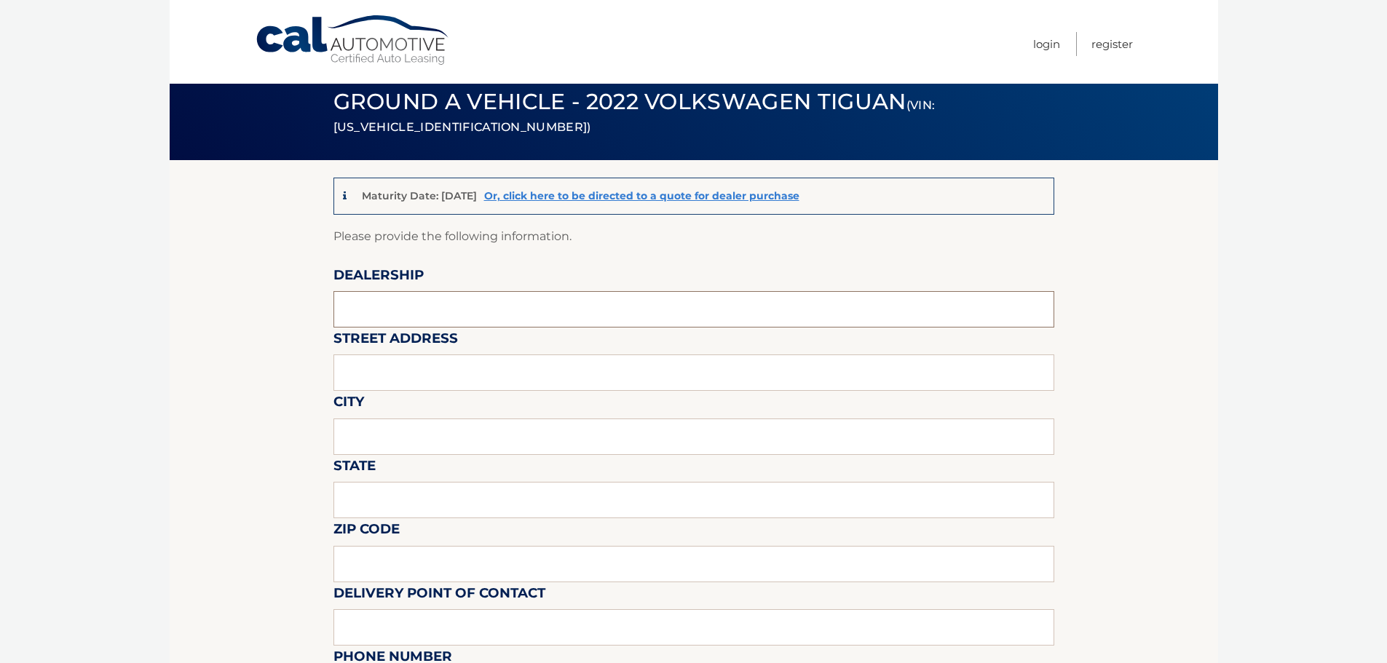
click at [423, 310] on input "text" at bounding box center [694, 309] width 721 height 36
type input "Gunther Volksagen of Delray Beach"
click at [421, 374] on input "text" at bounding box center [694, 373] width 721 height 36
type input "2401 North Federal Highway"
click at [411, 437] on input "text" at bounding box center [694, 437] width 721 height 36
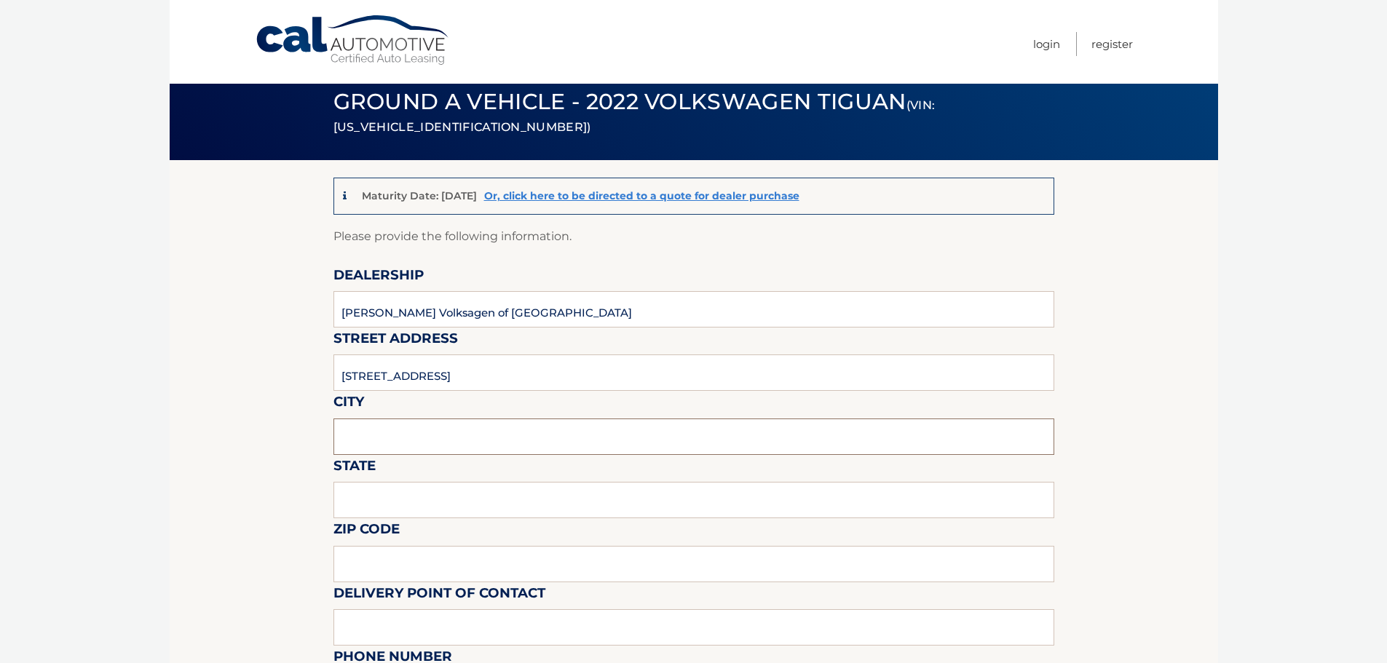
type input "Delray Beach"
type input "FL"
type input "33483"
type input "Langley Sweetapple"
type input "5619018986"
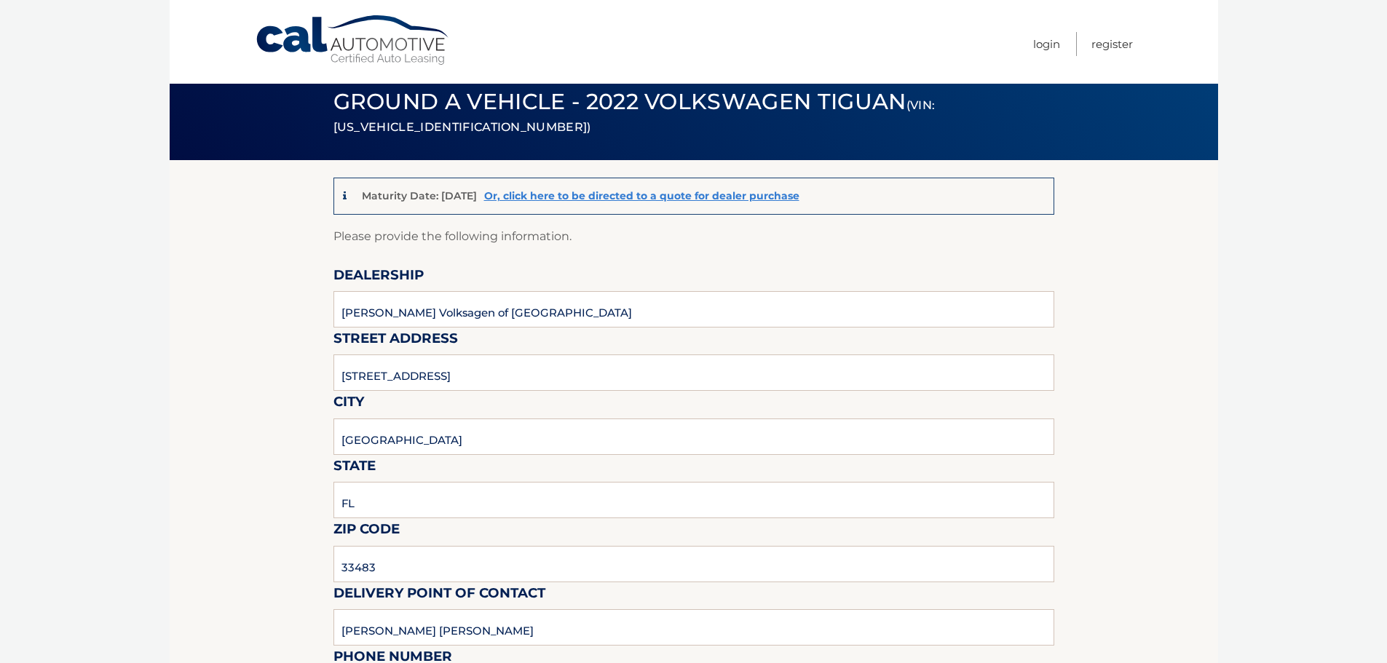
type input "wng@none.com"
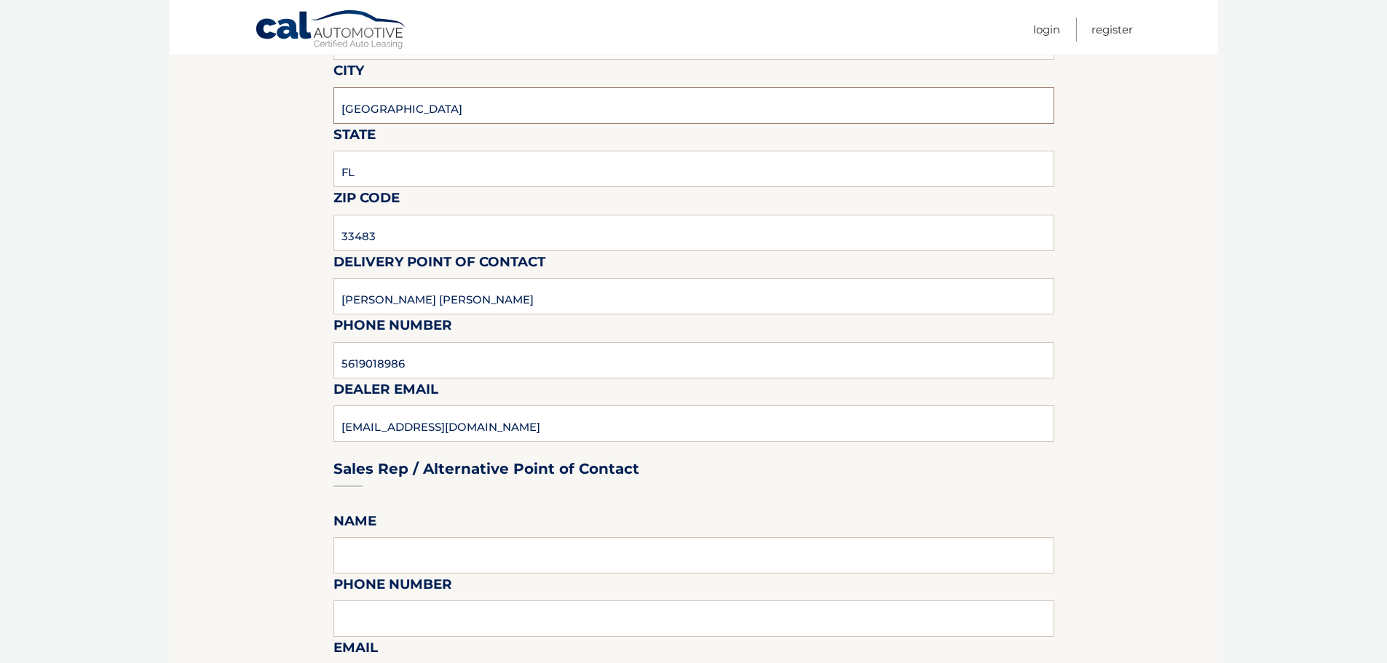
scroll to position [382, 0]
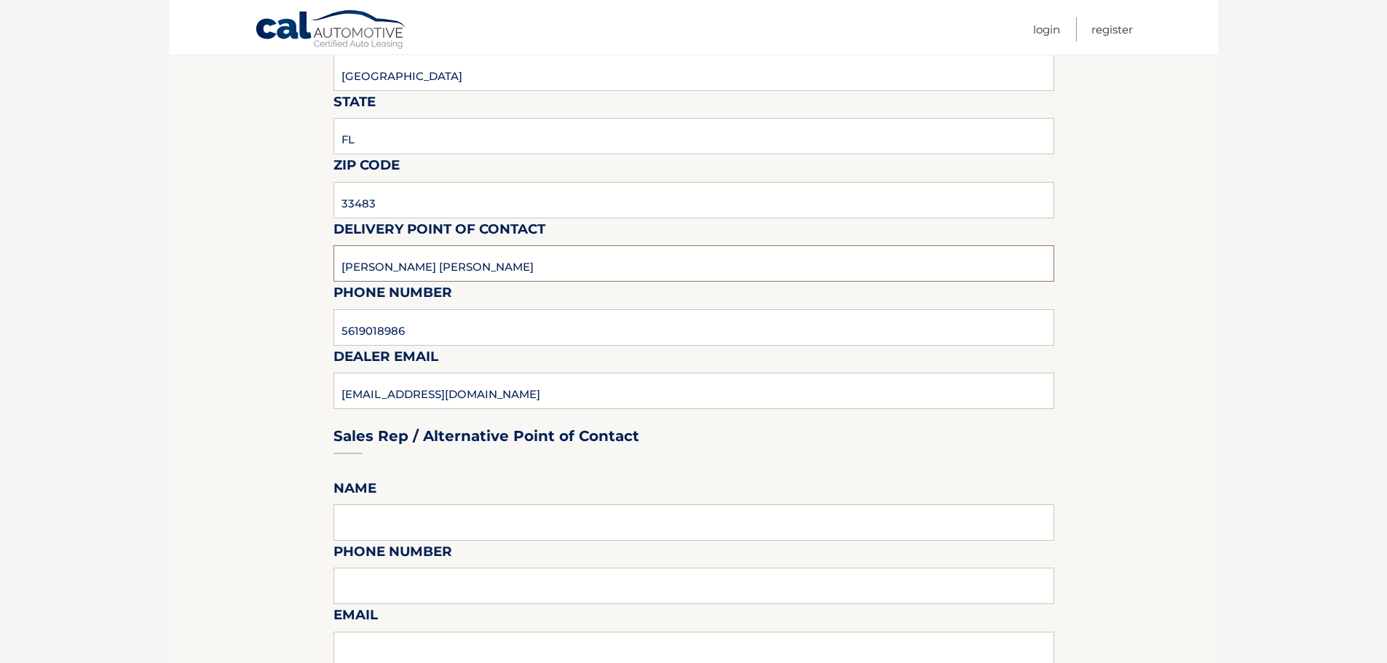
drag, startPoint x: 468, startPoint y: 264, endPoint x: 133, endPoint y: 263, distance: 335.8
type input "Matt Dion"
click at [406, 323] on input "5619018986" at bounding box center [694, 328] width 721 height 36
click at [407, 323] on input "5619018986" at bounding box center [694, 328] width 721 height 36
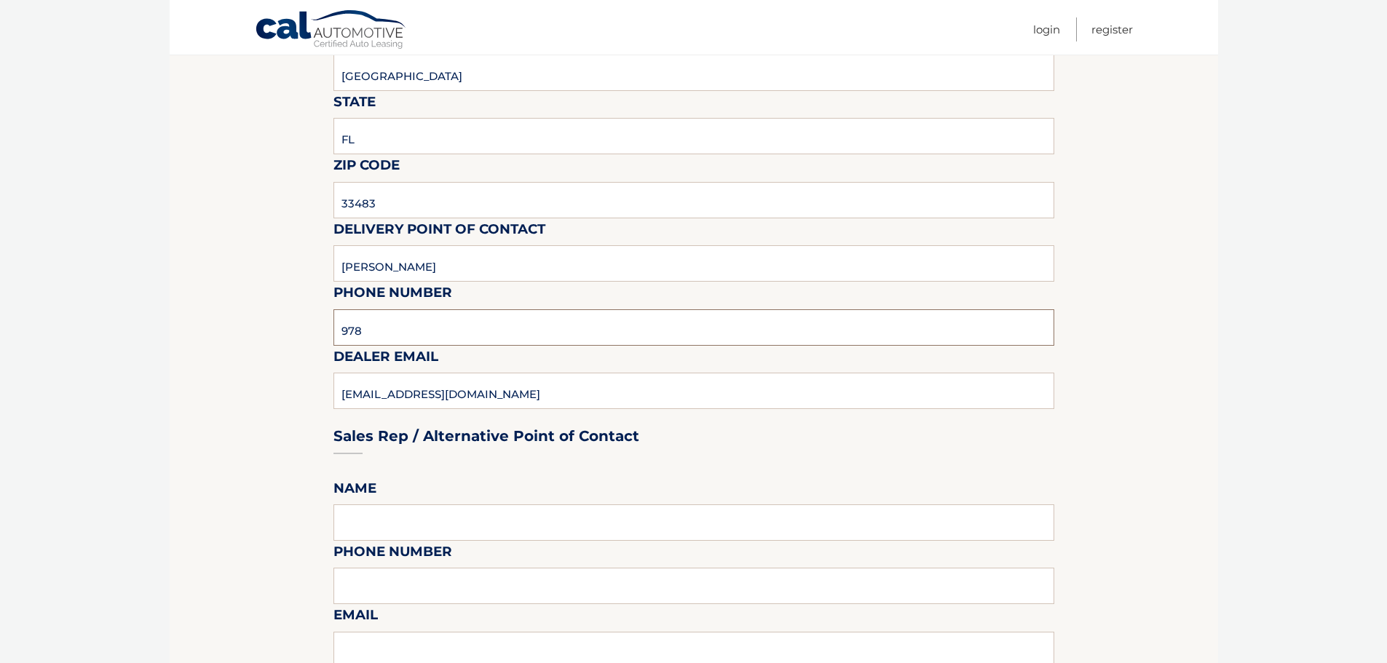
type input "978-333-3335"
click at [295, 401] on section "Maturity Date: 11/28/2025 Or, click here to be directed to a quote for dealer p…" at bounding box center [694, 594] width 1049 height 1596
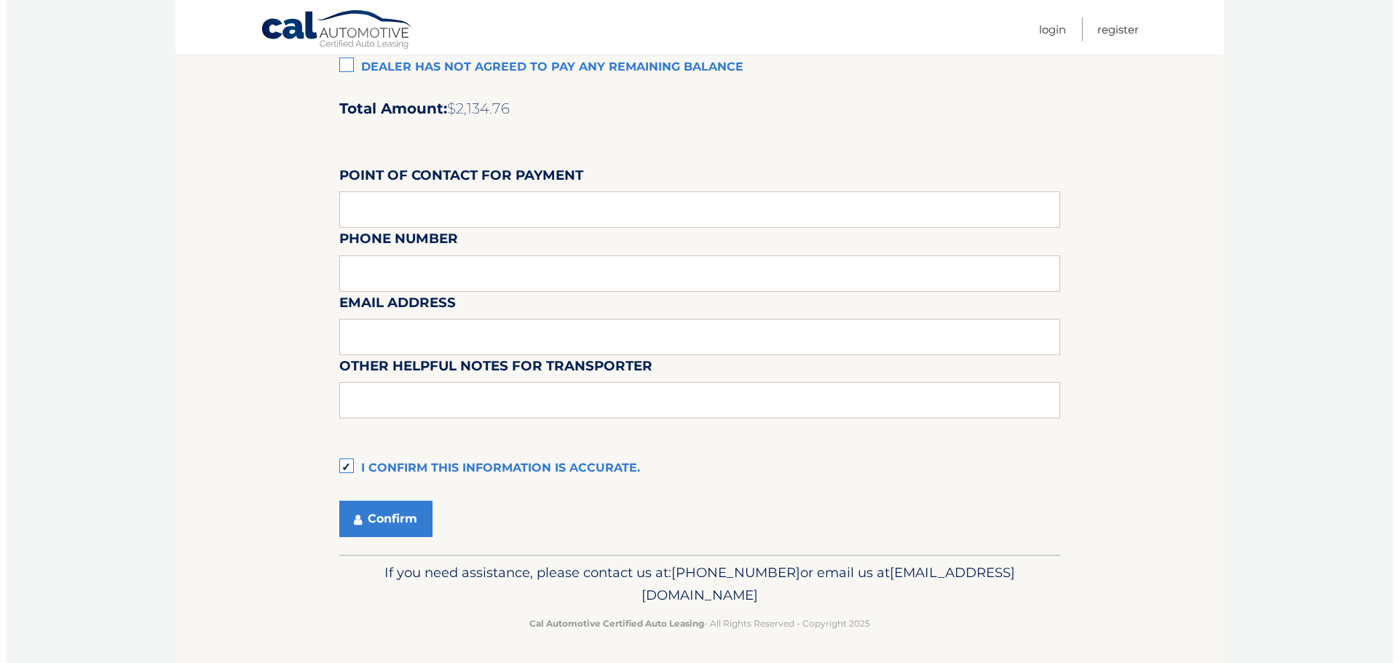
scroll to position [1221, 0]
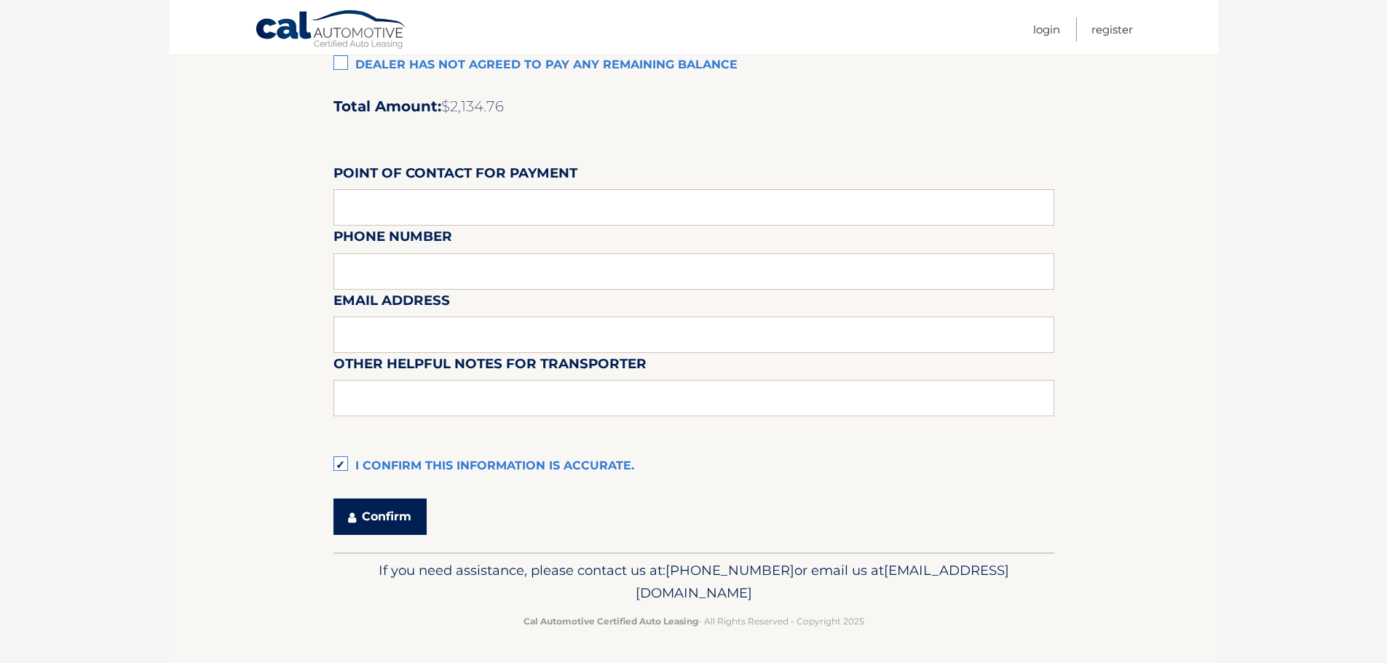
click at [361, 522] on button "Confirm" at bounding box center [380, 517] width 93 height 36
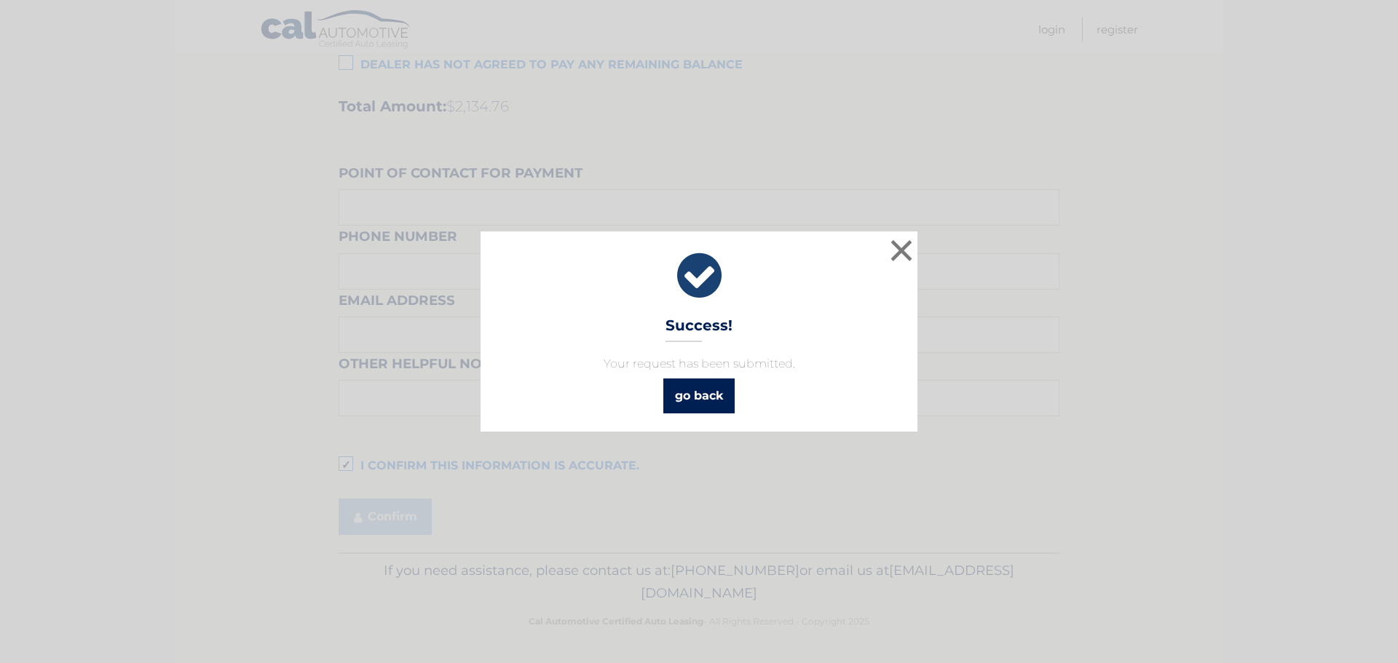
click at [709, 398] on link "go back" at bounding box center [698, 396] width 71 height 35
